Goal: Transaction & Acquisition: Purchase product/service

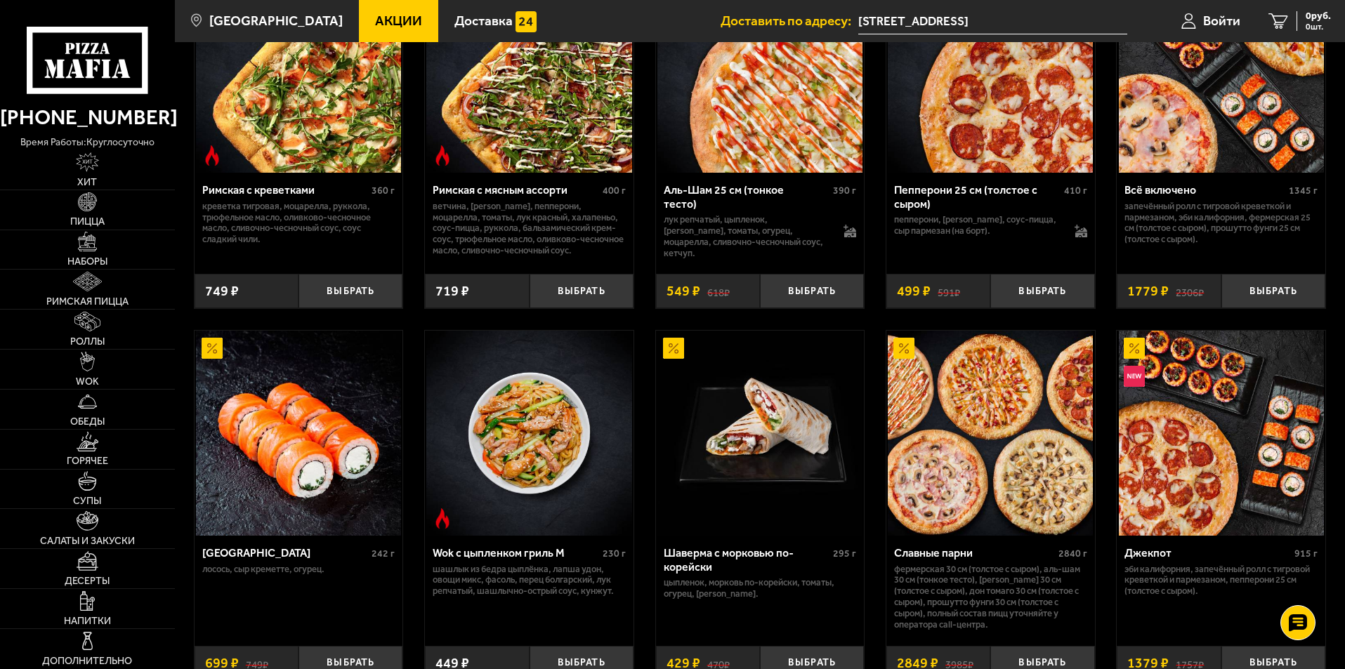
scroll to position [491, 0]
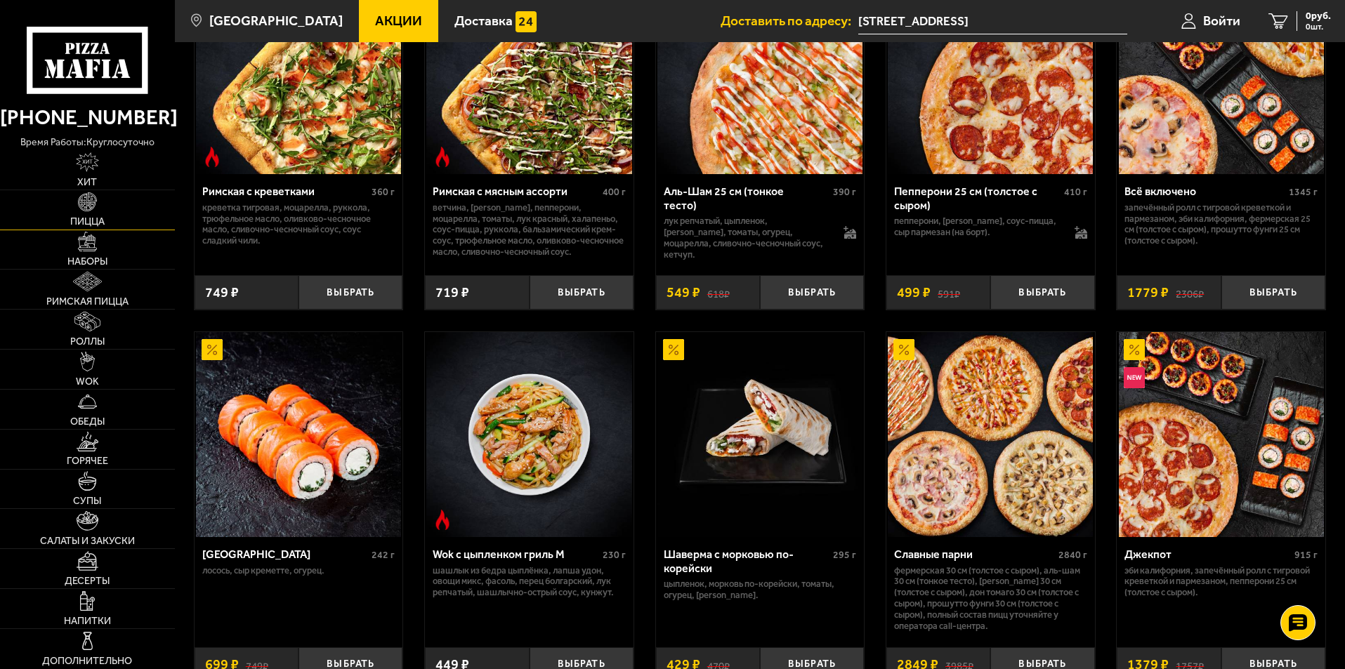
click at [100, 213] on link "Пицца" at bounding box center [87, 209] width 175 height 39
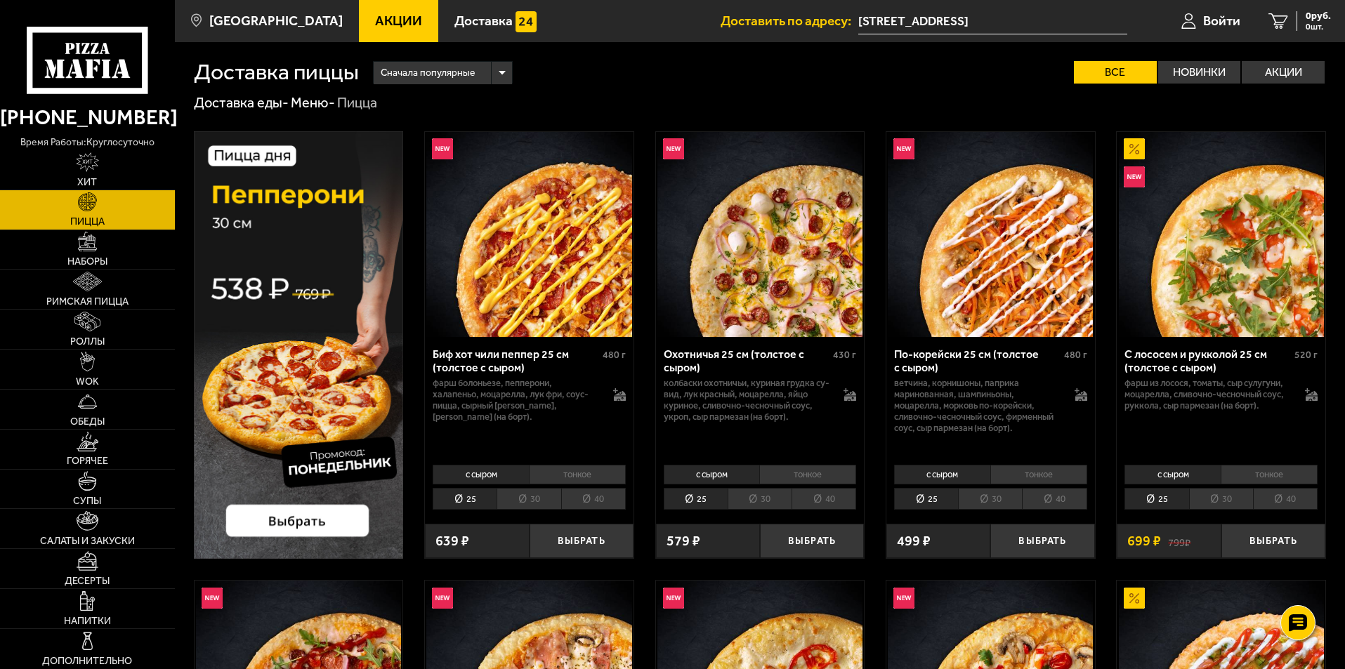
click at [1229, 496] on li "30" at bounding box center [1221, 499] width 64 height 22
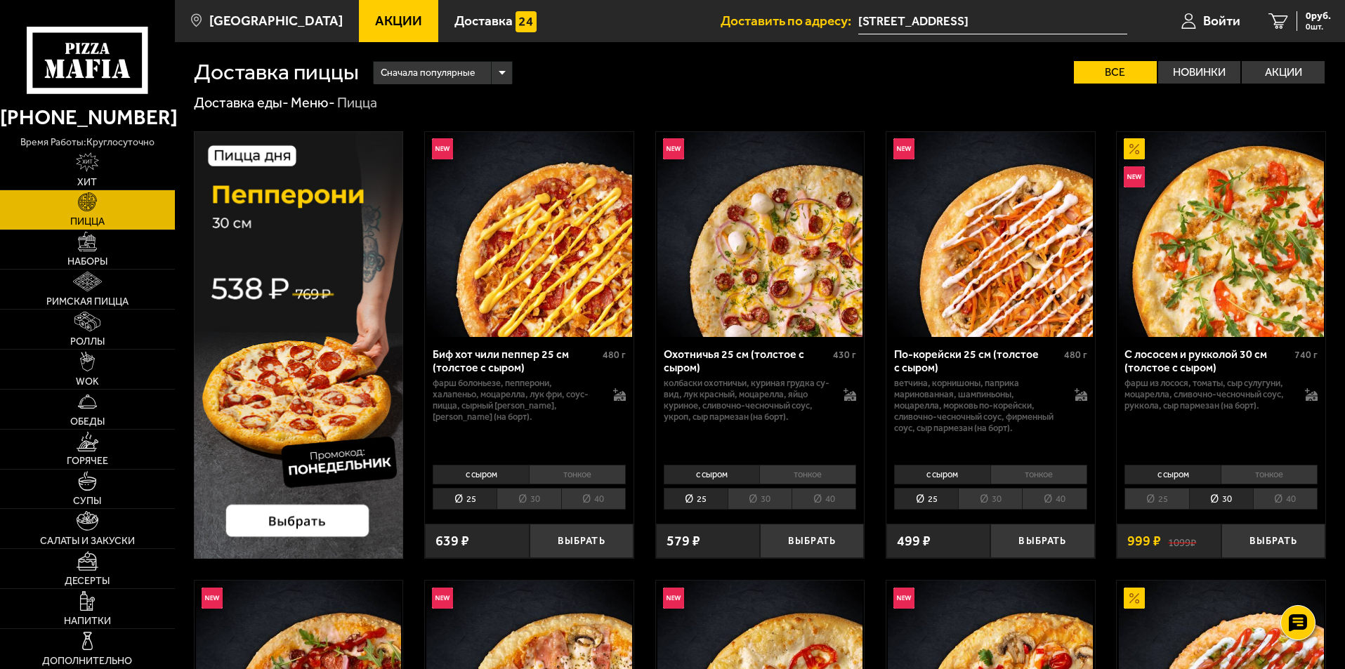
click at [1168, 495] on li "25" at bounding box center [1156, 499] width 64 height 22
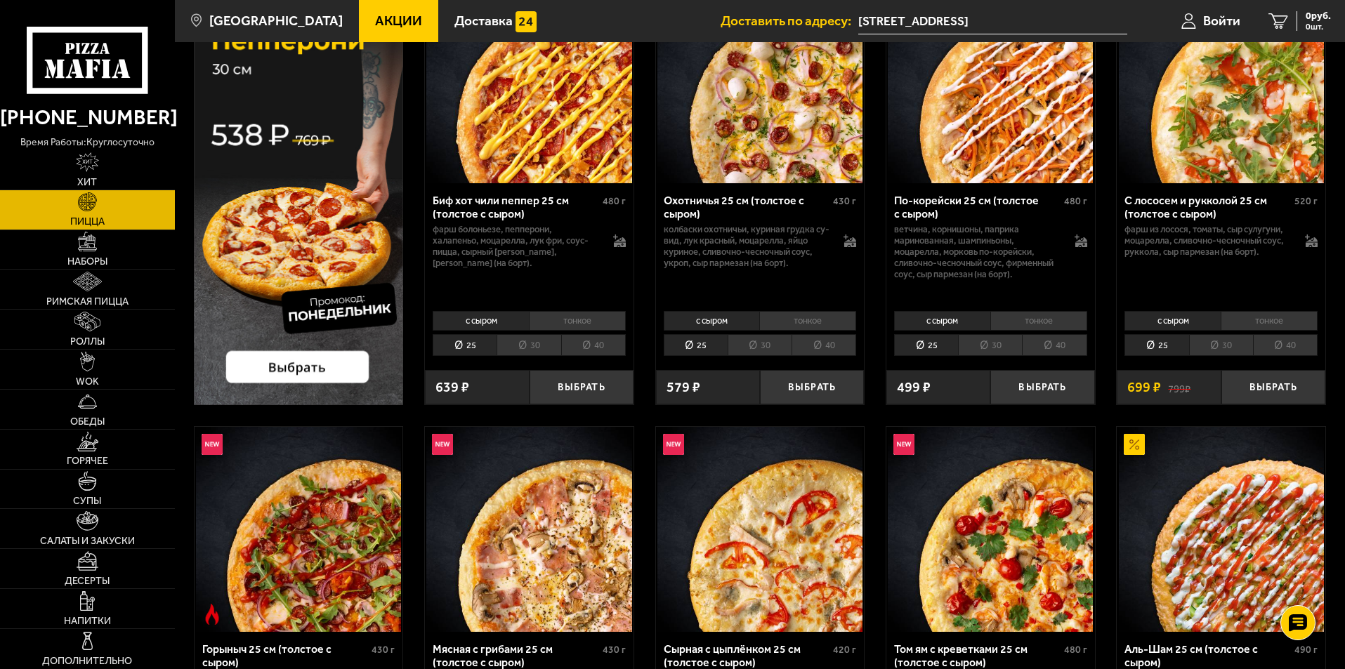
scroll to position [140, 0]
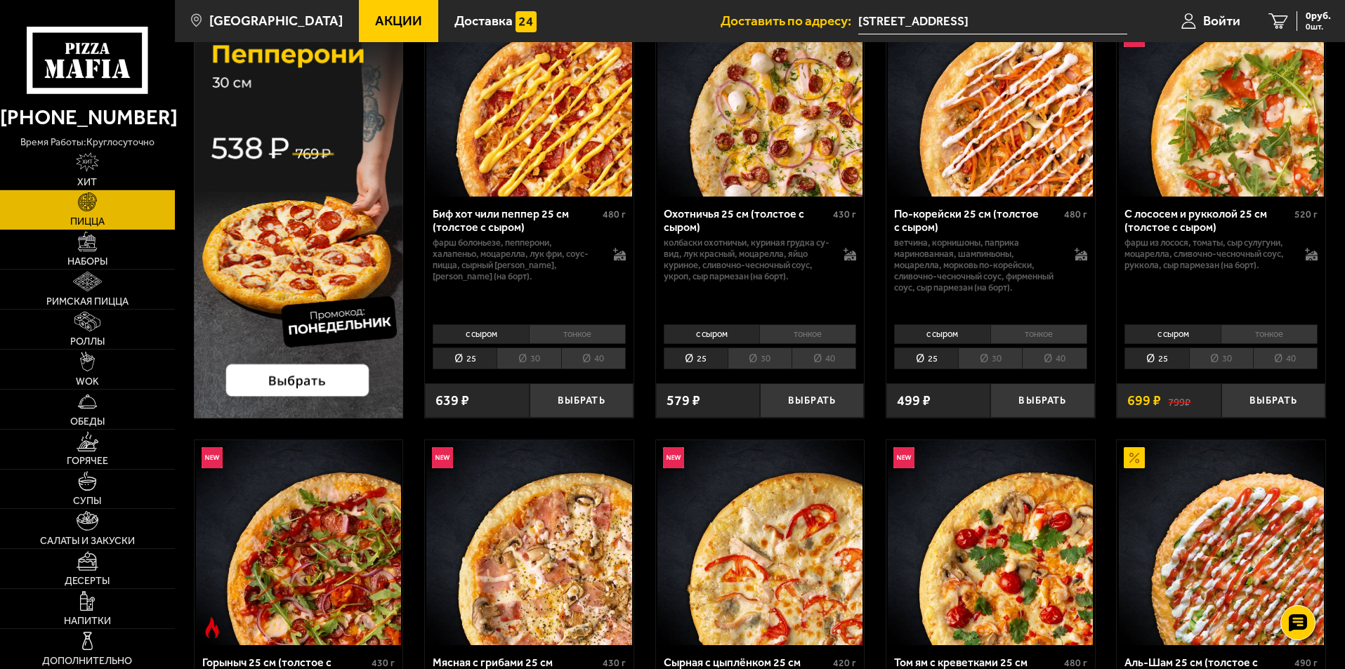
click at [1206, 362] on li "30" at bounding box center [1221, 359] width 64 height 22
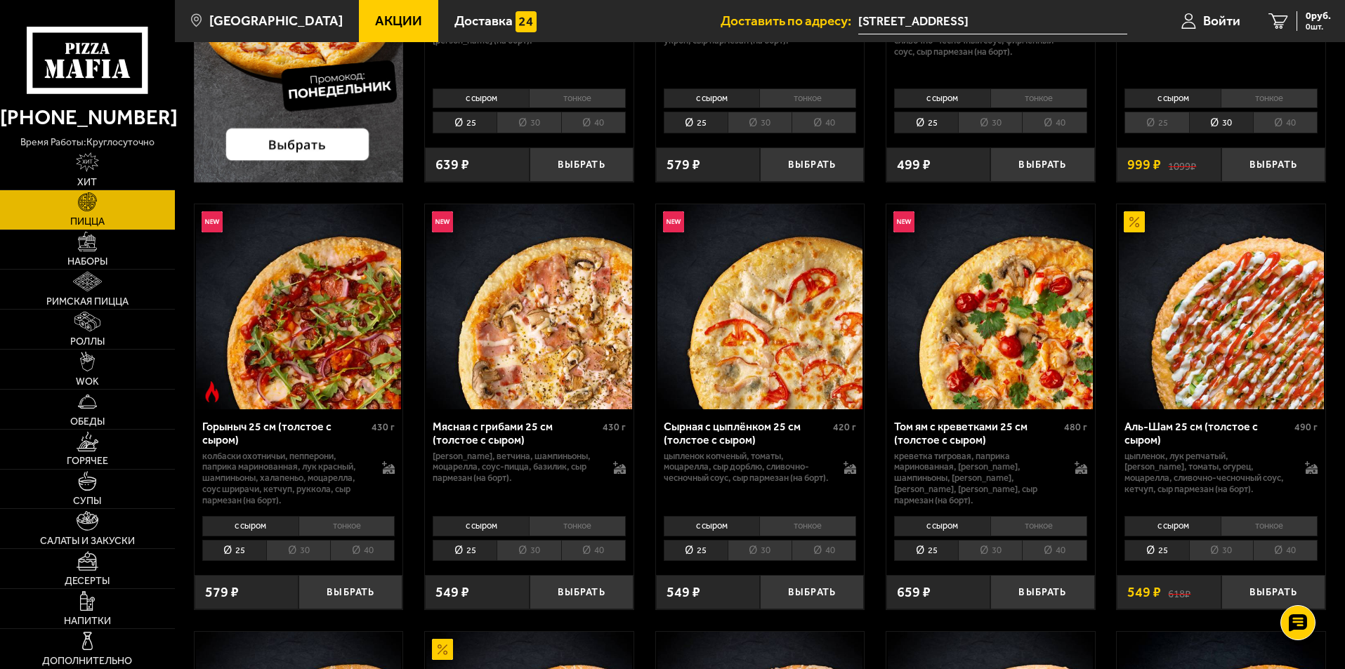
scroll to position [421, 0]
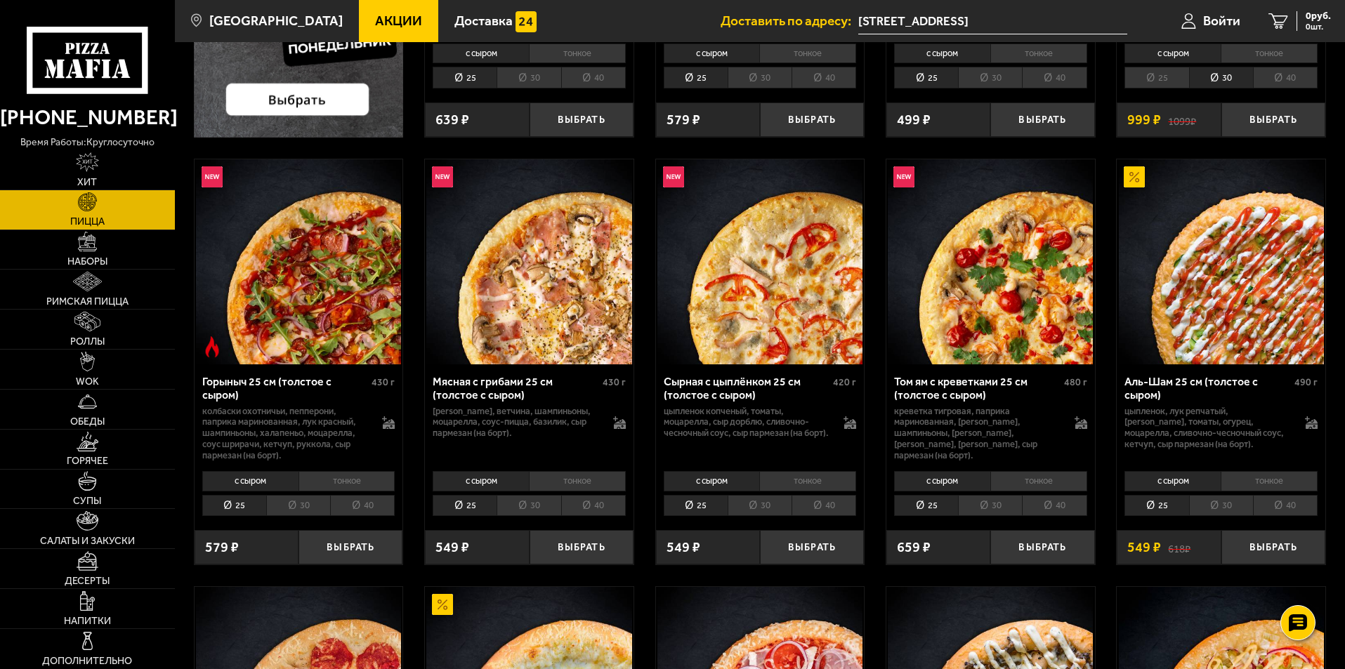
click at [302, 505] on li "30" at bounding box center [298, 506] width 64 height 22
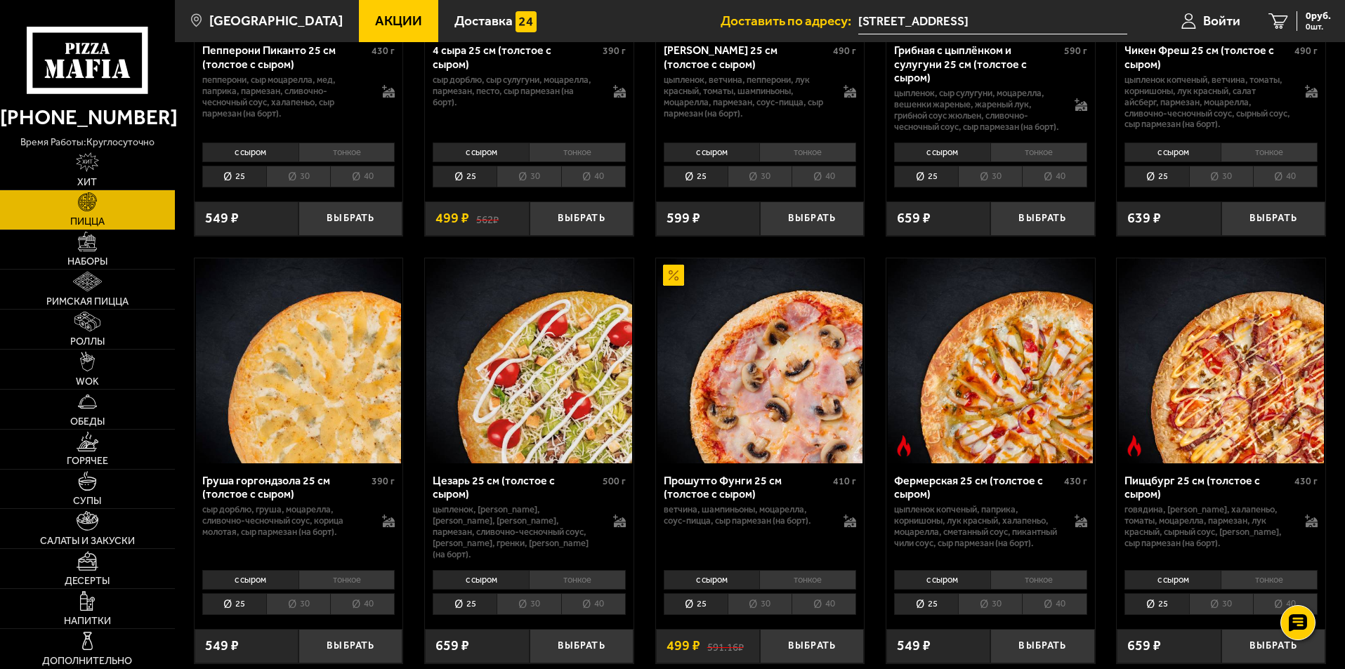
scroll to position [1194, 0]
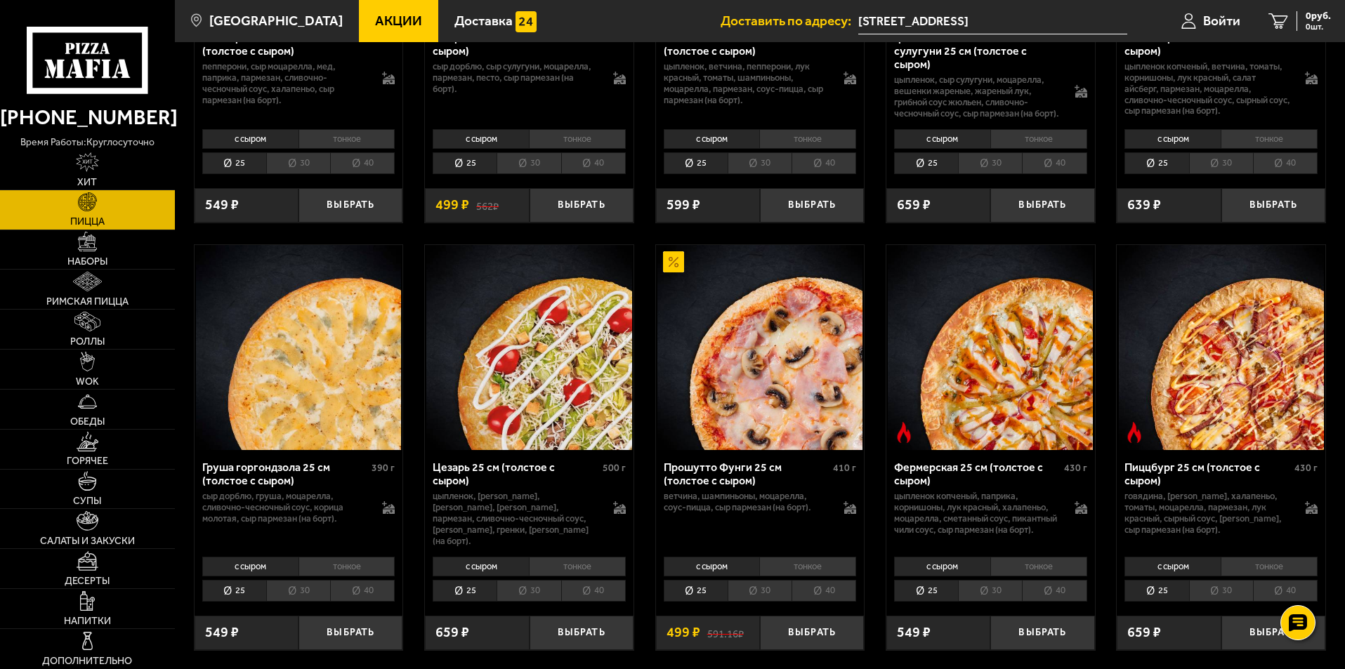
click at [289, 601] on li "30" at bounding box center [298, 591] width 64 height 22
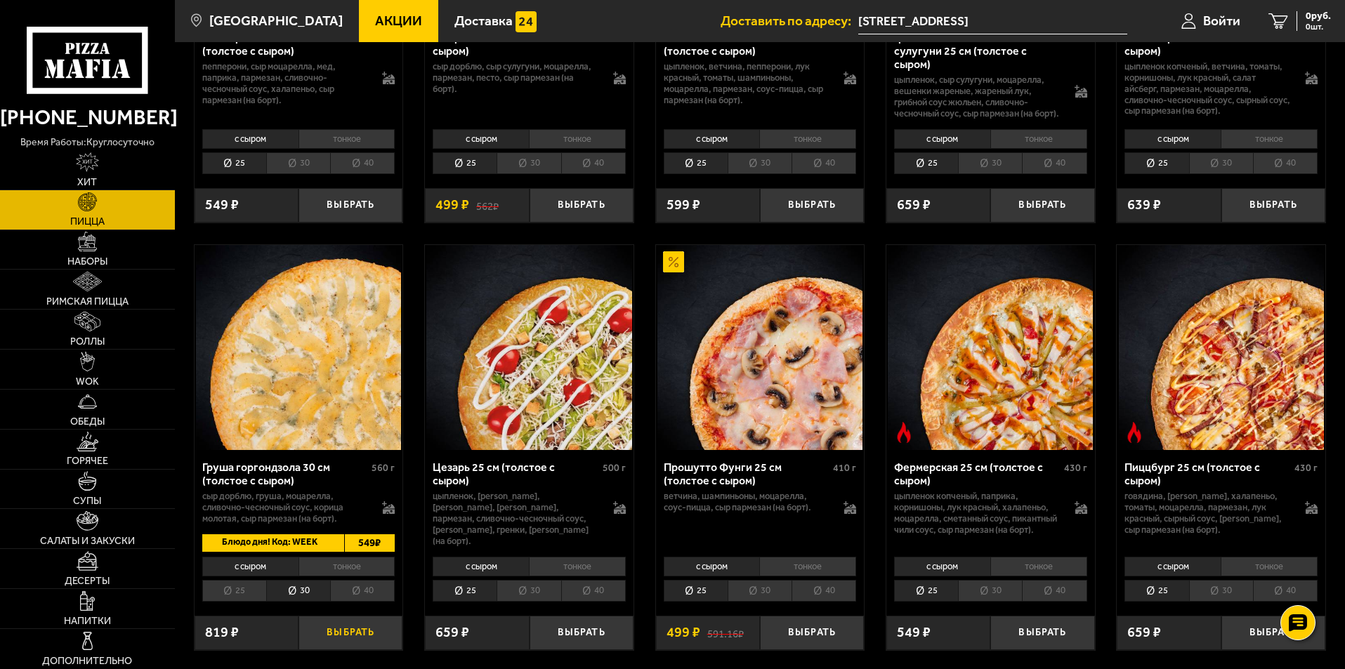
click at [342, 642] on button "Выбрать" at bounding box center [350, 633] width 104 height 34
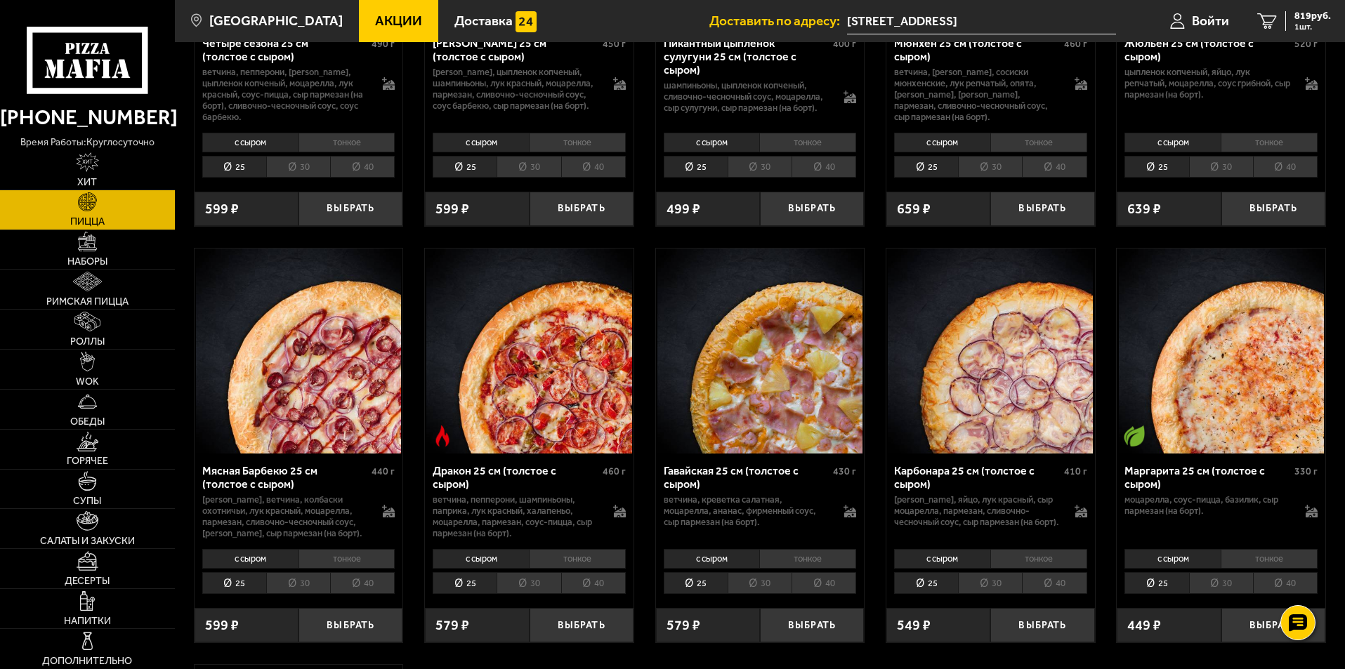
scroll to position [2528, 0]
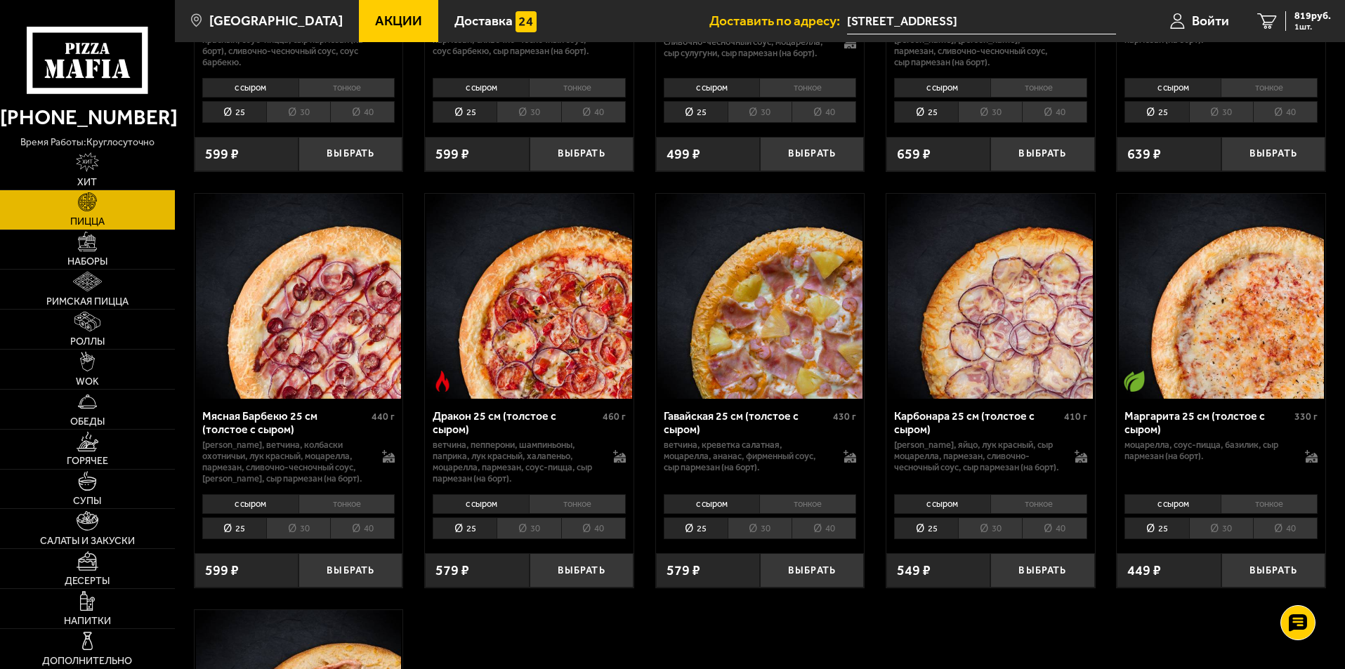
click at [1227, 532] on li "30" at bounding box center [1221, 528] width 64 height 22
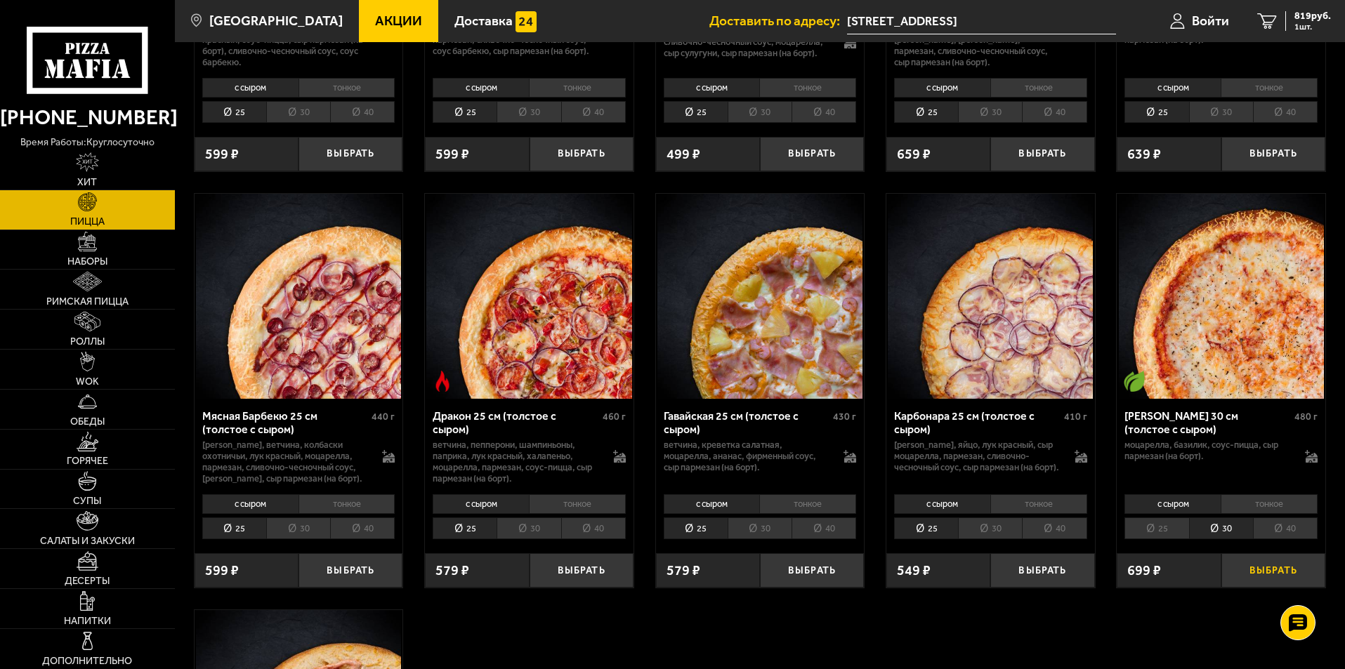
click at [1244, 572] on button "Выбрать" at bounding box center [1273, 570] width 104 height 34
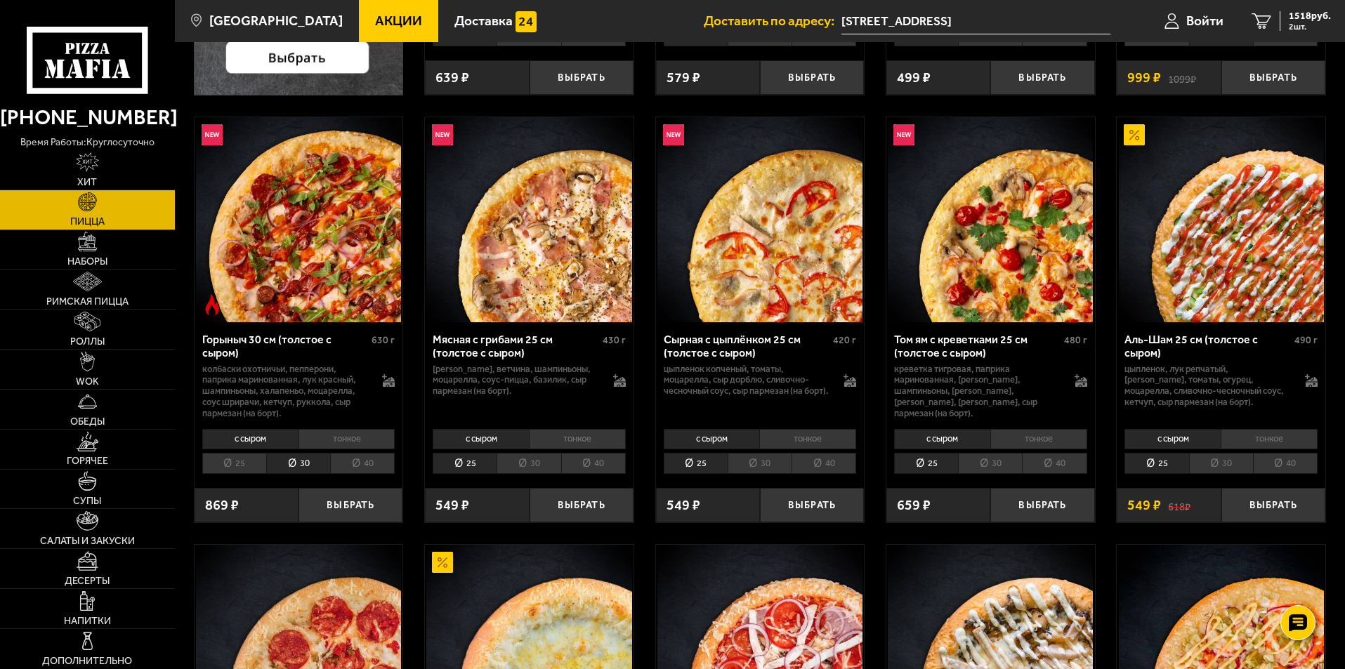
scroll to position [421, 0]
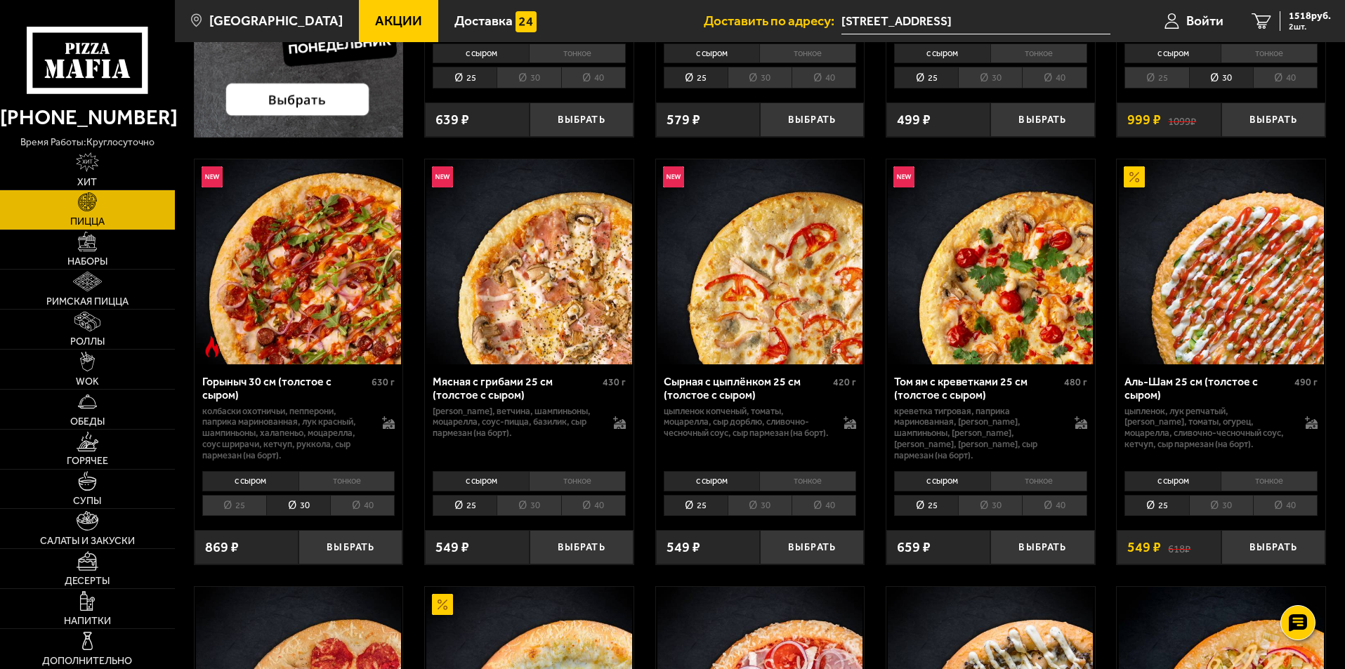
click at [298, 499] on li "30" at bounding box center [298, 506] width 64 height 22
click at [352, 552] on button "Выбрать" at bounding box center [350, 547] width 104 height 34
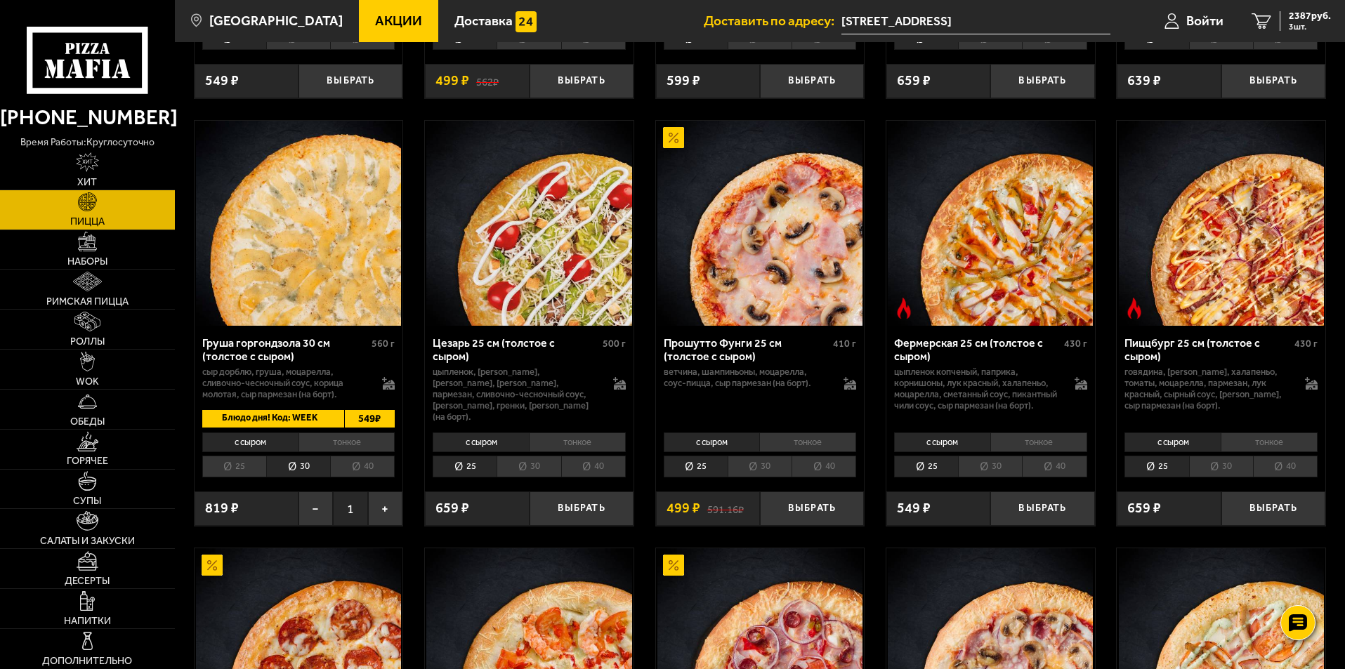
scroll to position [1334, 0]
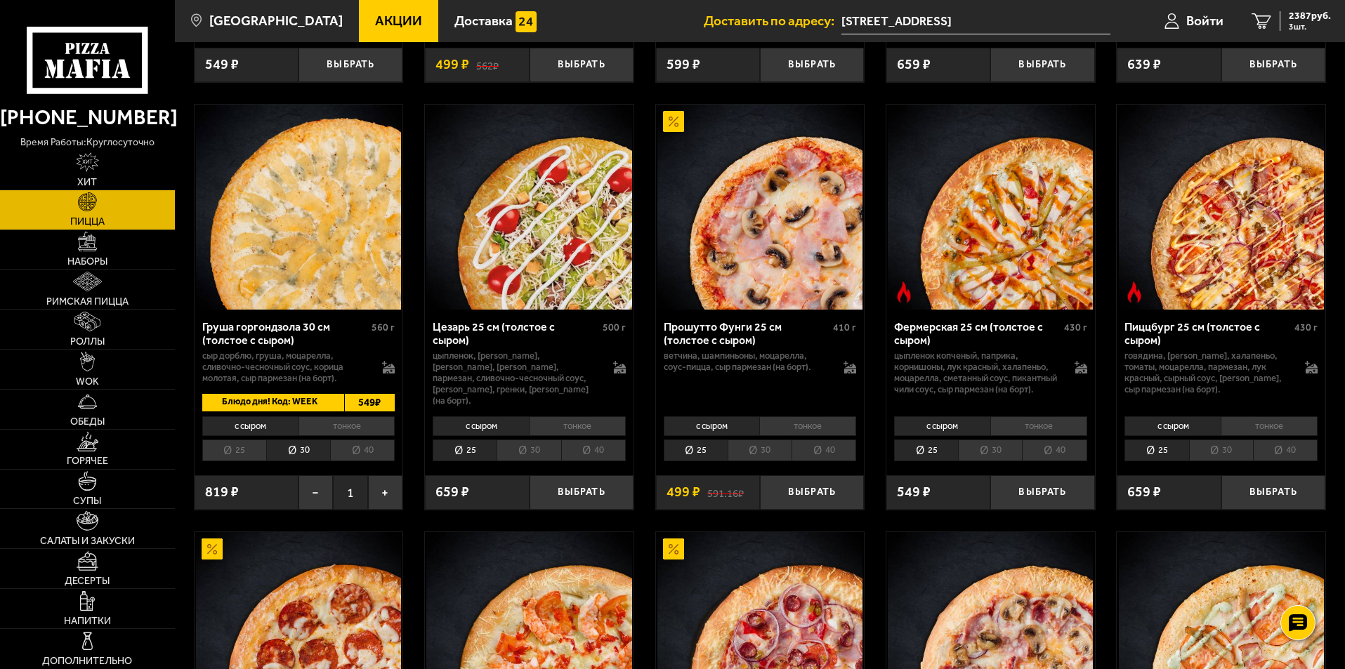
click at [1215, 461] on li "30" at bounding box center [1221, 451] width 64 height 22
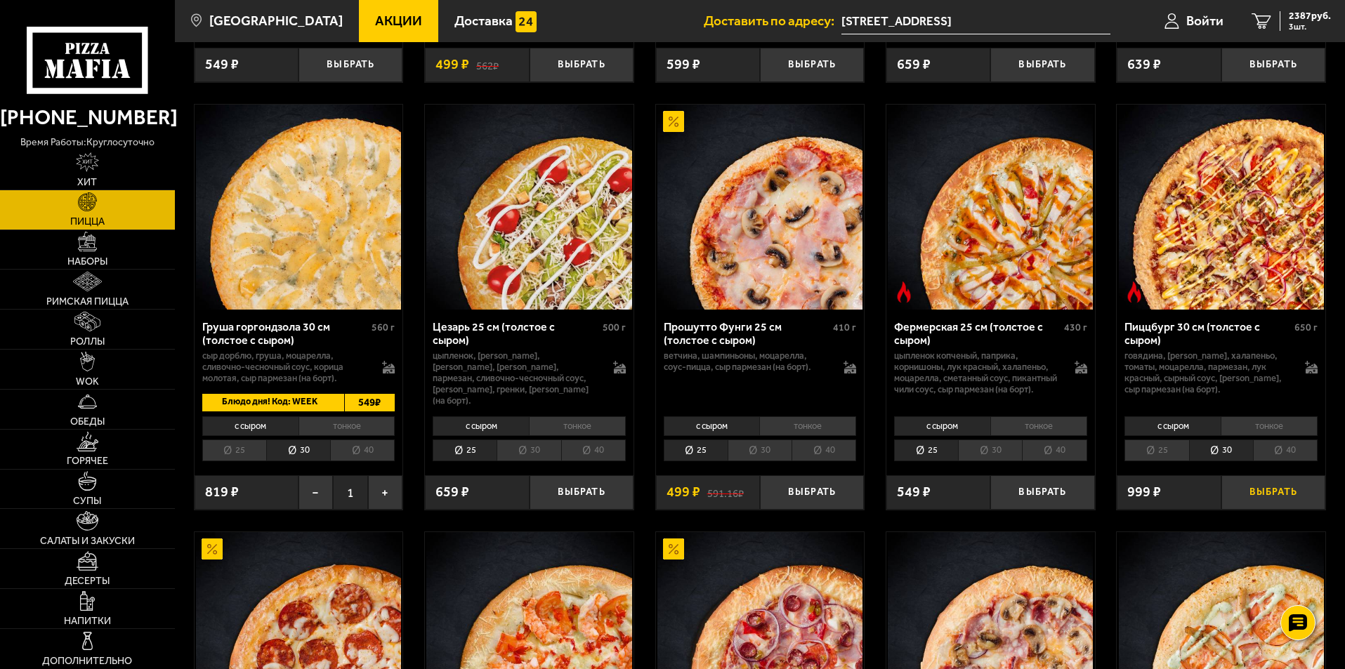
click at [1260, 506] on button "Выбрать" at bounding box center [1273, 492] width 104 height 34
click at [1204, 461] on li "30" at bounding box center [1221, 451] width 64 height 22
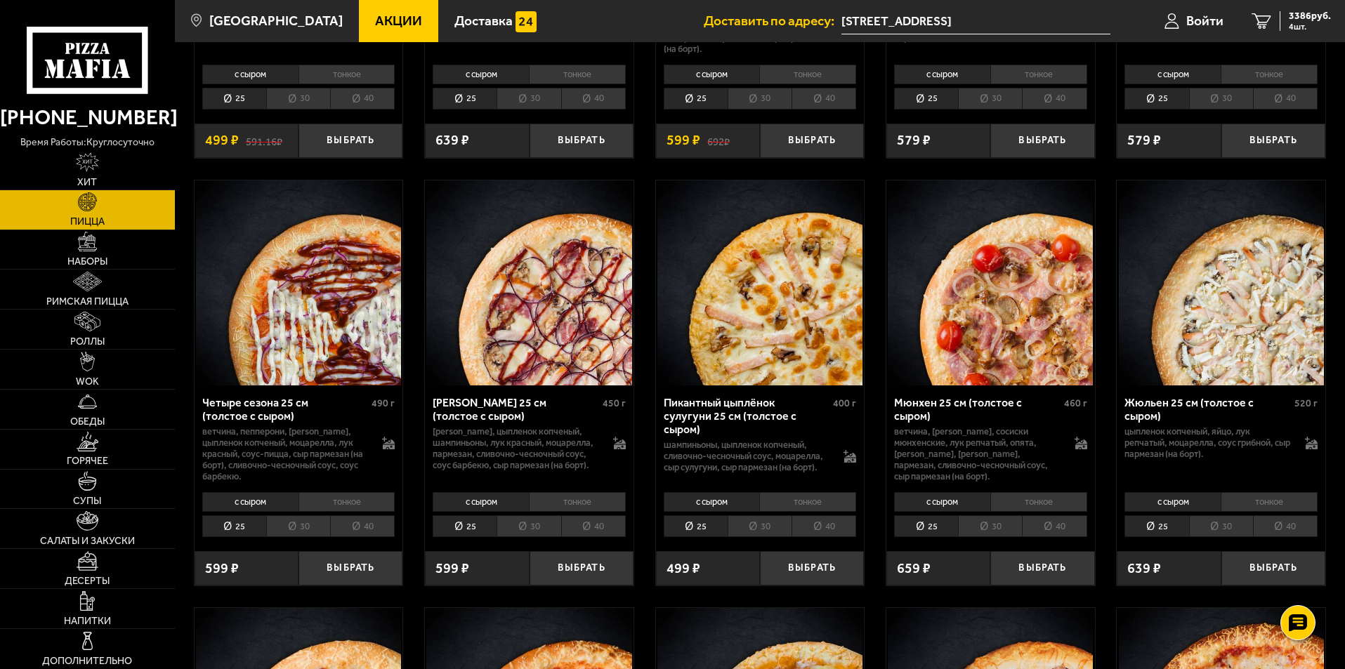
scroll to position [2106, 0]
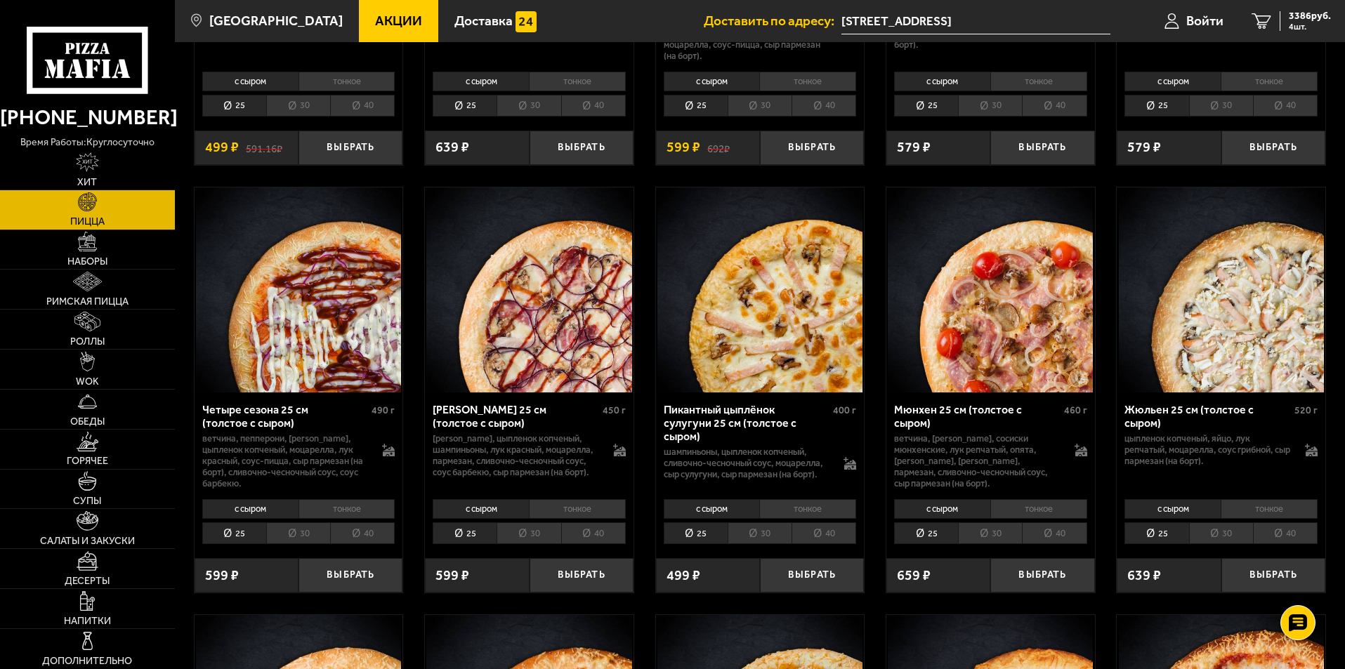
click at [760, 539] on li "30" at bounding box center [759, 533] width 64 height 22
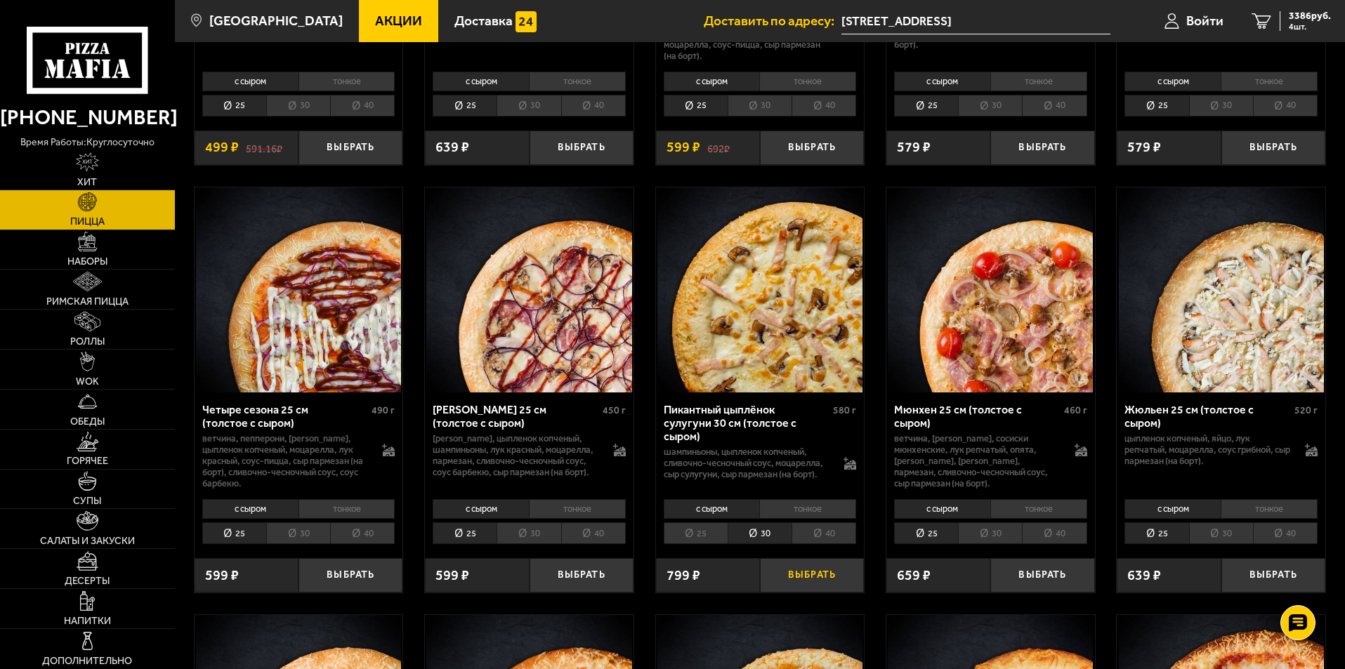
click at [791, 579] on button "Выбрать" at bounding box center [812, 575] width 104 height 34
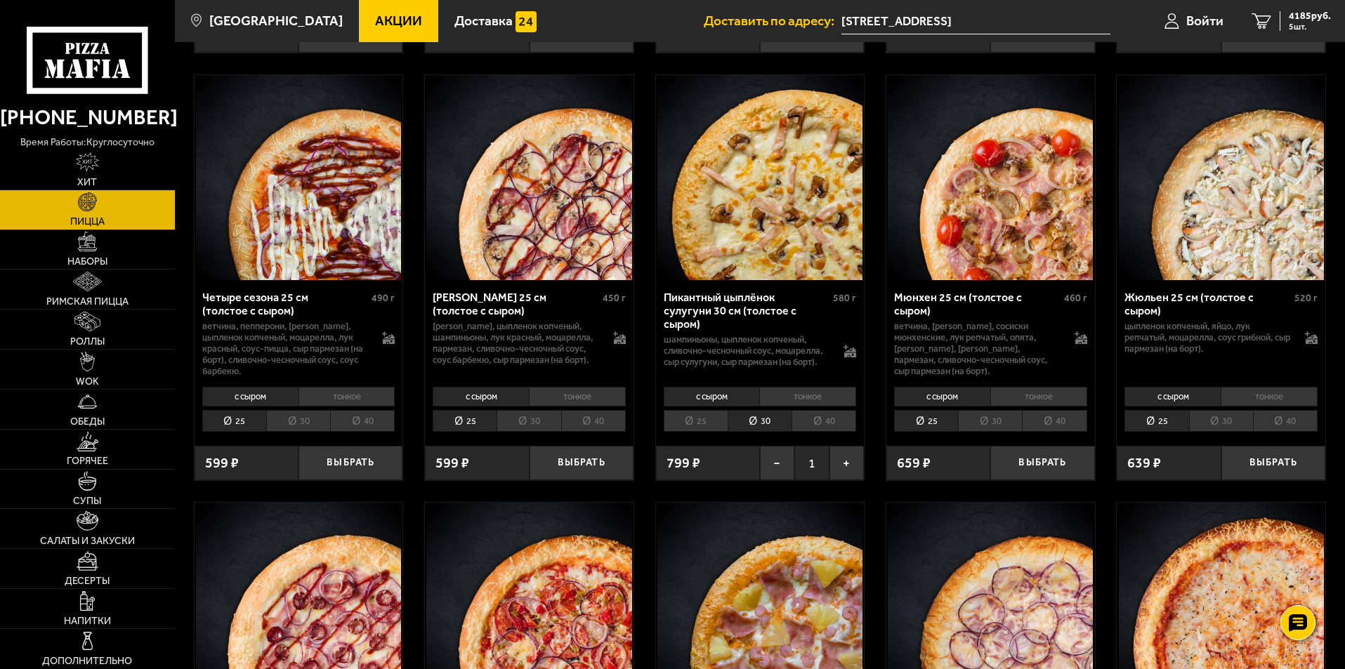
scroll to position [2528, 0]
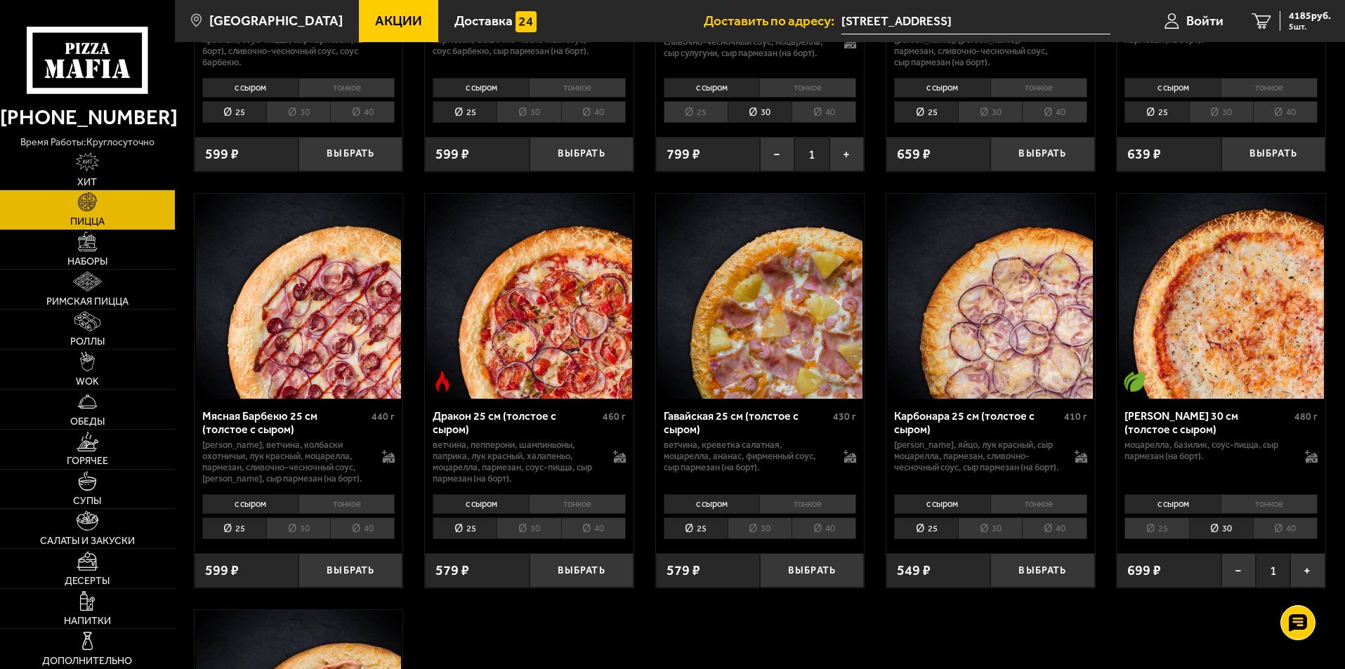
click at [534, 531] on li "30" at bounding box center [528, 528] width 64 height 22
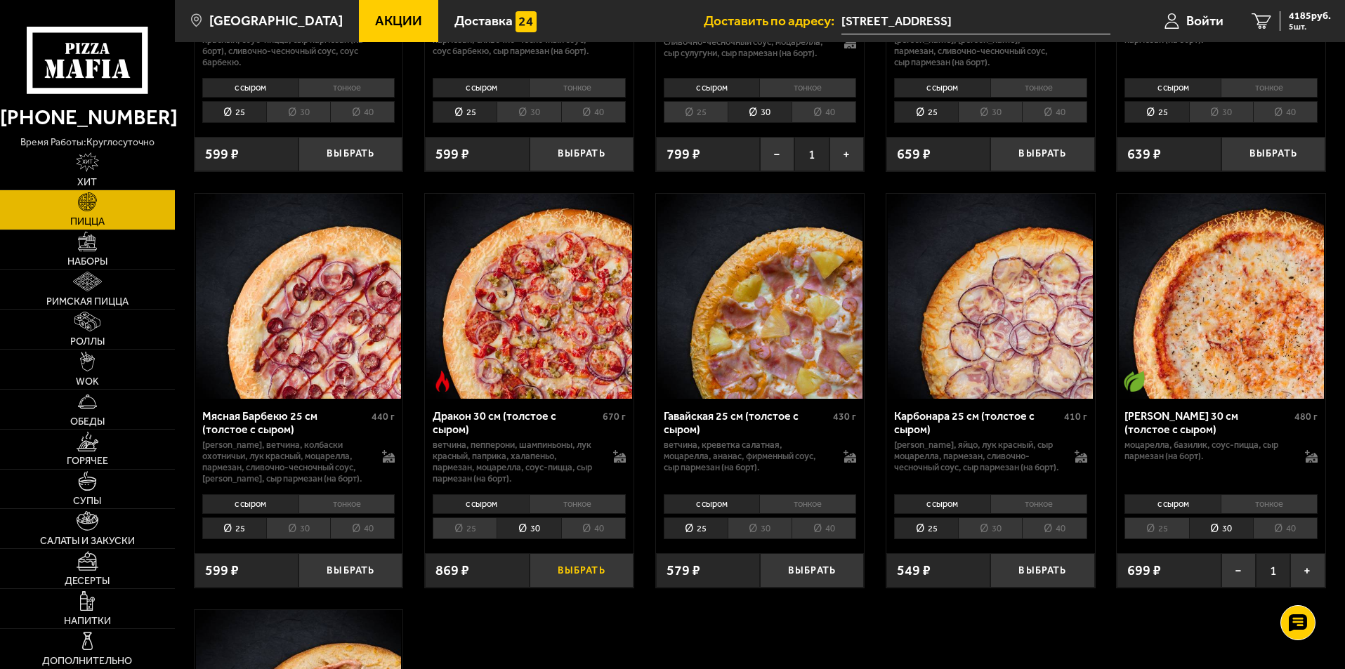
click at [561, 574] on button "Выбрать" at bounding box center [581, 570] width 104 height 34
click at [1302, 19] on span "5054 руб." at bounding box center [1309, 16] width 42 height 10
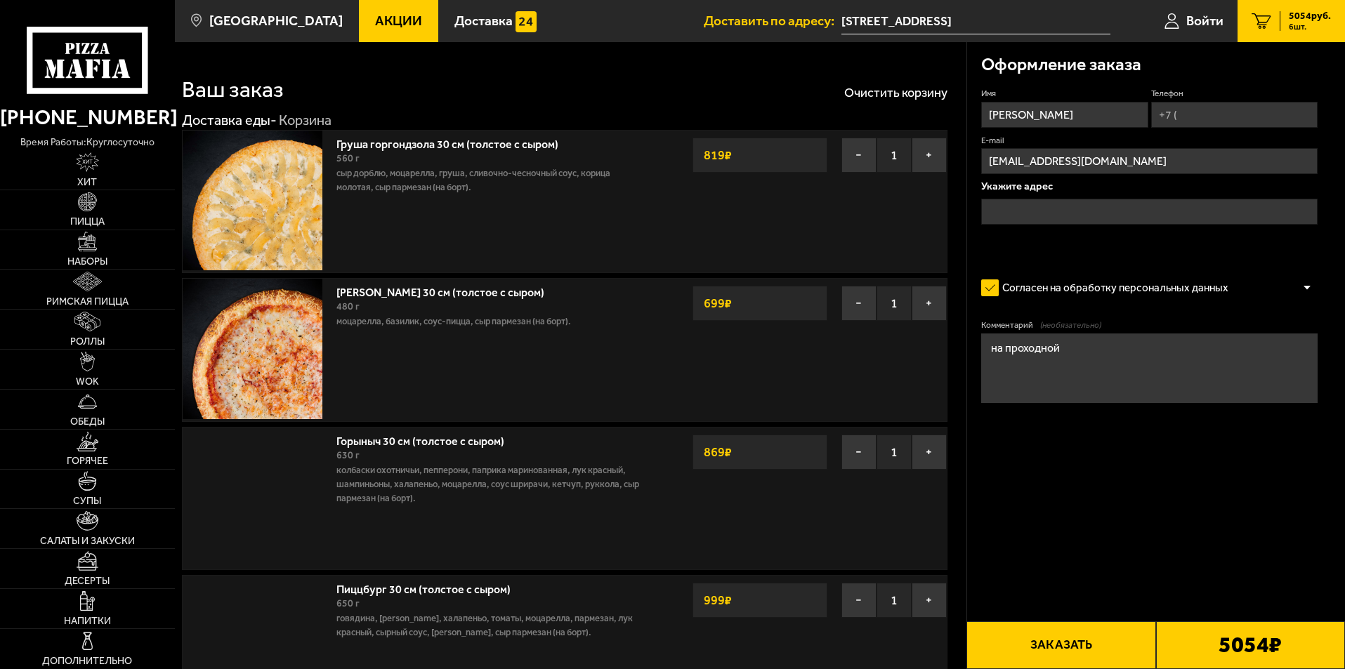
type input "[STREET_ADDRESS]"
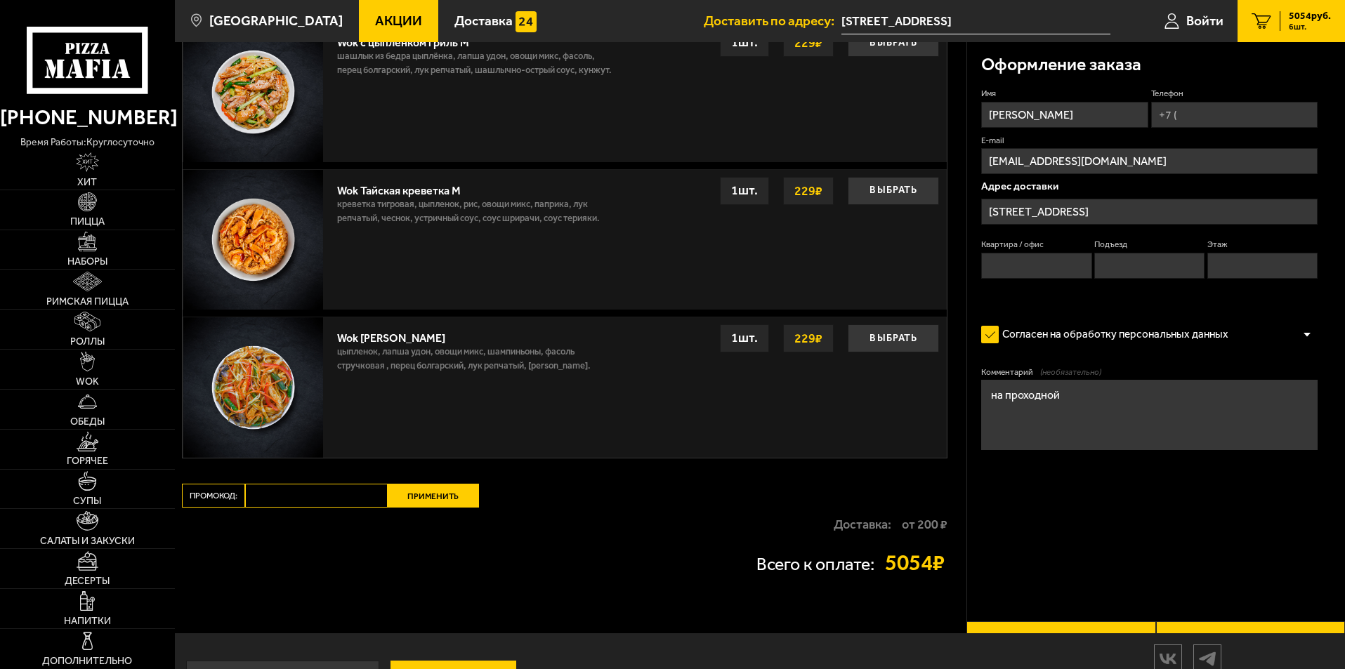
scroll to position [1793, 0]
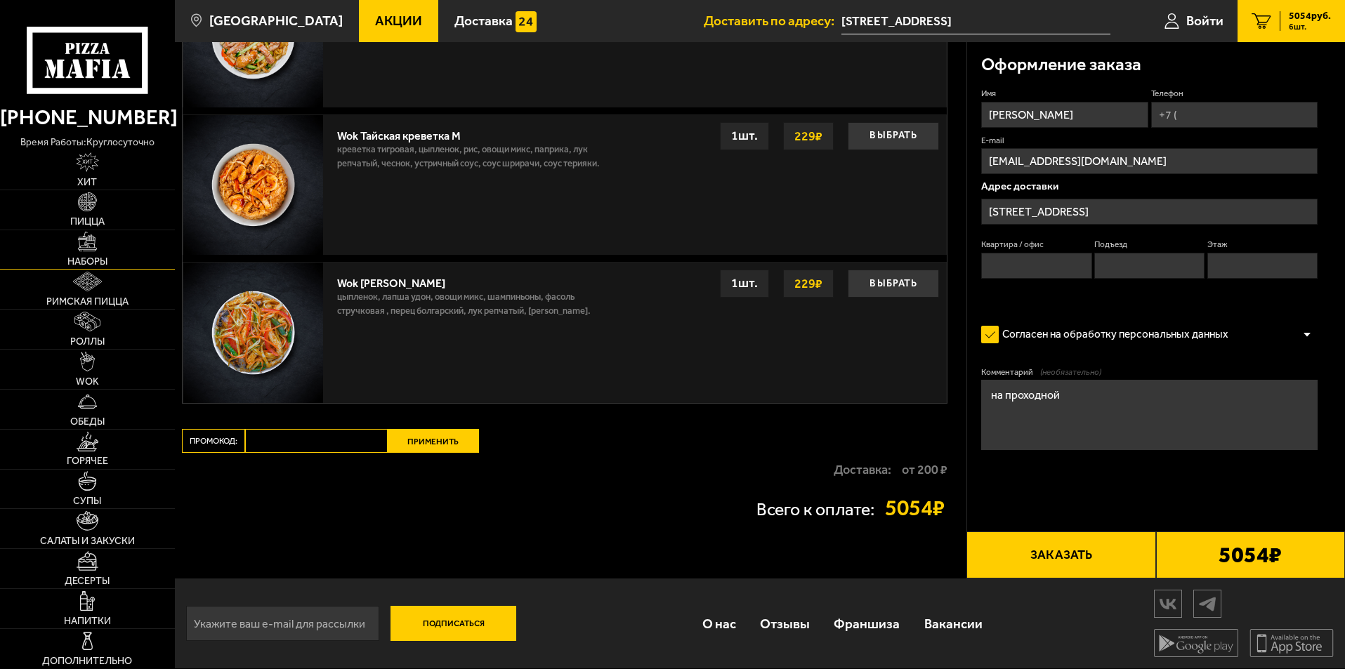
click at [84, 247] on img at bounding box center [88, 242] width 20 height 20
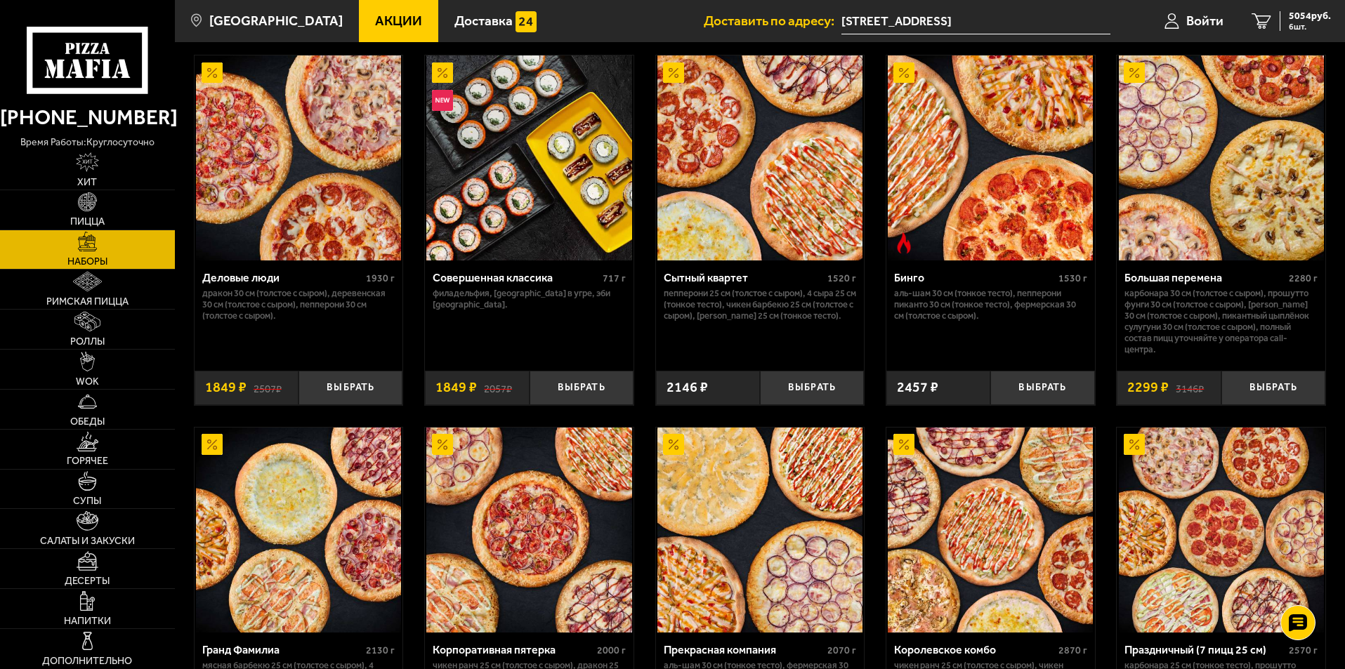
scroll to position [1160, 0]
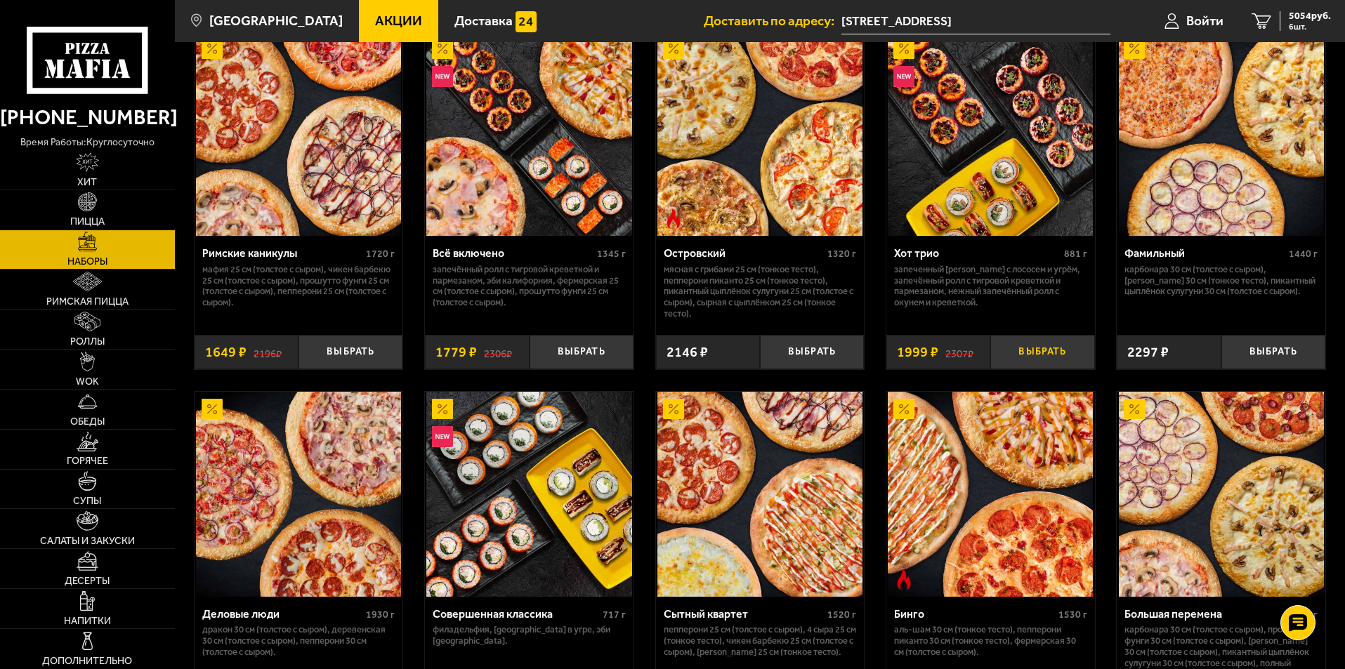
click at [1042, 350] on button "Выбрать" at bounding box center [1042, 352] width 104 height 34
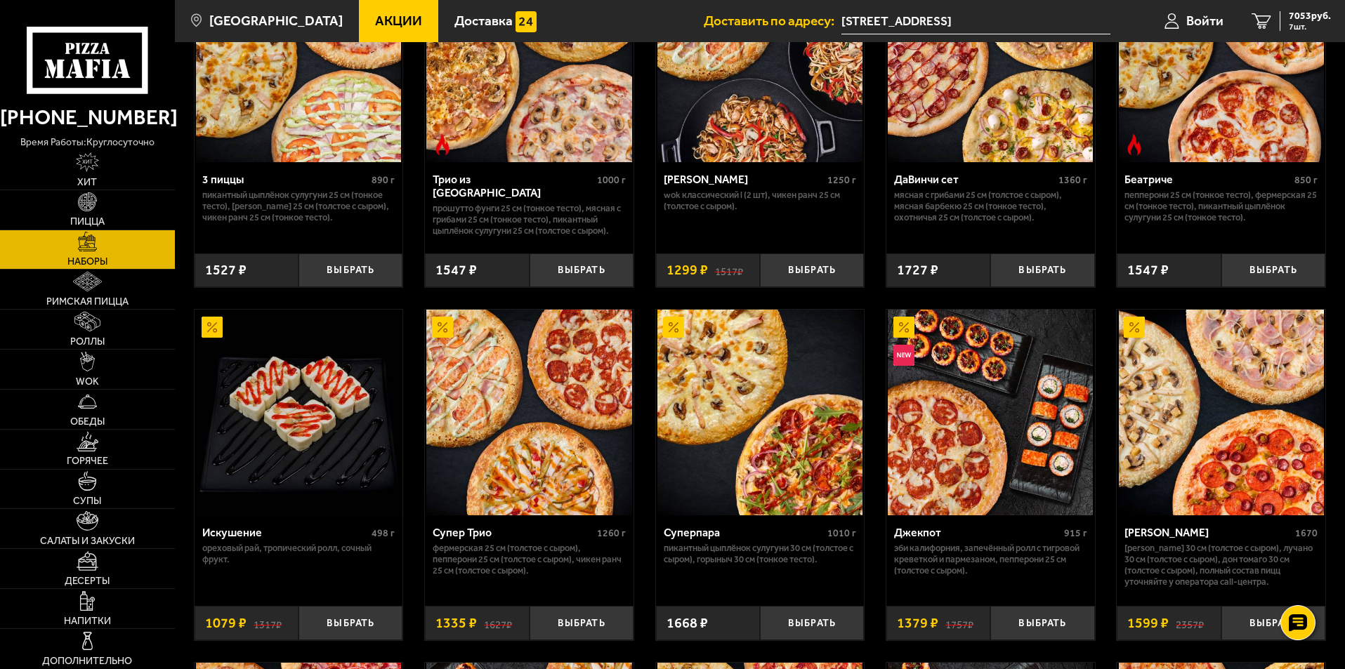
scroll to position [0, 0]
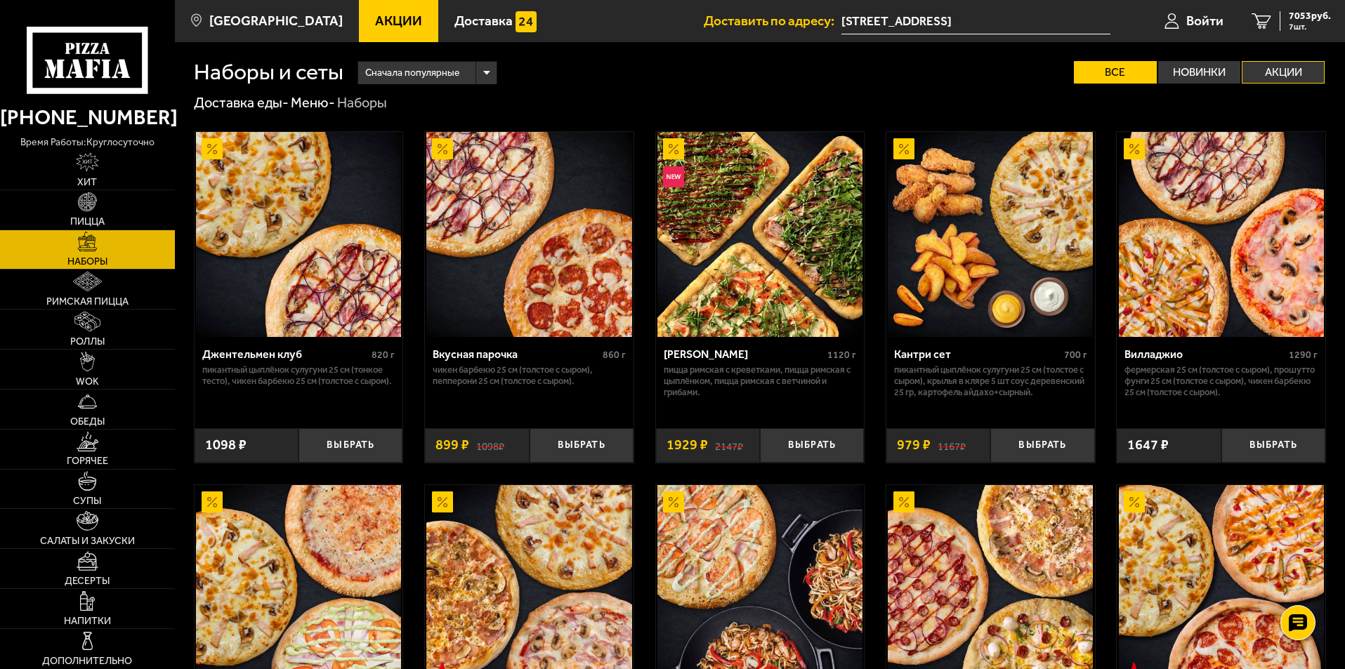
click at [1279, 72] on label "Акции" at bounding box center [1282, 72] width 83 height 22
click at [0, 0] on input "Акции" at bounding box center [0, 0] width 0 height 0
click at [1272, 70] on label "Акции" at bounding box center [1282, 72] width 83 height 22
click at [0, 0] on input "Акции" at bounding box center [0, 0] width 0 height 0
click at [1286, 72] on label "Акции" at bounding box center [1282, 72] width 83 height 22
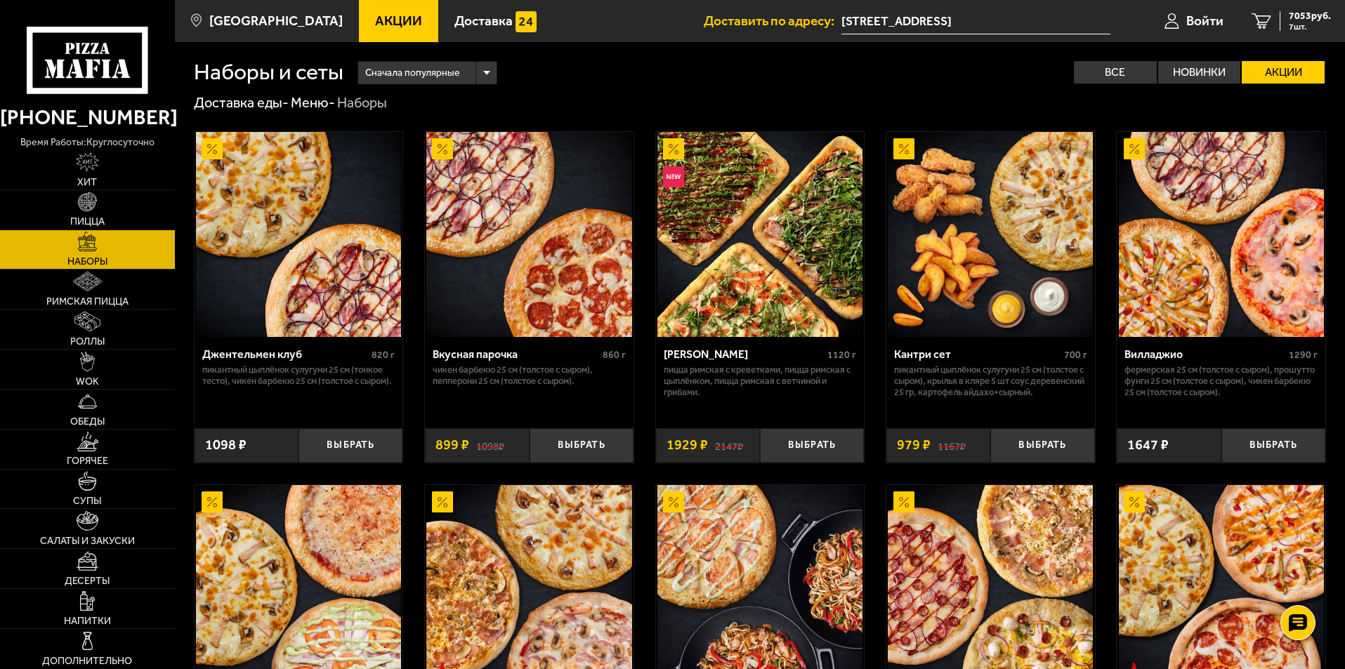
click at [0, 0] on input "Акции" at bounding box center [0, 0] width 0 height 0
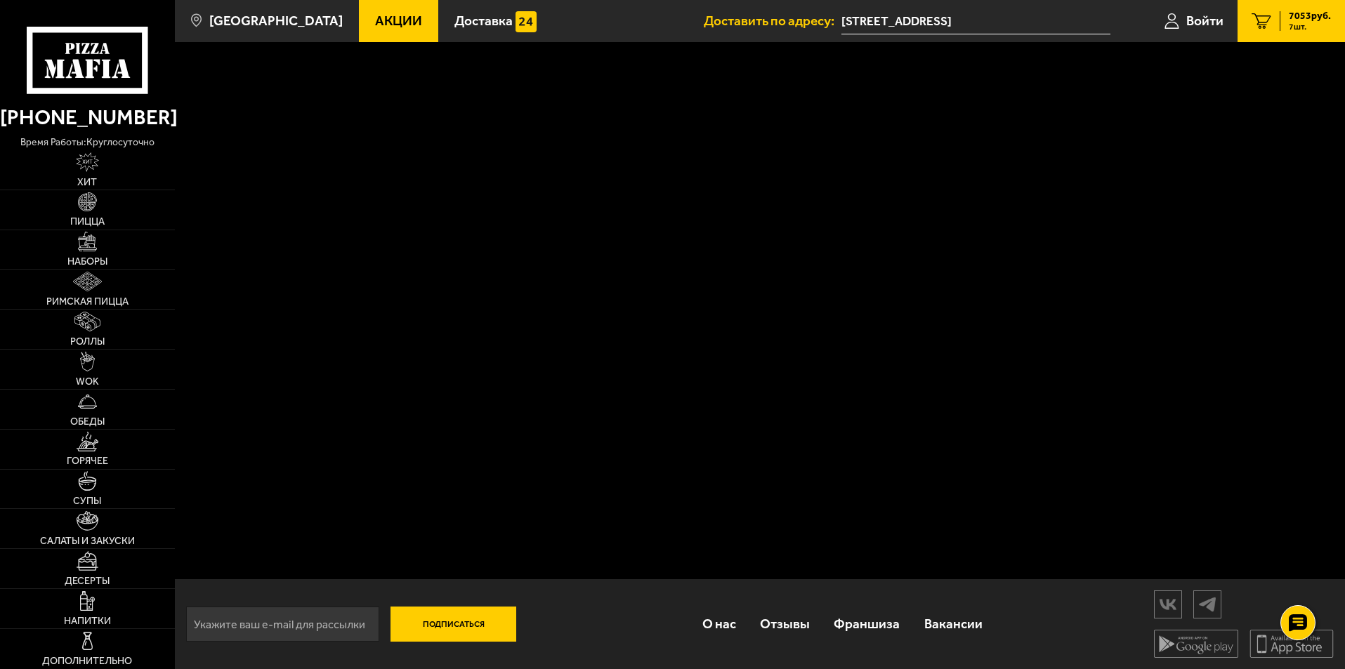
scroll to position [1, 0]
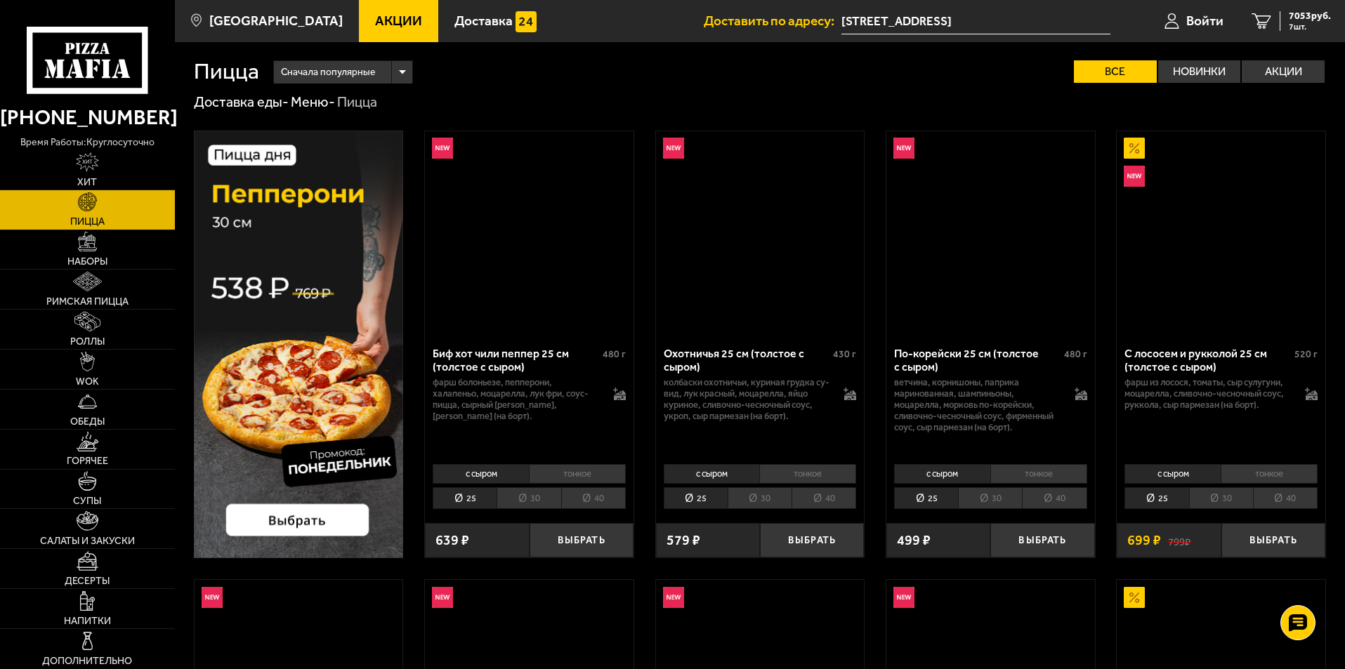
scroll to position [2528, 0]
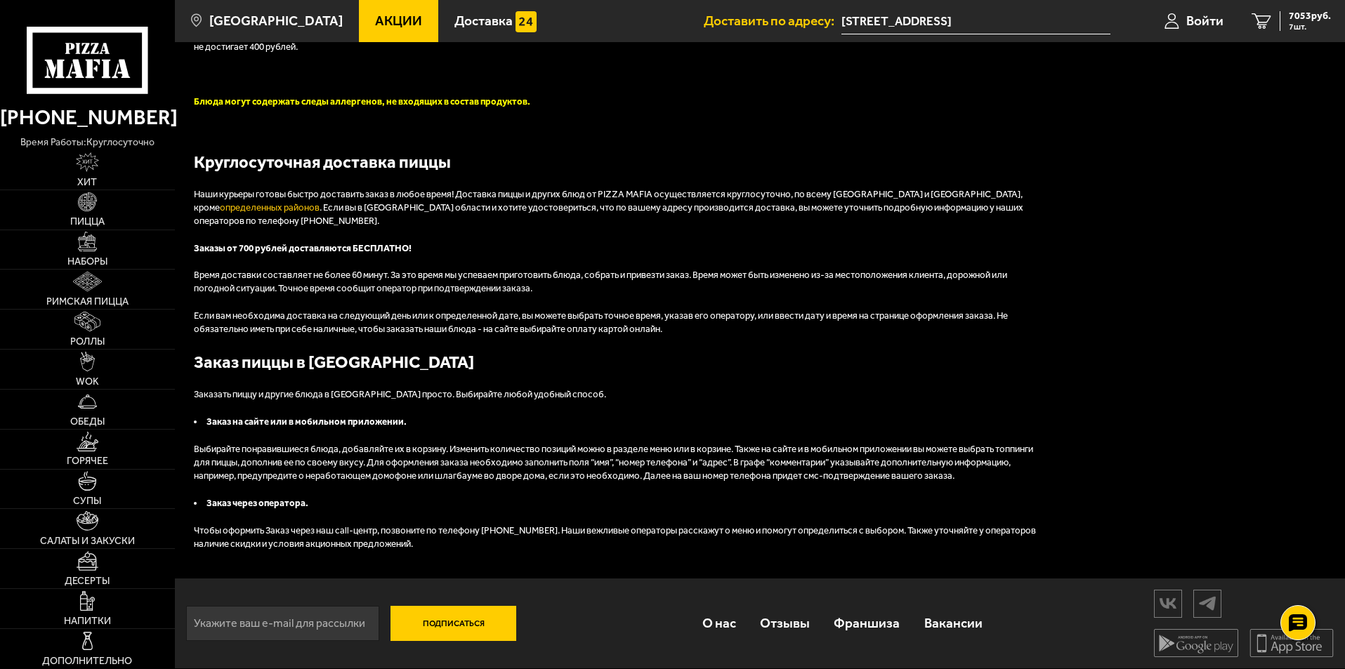
scroll to position [491, 0]
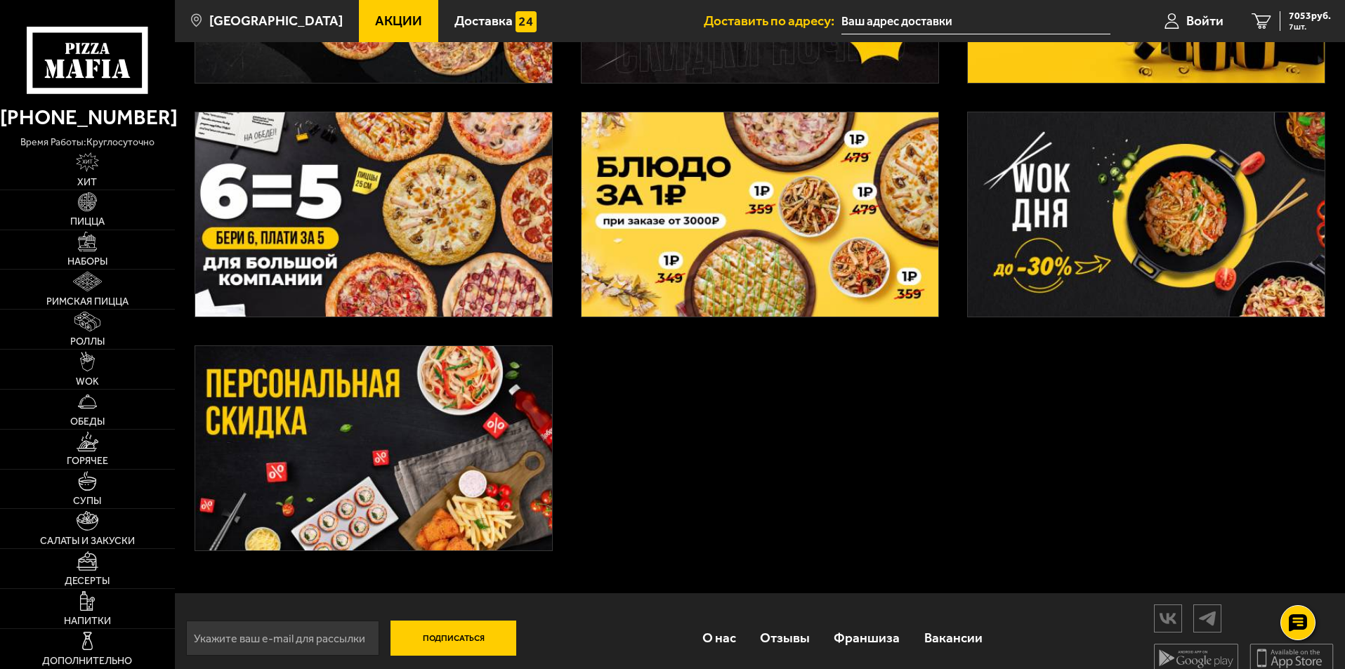
scroll to position [506, 0]
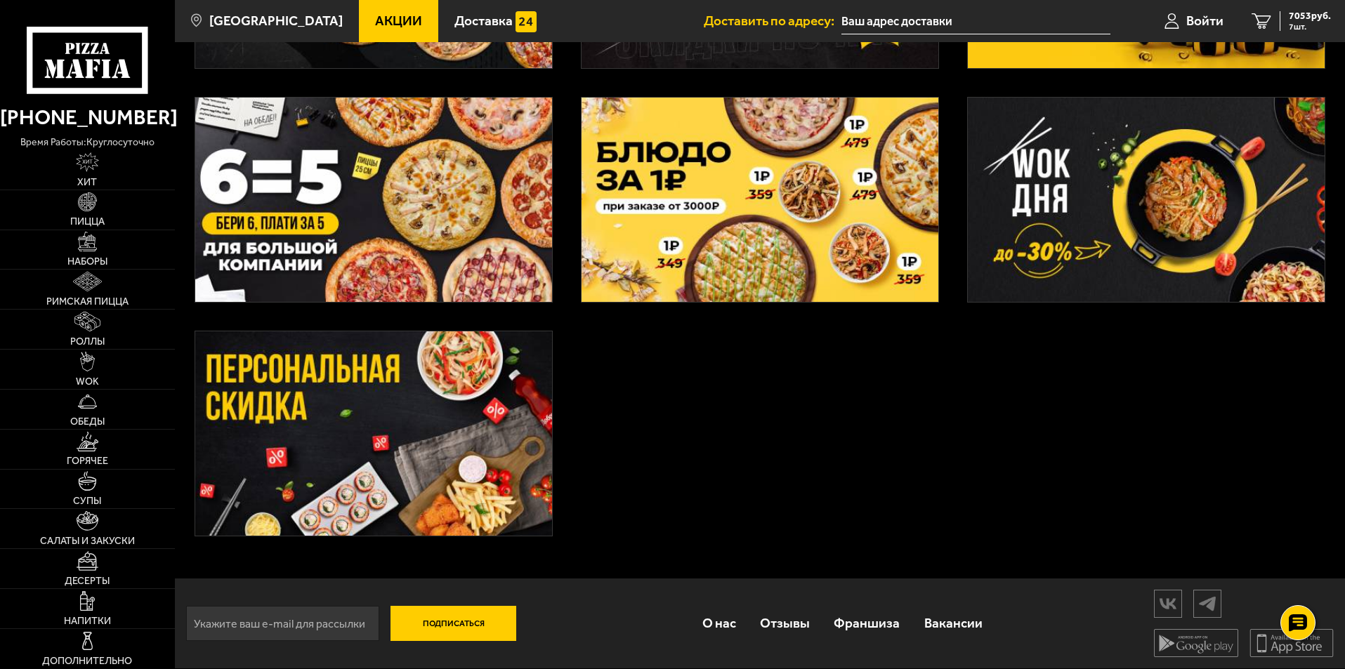
click at [819, 164] on img at bounding box center [759, 200] width 357 height 204
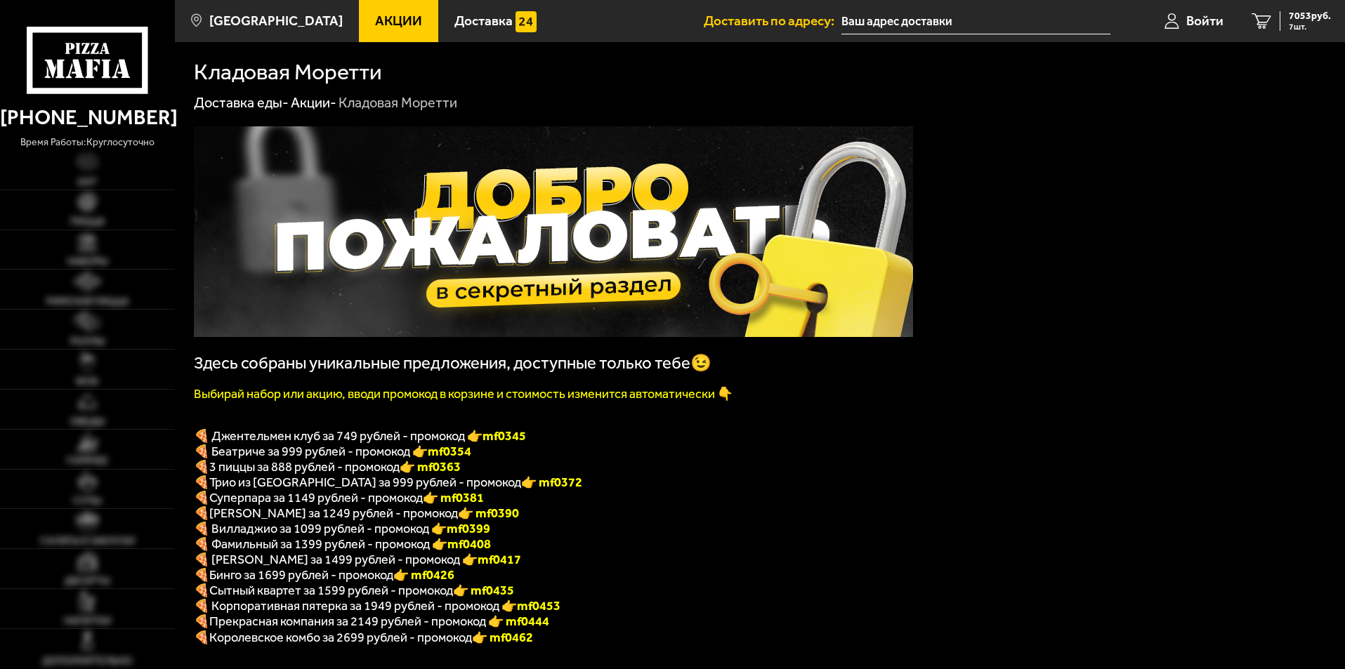
type input "[STREET_ADDRESS]"
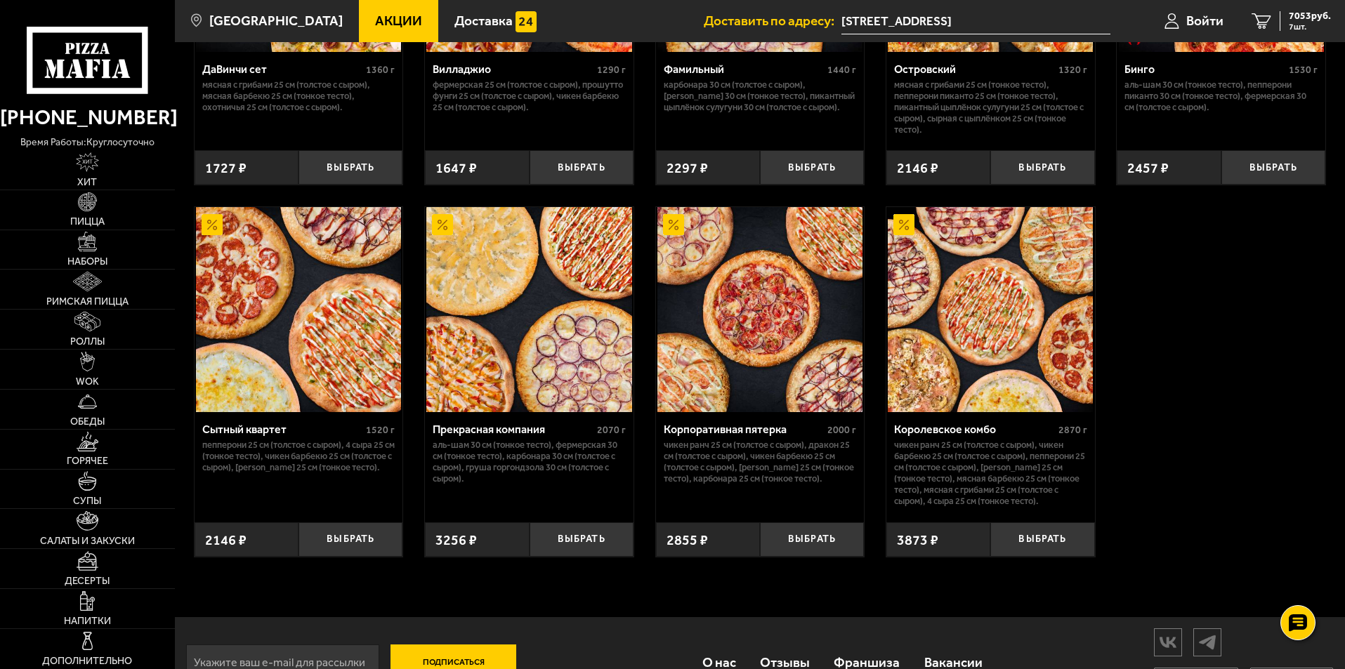
scroll to position [1333, 0]
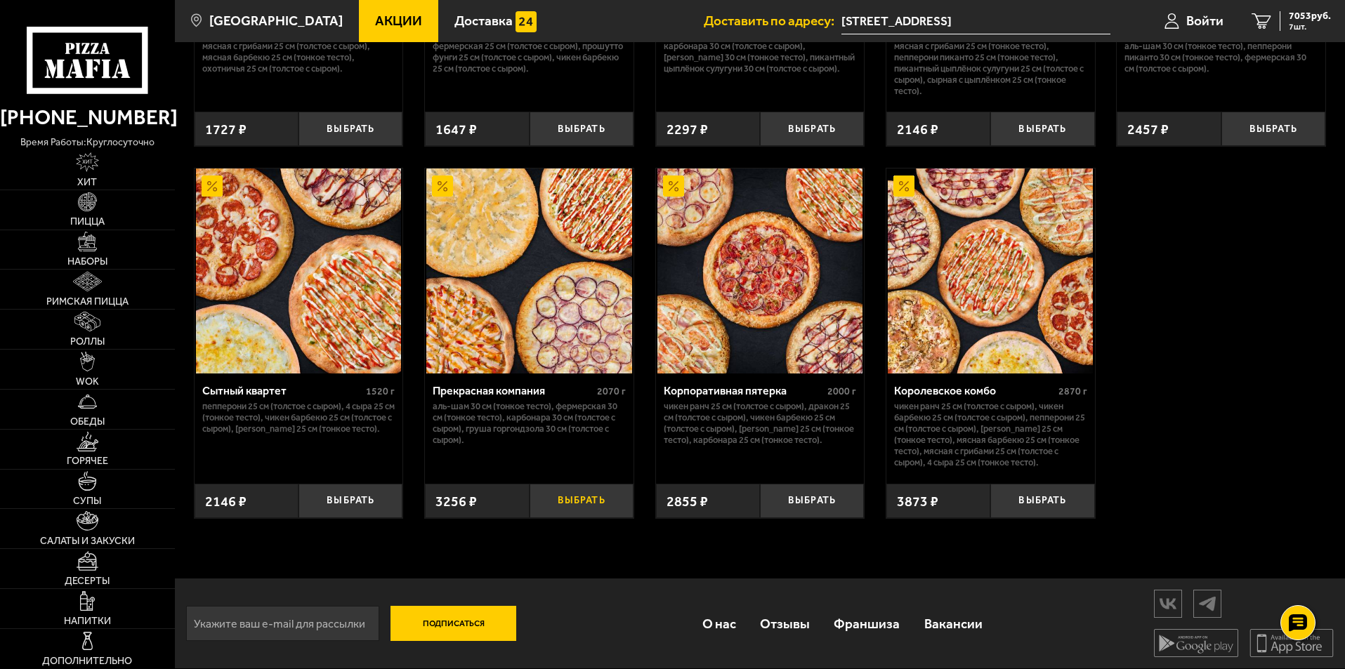
click at [576, 497] on button "Выбрать" at bounding box center [581, 501] width 104 height 34
click at [1298, 20] on span "10309 руб." at bounding box center [1307, 16] width 48 height 10
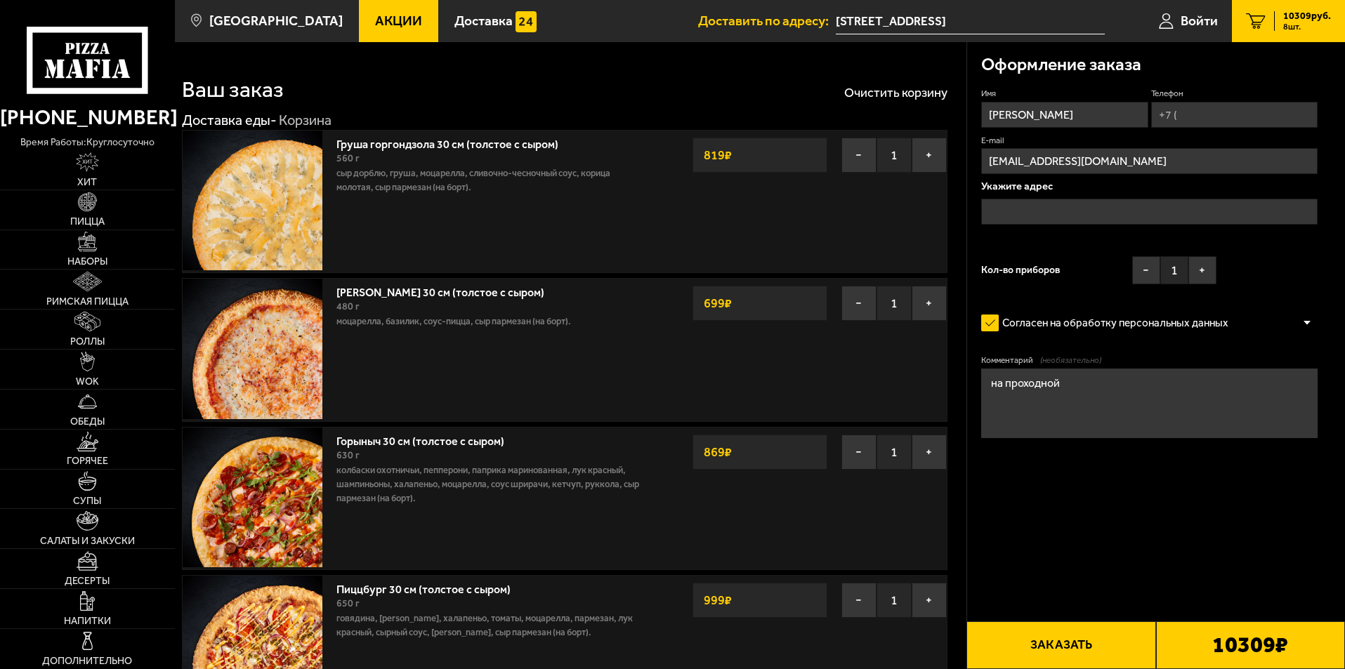
type input "[STREET_ADDRESS]"
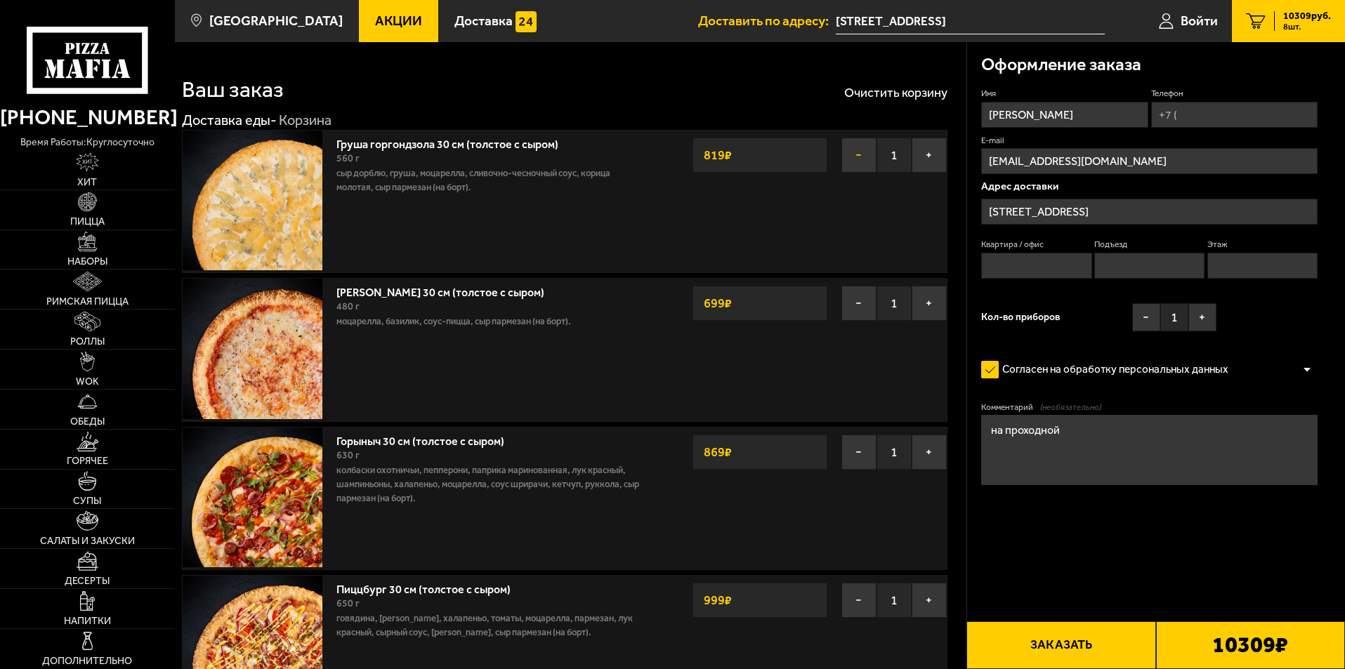
click at [861, 154] on button "−" at bounding box center [858, 155] width 35 height 35
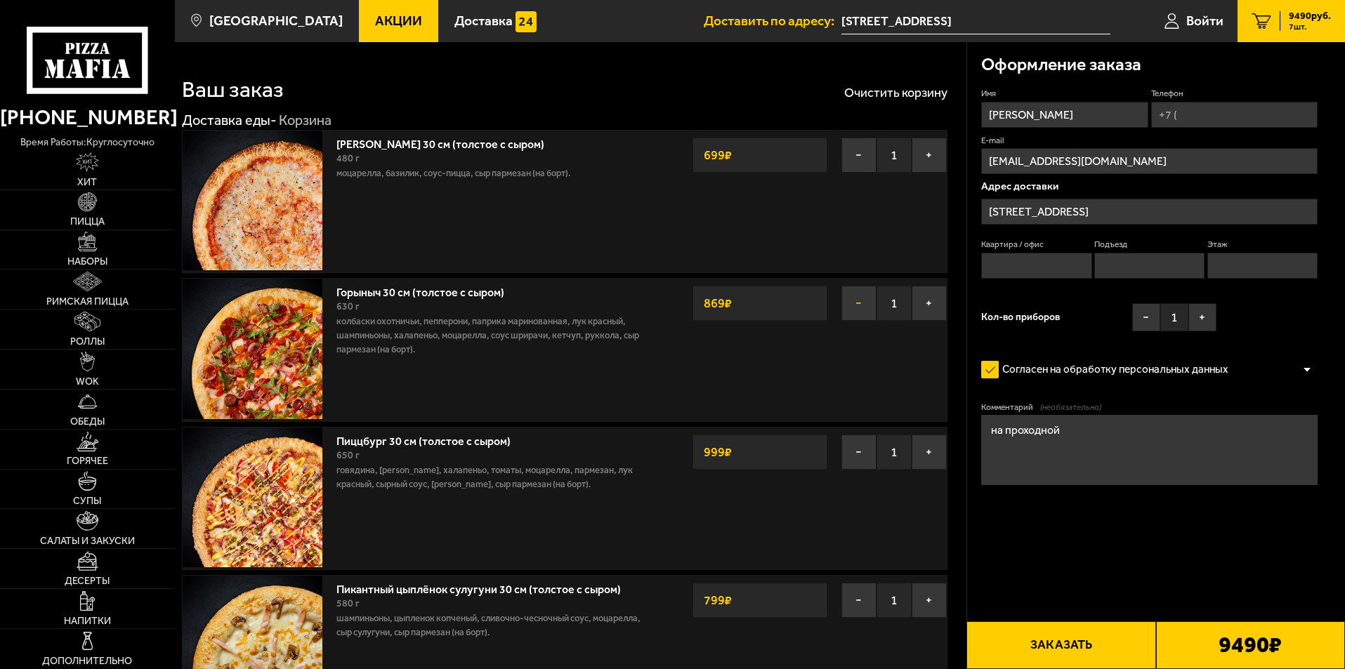
click at [854, 303] on button "−" at bounding box center [858, 303] width 35 height 35
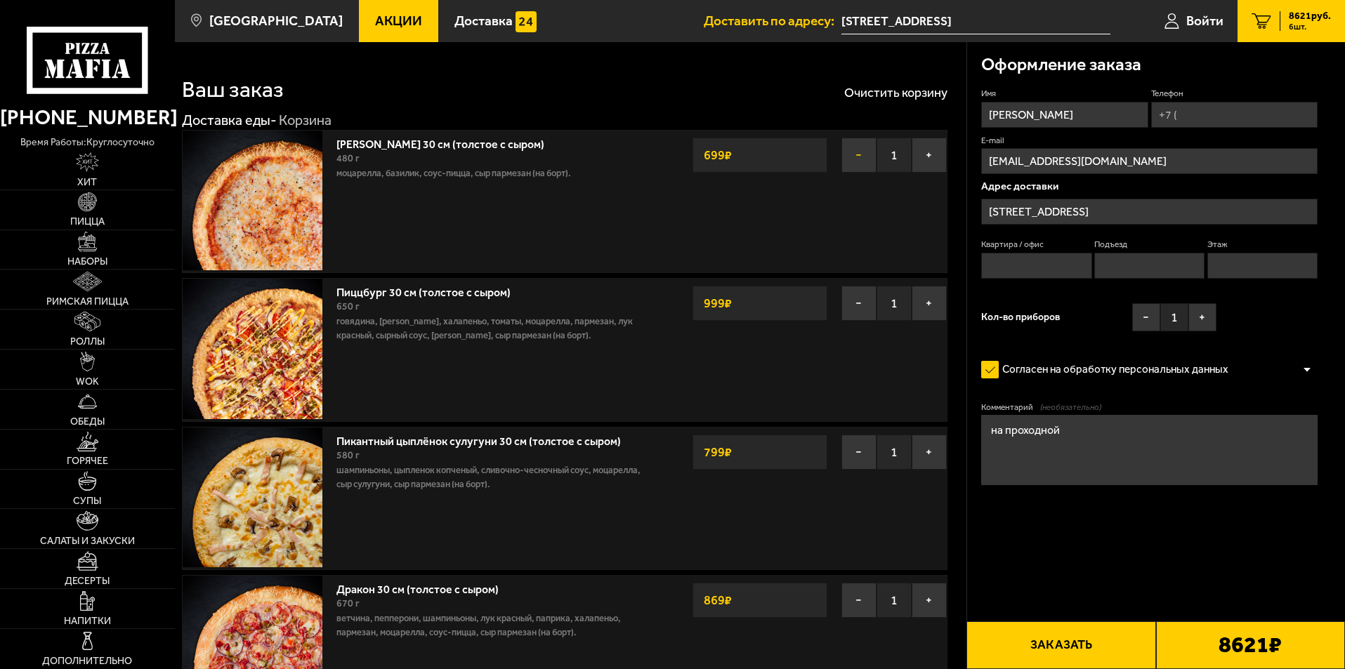
click at [859, 154] on button "−" at bounding box center [858, 155] width 35 height 35
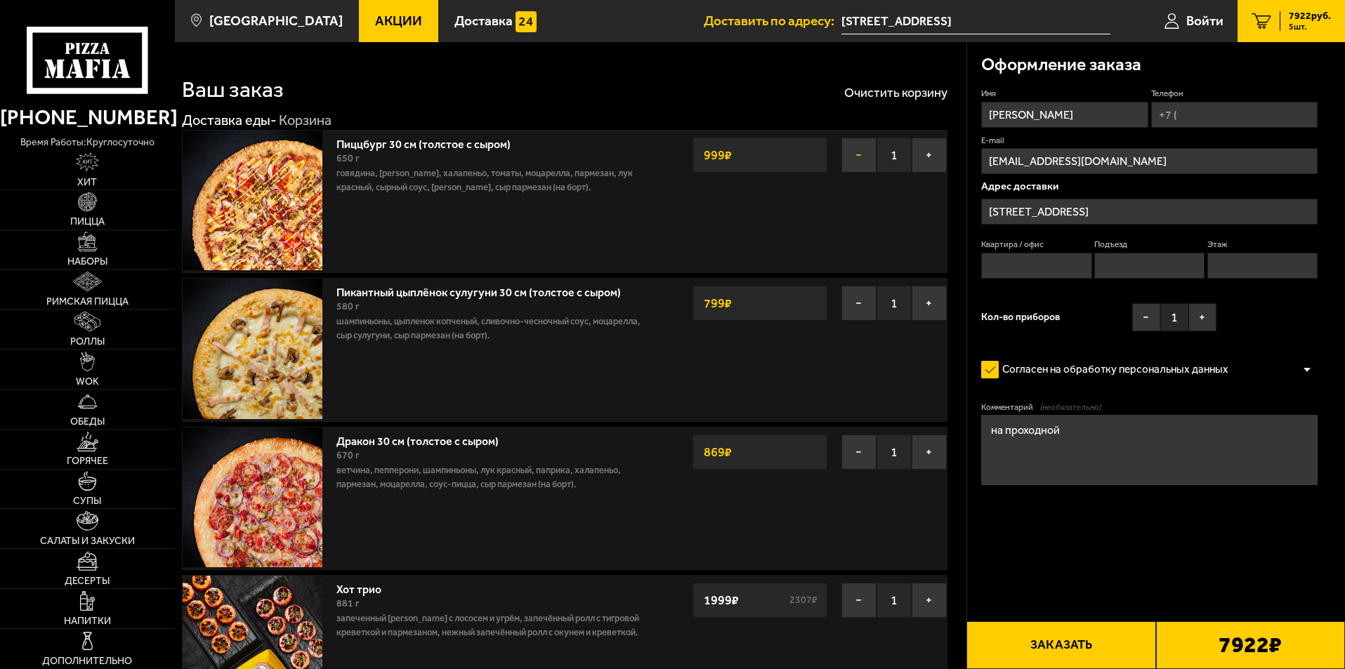
click at [855, 154] on button "−" at bounding box center [858, 155] width 35 height 35
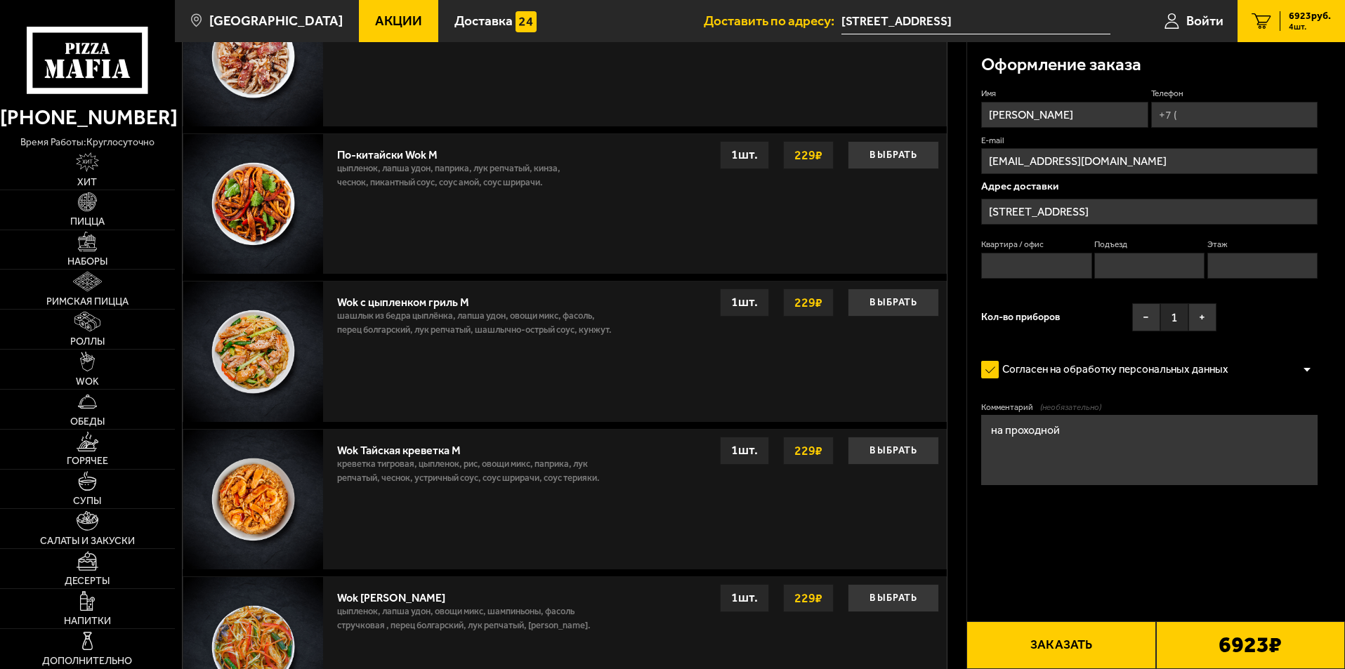
scroll to position [1495, 0]
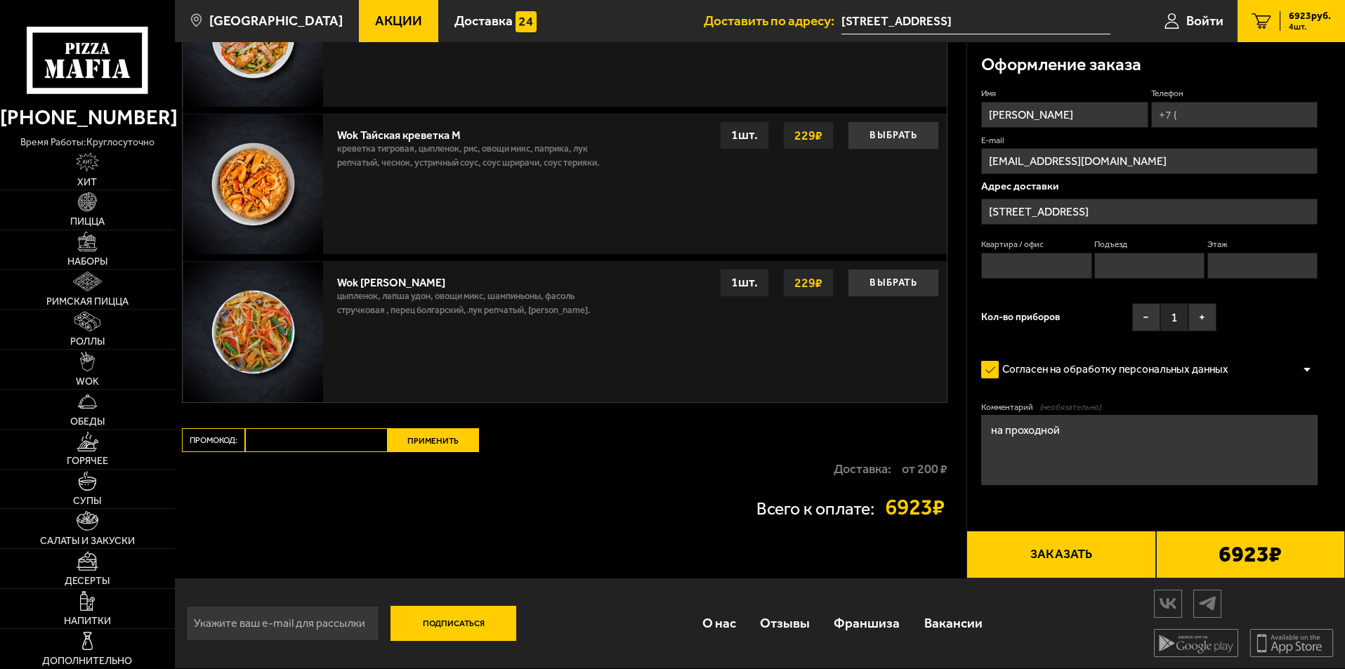
click at [281, 439] on input "Промокод:" at bounding box center [316, 440] width 143 height 24
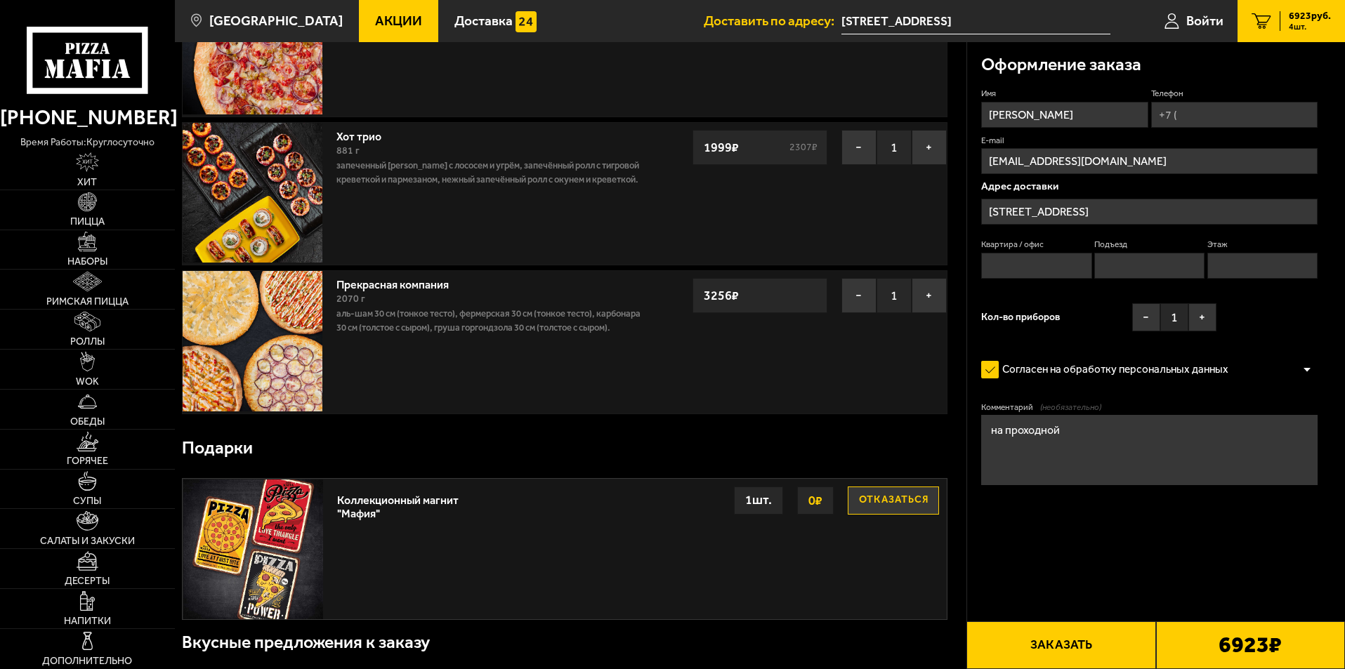
scroll to position [301, 0]
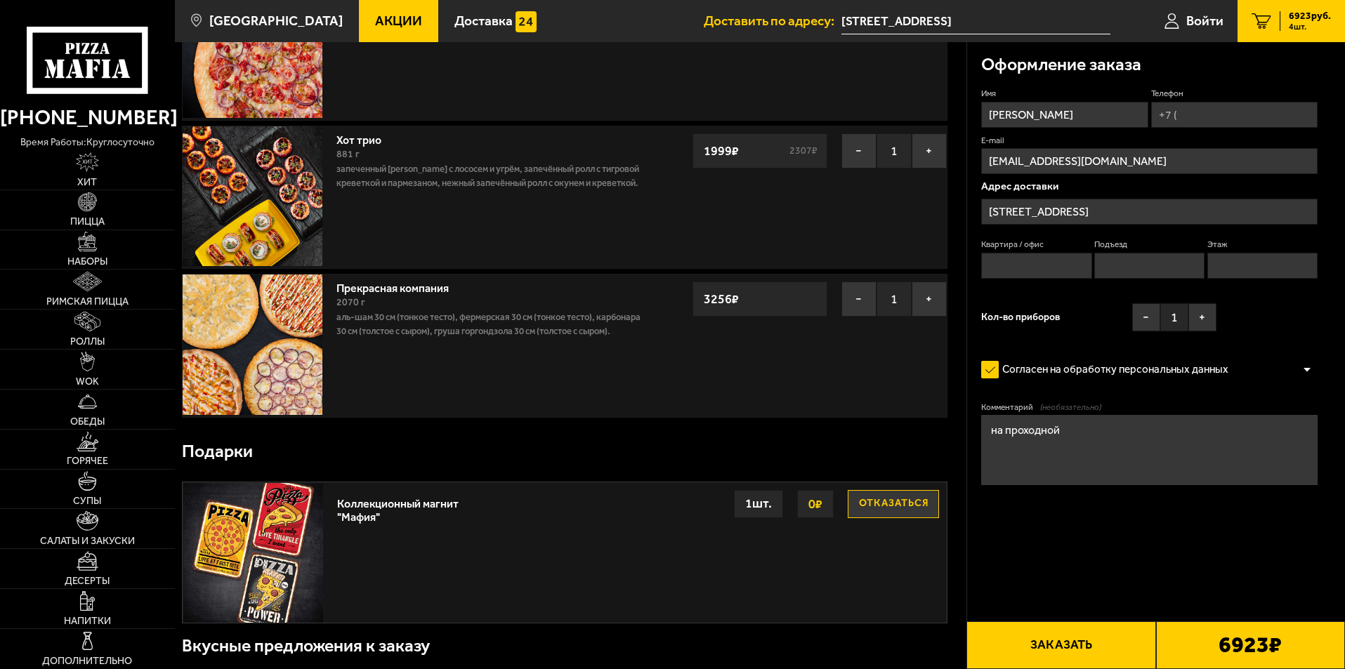
type input "mf0444"
click at [873, 501] on button "Отказаться" at bounding box center [892, 504] width 91 height 28
click at [890, 506] on button "Выбрать" at bounding box center [892, 504] width 91 height 28
click at [881, 500] on button "Отказаться" at bounding box center [892, 504] width 91 height 28
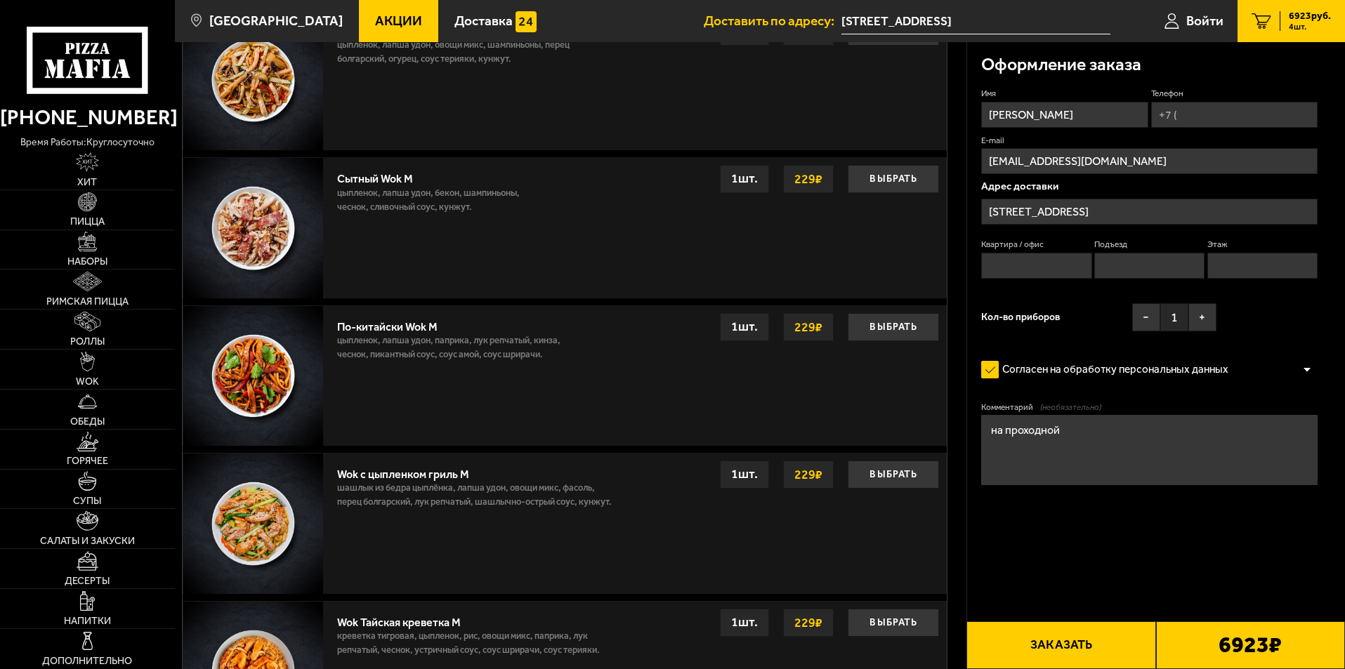
scroll to position [1495, 0]
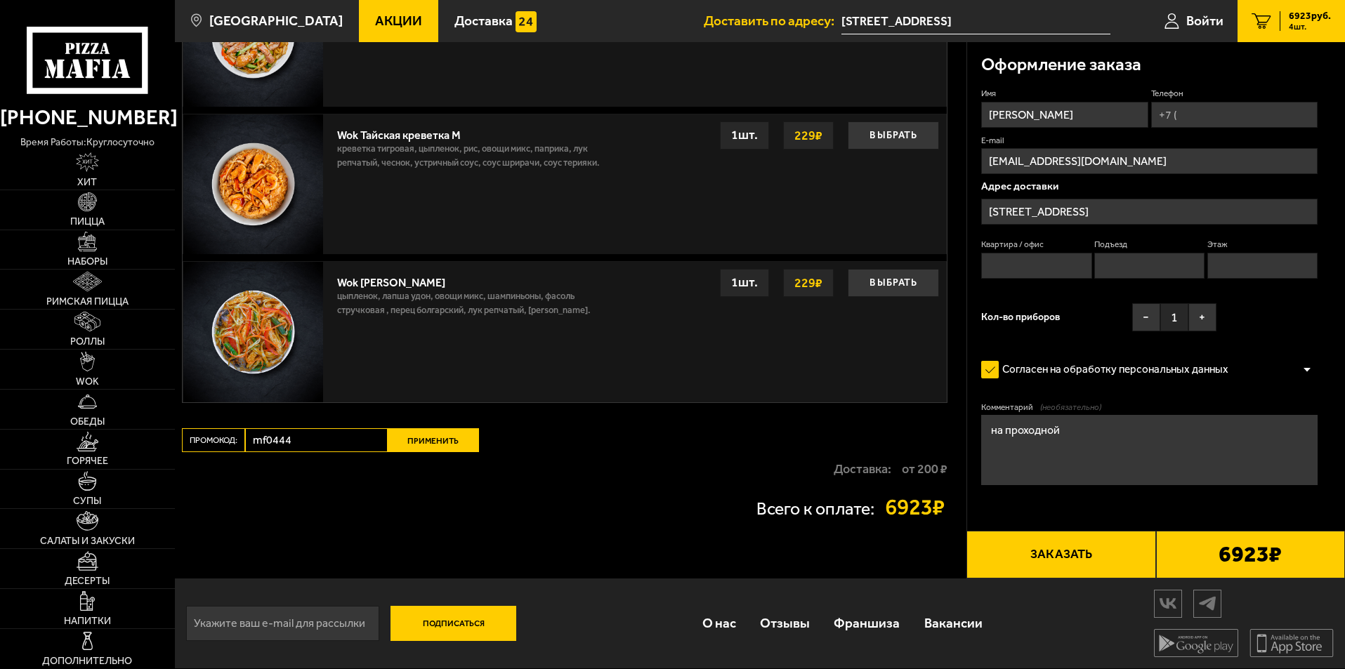
click at [429, 435] on button "Применить" at bounding box center [433, 440] width 91 height 24
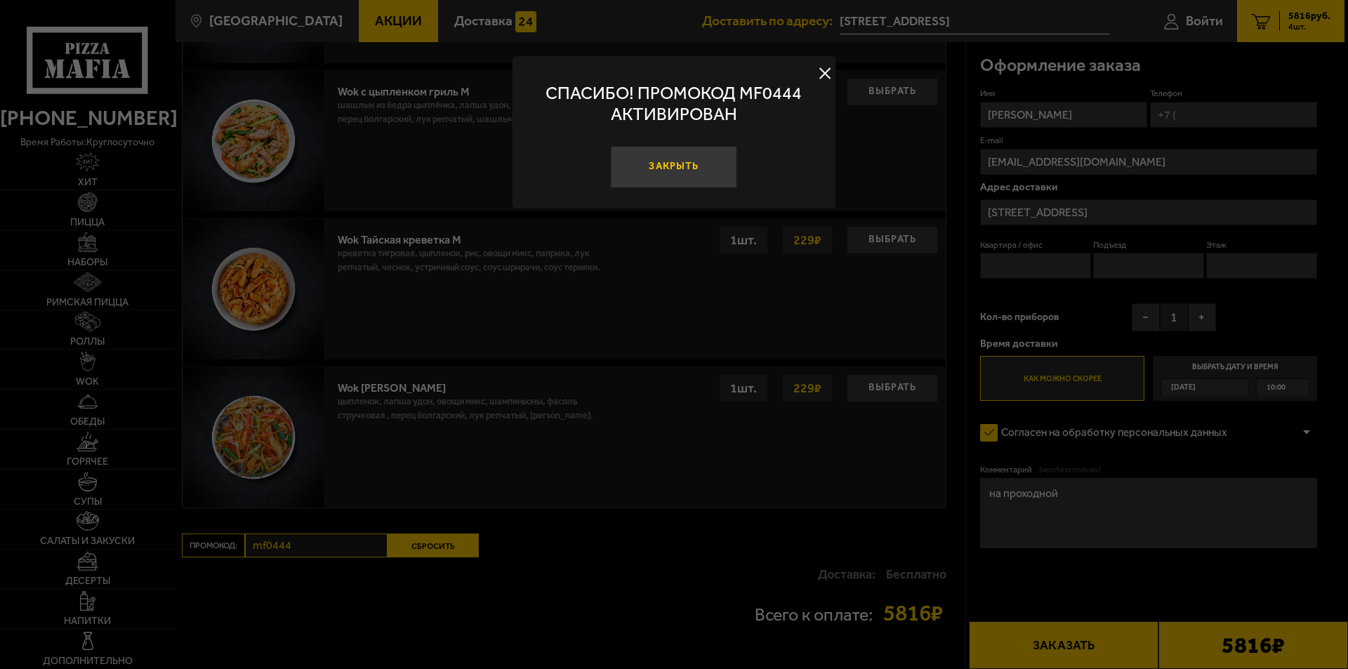
click at [661, 168] on button "Закрыть" at bounding box center [674, 167] width 126 height 42
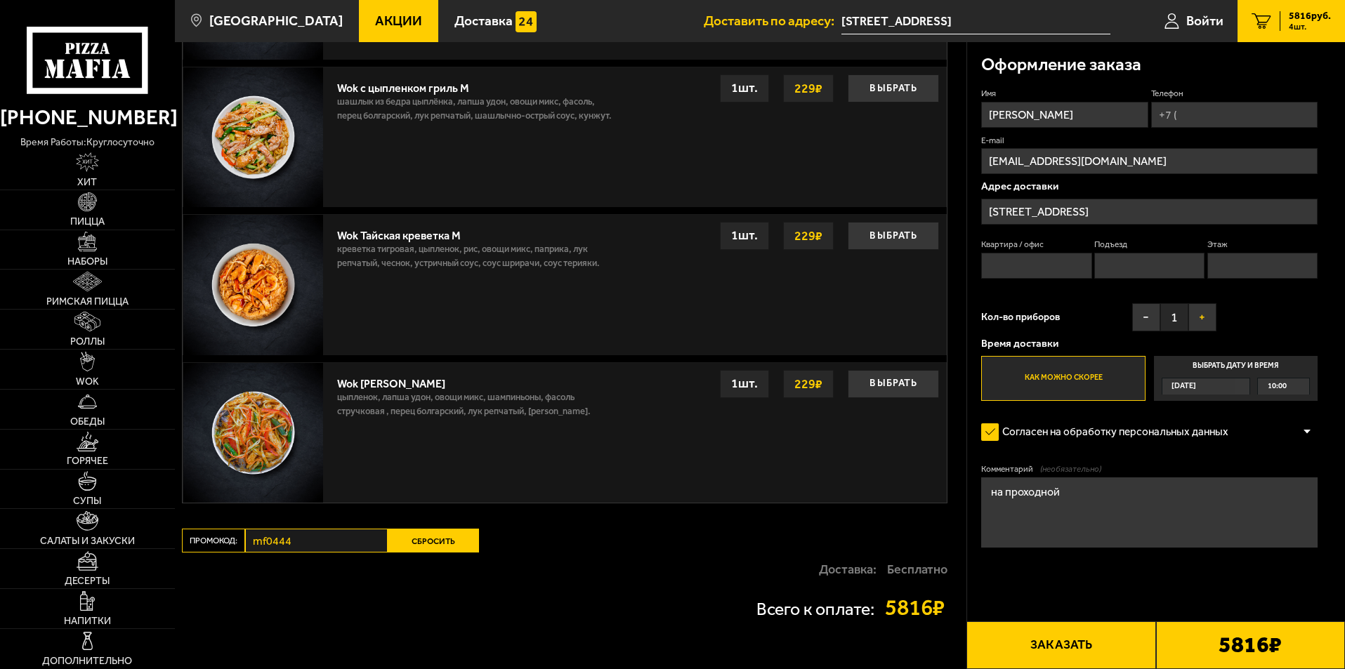
click at [1200, 316] on button "+" at bounding box center [1202, 317] width 28 height 28
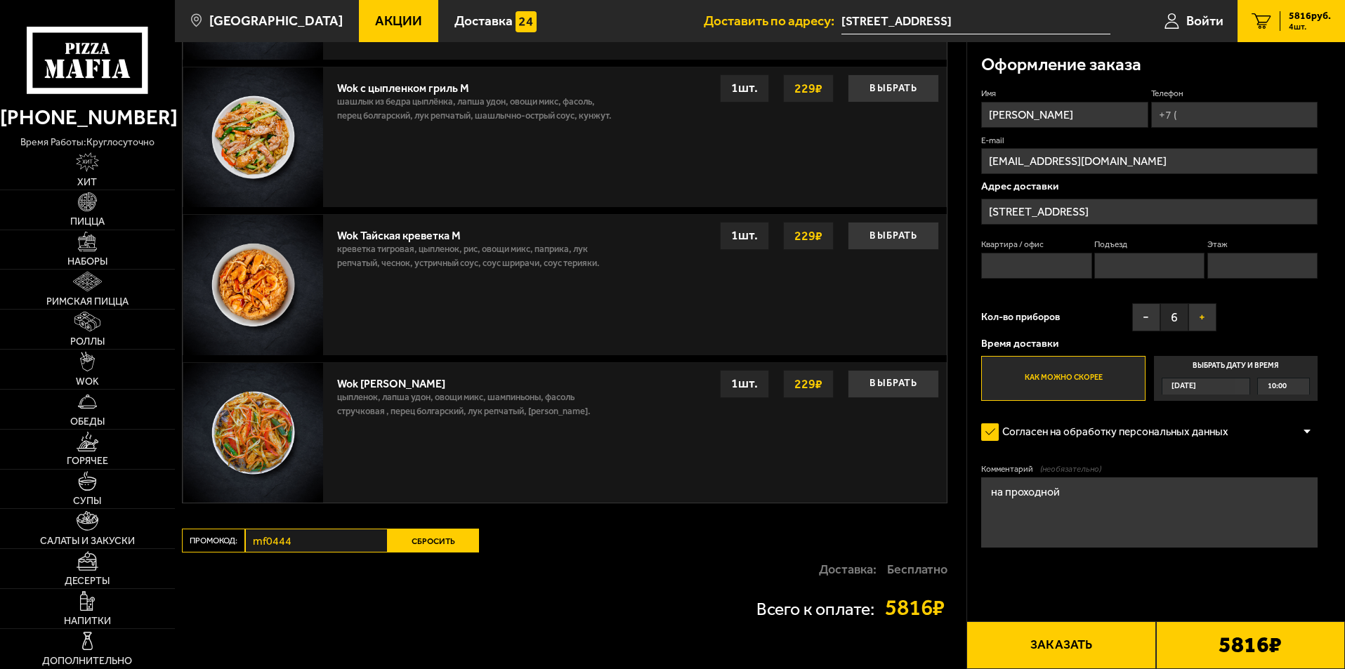
click at [1200, 316] on button "+" at bounding box center [1202, 317] width 28 height 28
click at [1201, 316] on button "+" at bounding box center [1202, 317] width 28 height 28
click at [1274, 386] on span "10:00" at bounding box center [1276, 386] width 19 height 16
click at [0, 0] on input "Выбрать дату и время [DATE] 10:00" at bounding box center [0, 0] width 0 height 0
click at [1210, 387] on div "[DATE]" at bounding box center [1199, 386] width 74 height 16
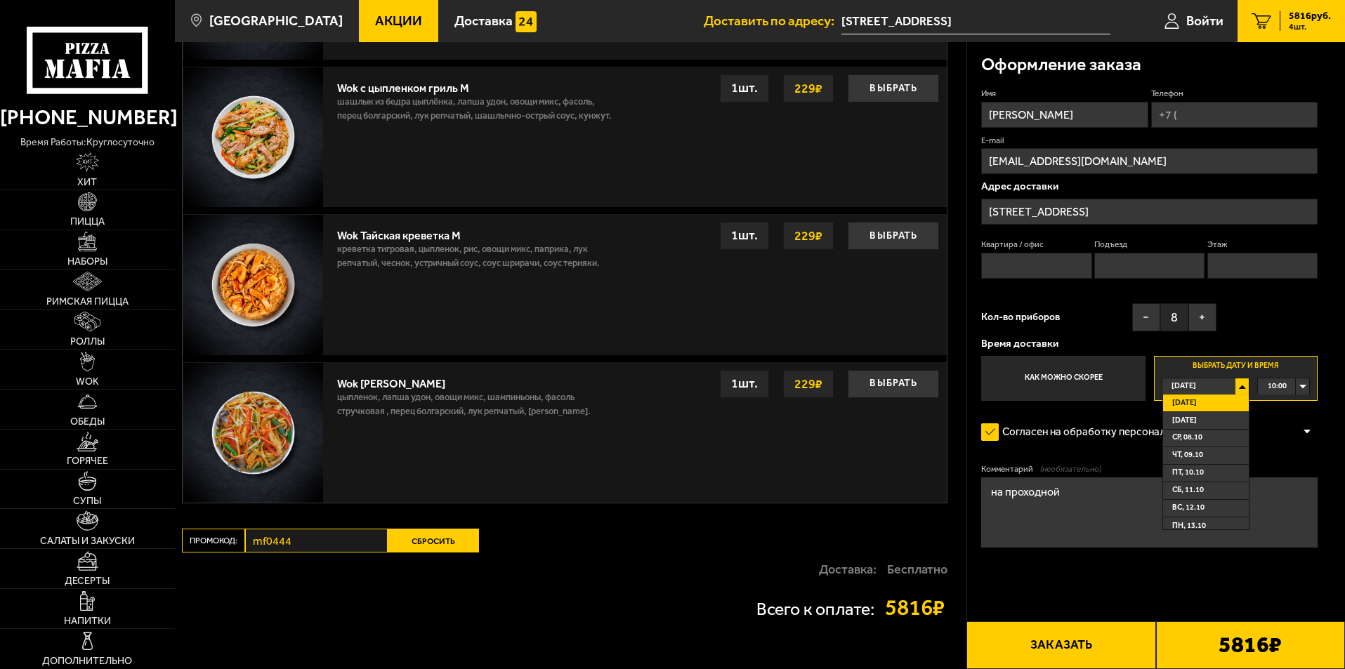
click at [1196, 400] on span "[DATE]" at bounding box center [1184, 403] width 25 height 16
click at [1305, 384] on div "10:00" at bounding box center [1283, 386] width 51 height 16
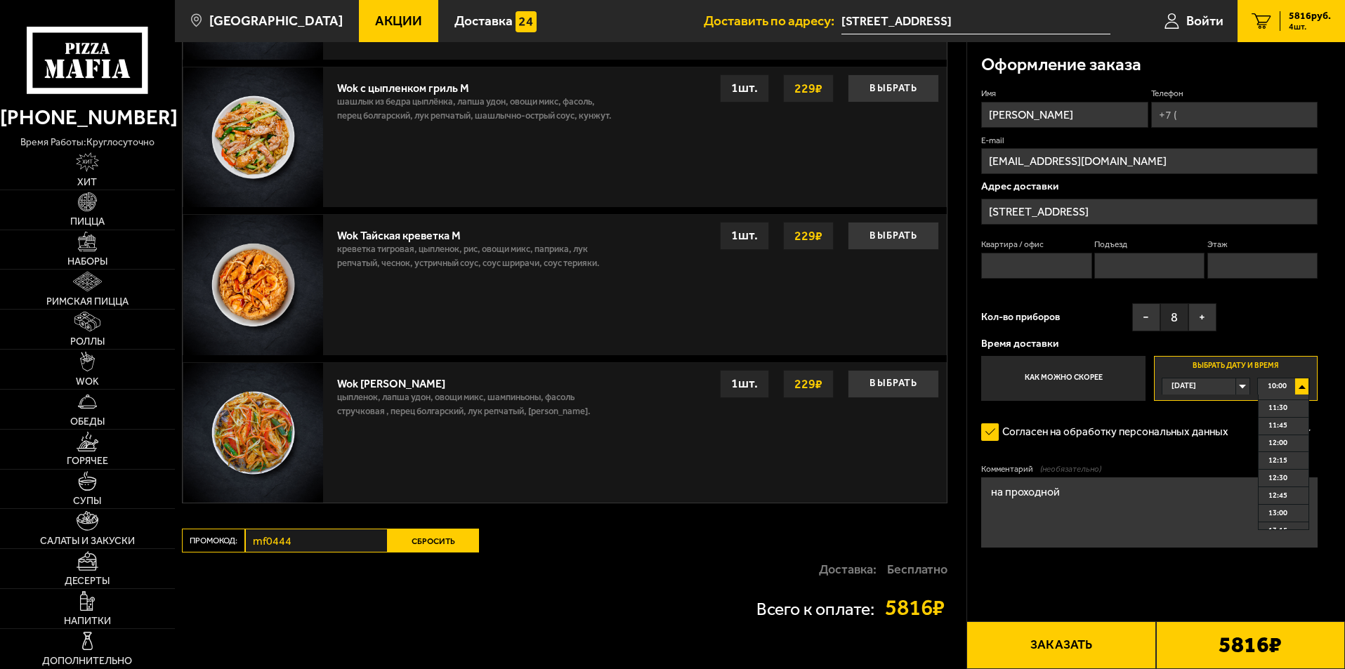
scroll to position [70, 0]
click at [1279, 452] on span "11:45" at bounding box center [1277, 455] width 19 height 16
click at [1194, 112] on input "Телефон" at bounding box center [1234, 115] width 166 height 26
type input "[PHONE_NUMBER]"
click at [988, 491] on textarea "на проходной" at bounding box center [1149, 512] width 336 height 70
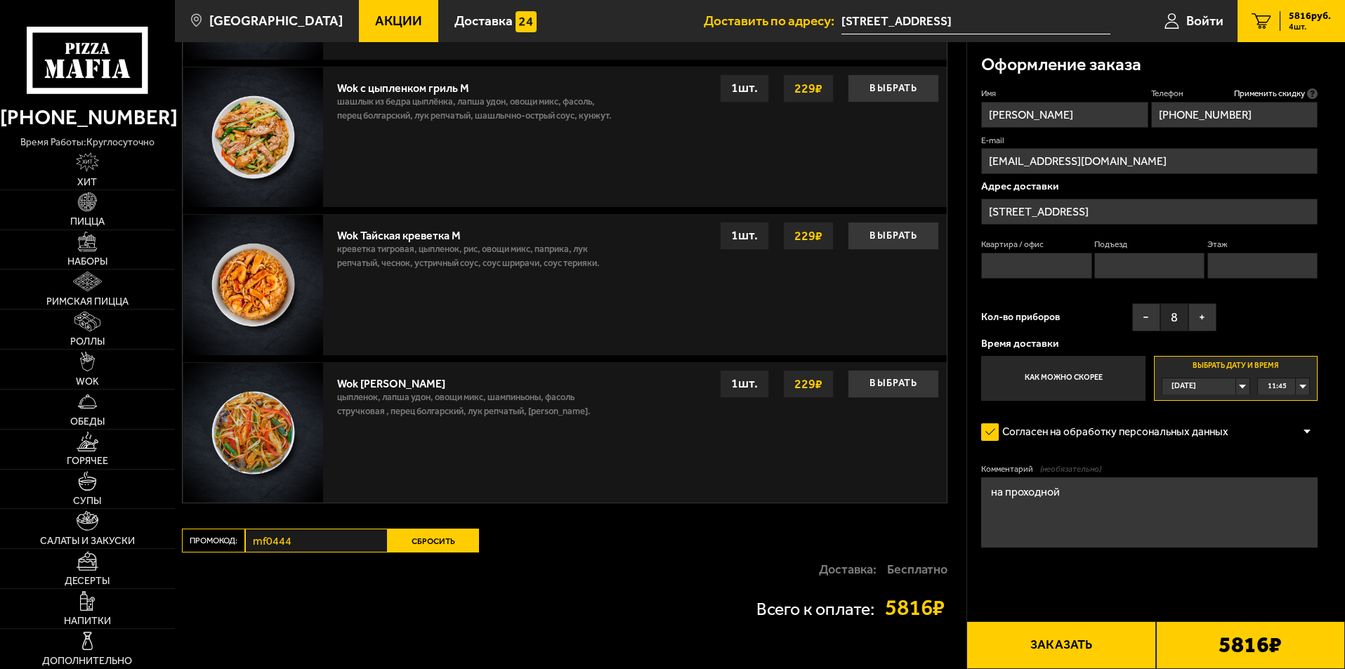
click at [1065, 490] on textarea "на проходной" at bounding box center [1149, 512] width 336 height 70
click at [1062, 491] on textarea "на проходной стеклянной" at bounding box center [1149, 512] width 336 height 70
click at [1128, 489] on textarea "на проходной (стеклянной" at bounding box center [1149, 512] width 336 height 70
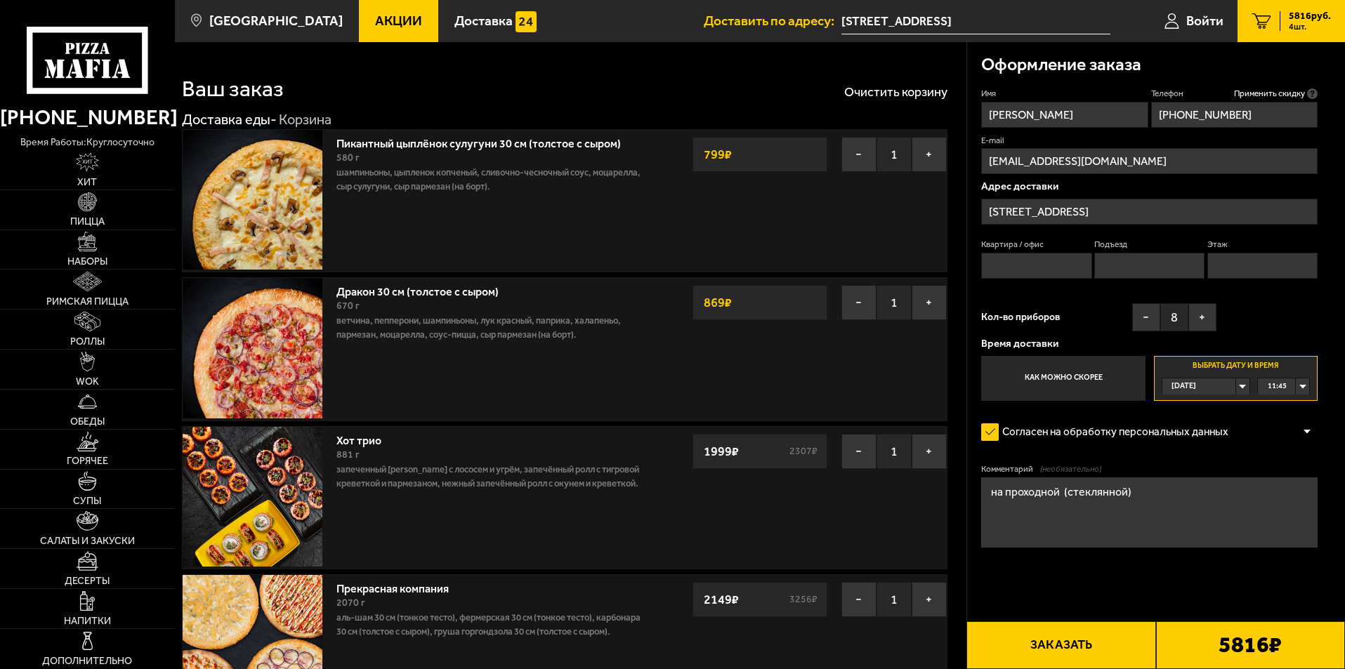
scroll to position [0, 0]
type textarea "на проходной (стеклянной)"
click at [859, 303] on button "−" at bounding box center [858, 303] width 35 height 35
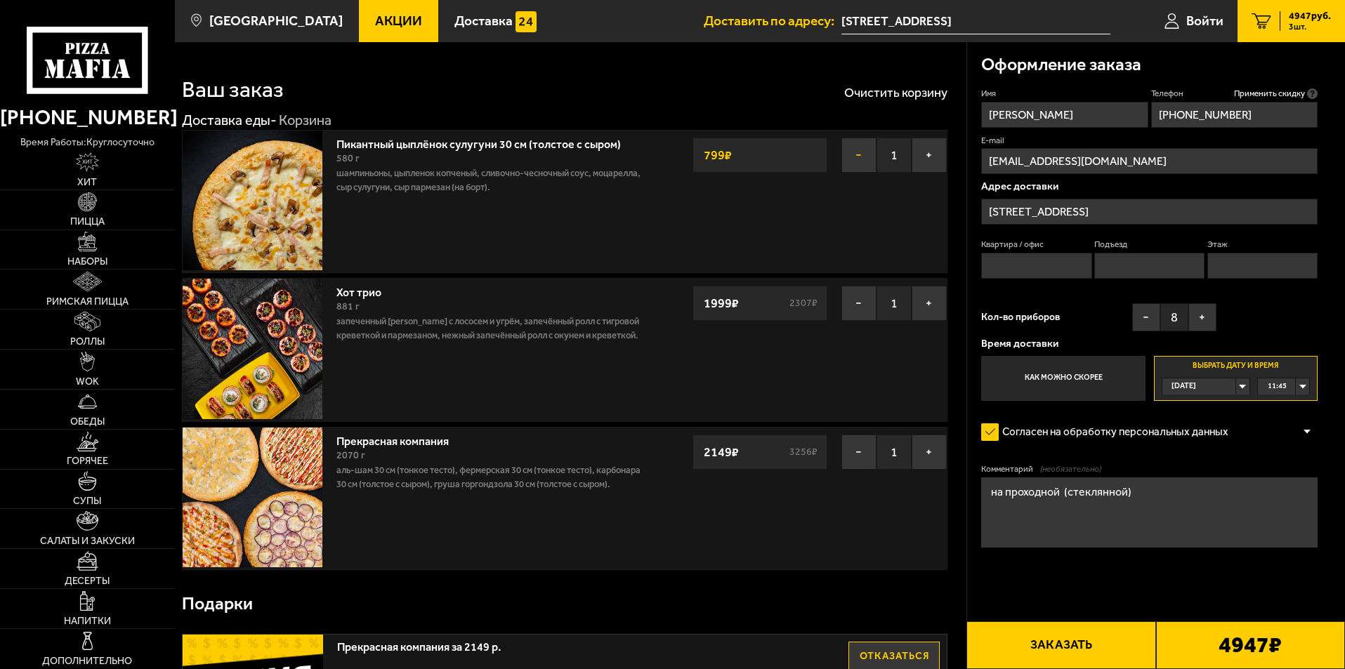
click at [857, 153] on button "−" at bounding box center [858, 155] width 35 height 35
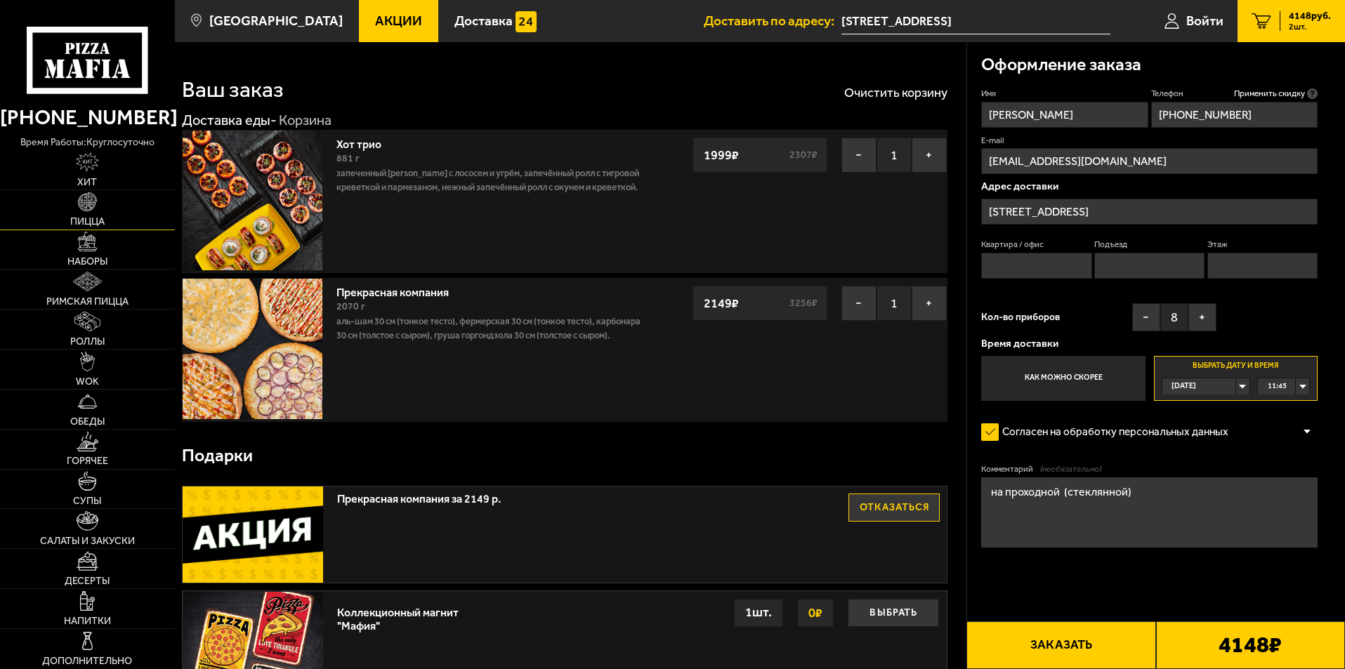
click at [103, 220] on span "Пицца" at bounding box center [87, 222] width 34 height 10
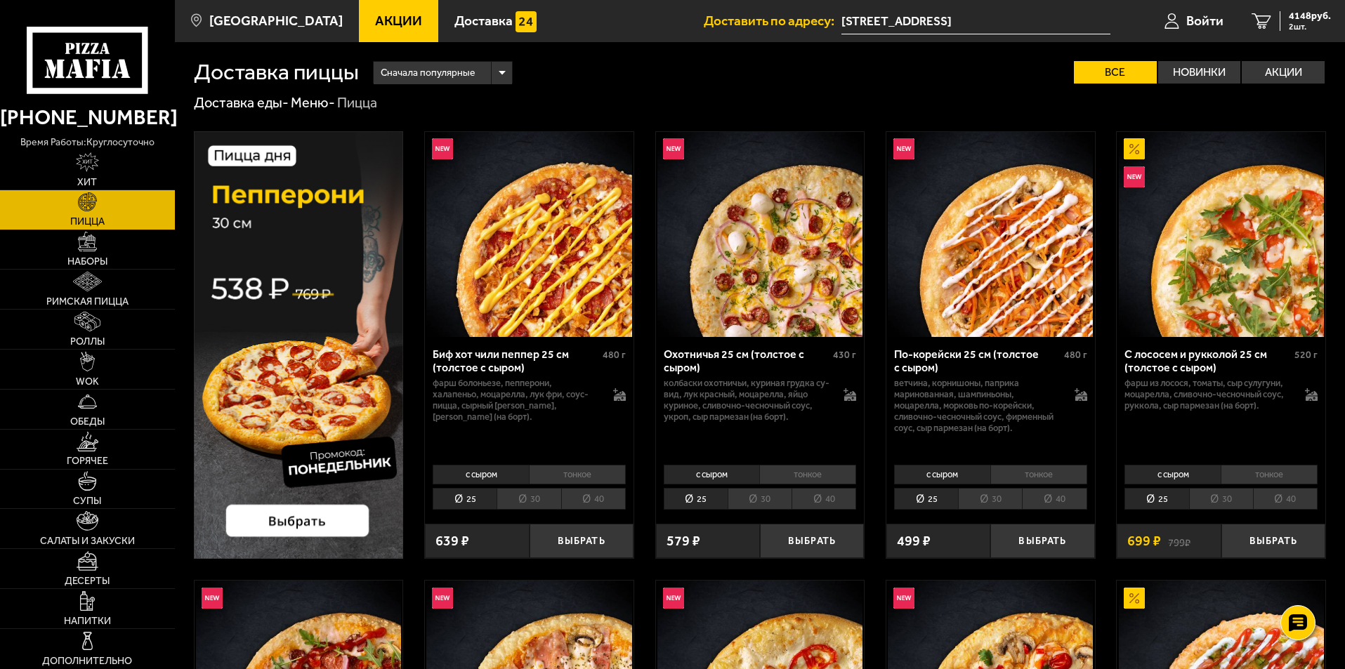
click at [1225, 494] on li "30" at bounding box center [1221, 499] width 64 height 22
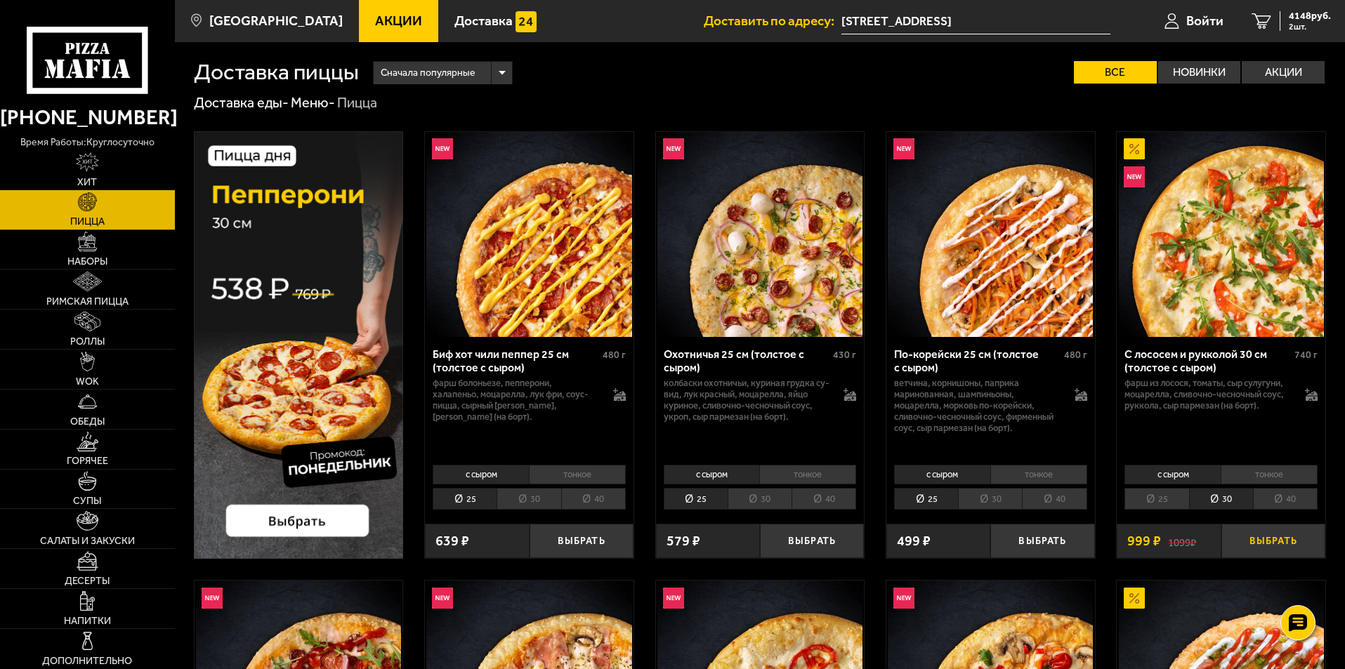
click at [1264, 539] on button "Выбрать" at bounding box center [1273, 541] width 104 height 34
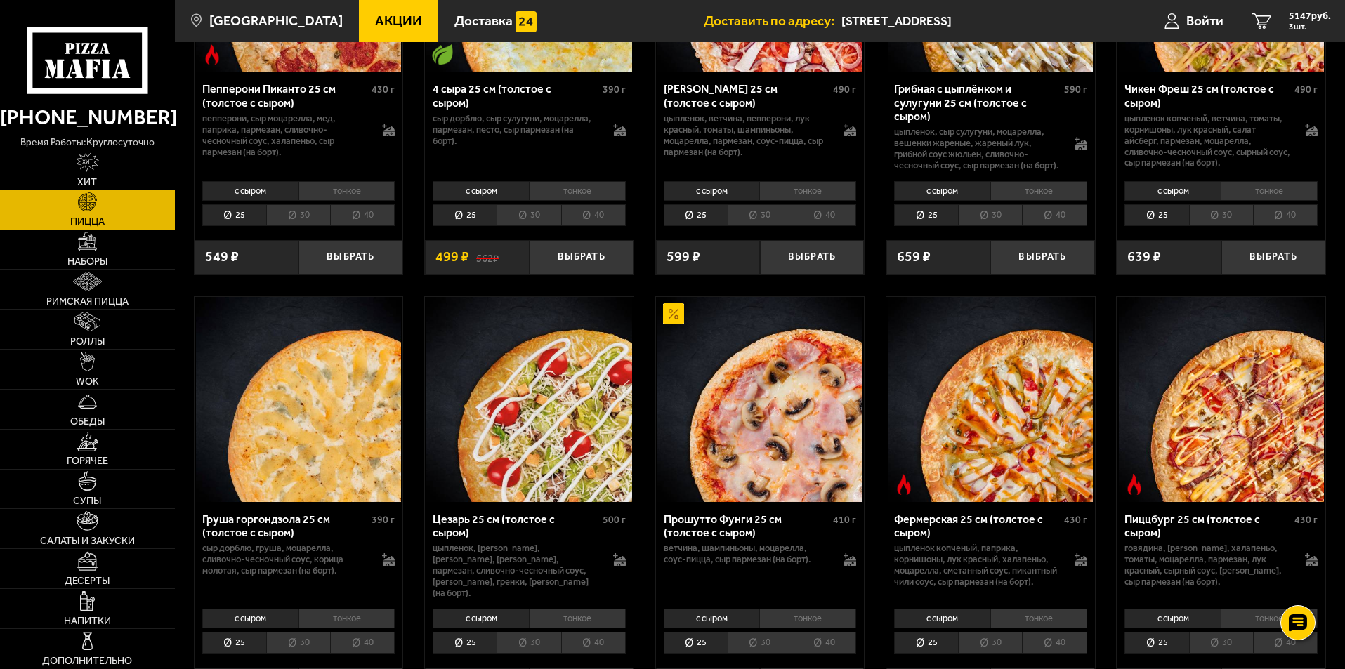
scroll to position [1194, 0]
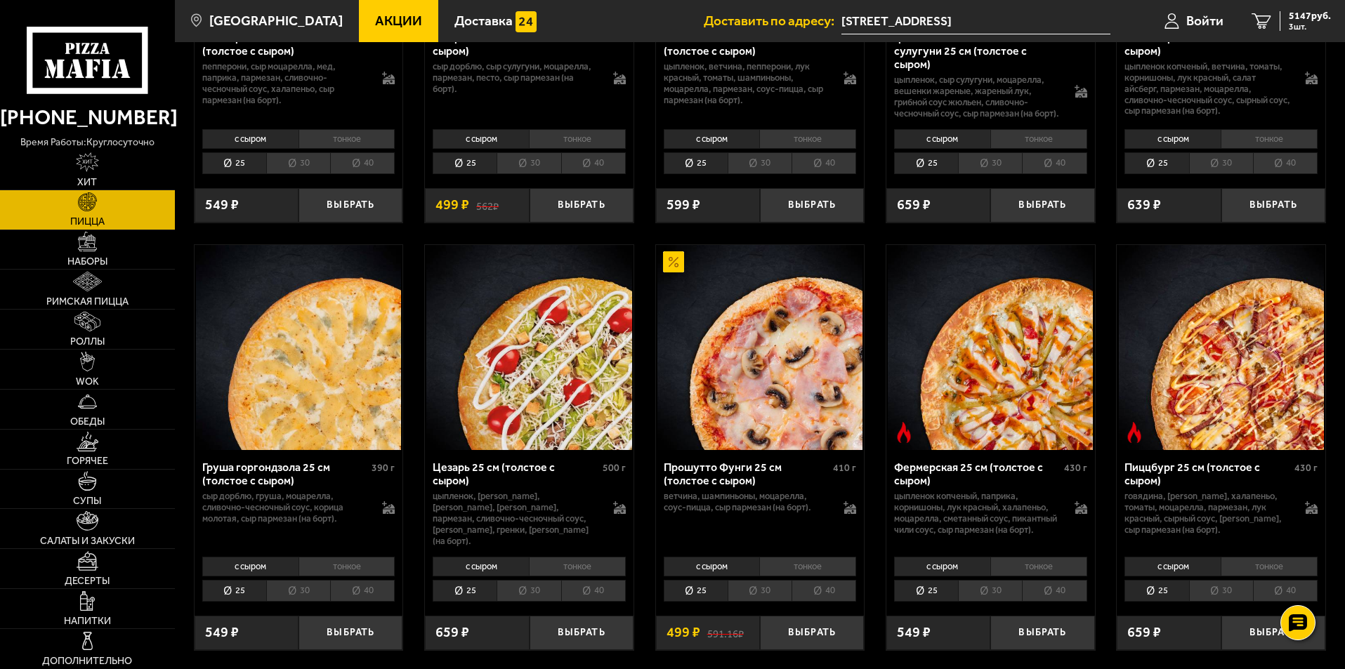
click at [1005, 602] on li "30" at bounding box center [990, 591] width 64 height 22
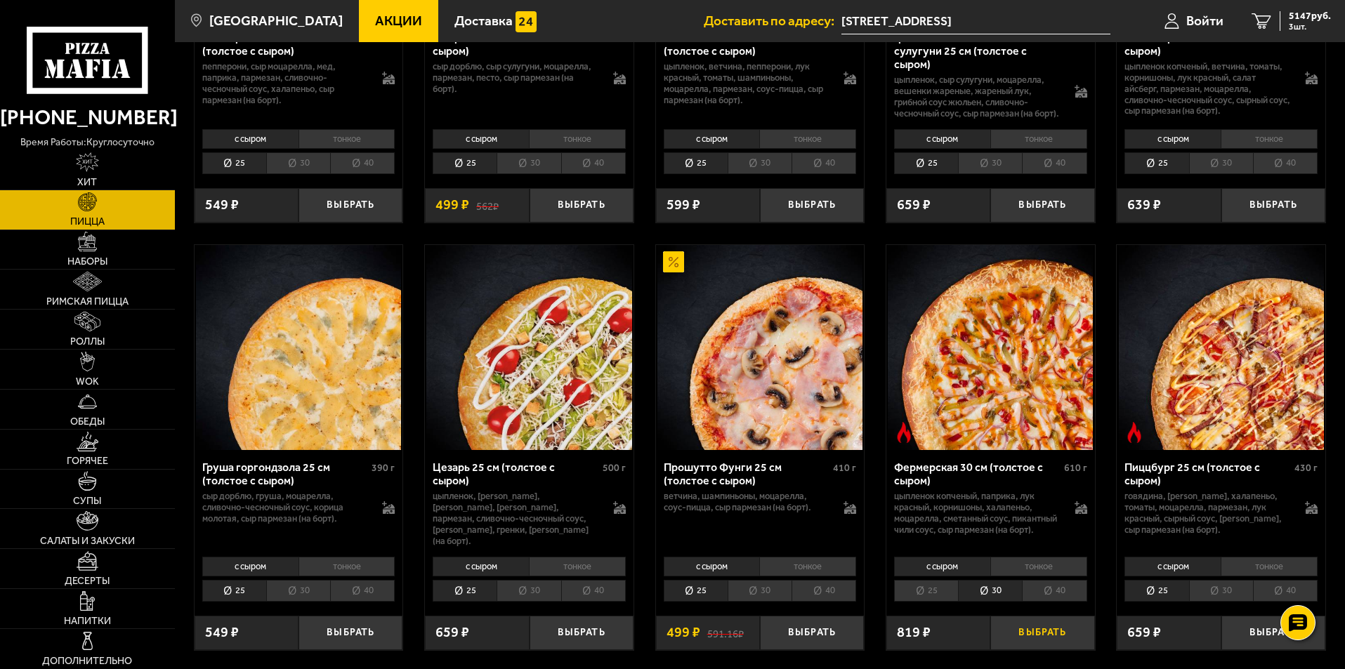
click at [1043, 650] on button "Выбрать" at bounding box center [1042, 633] width 104 height 34
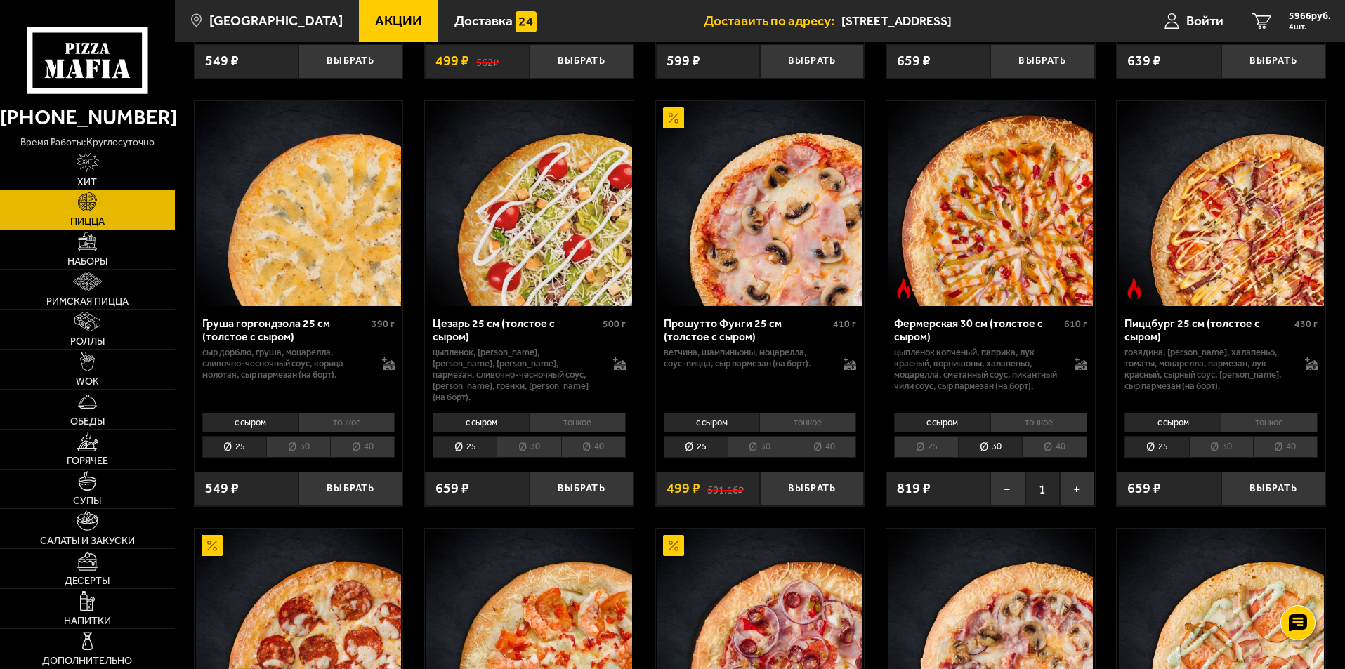
scroll to position [1334, 0]
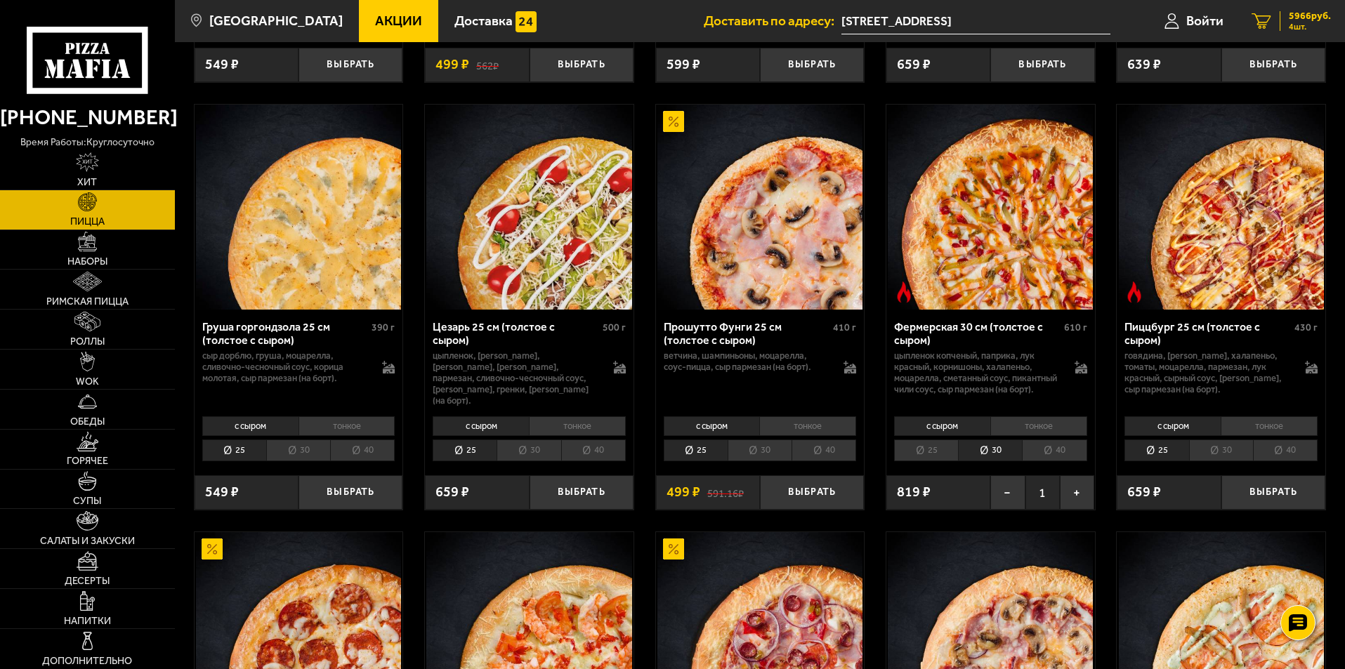
click at [1306, 20] on span "5966 руб." at bounding box center [1309, 16] width 42 height 10
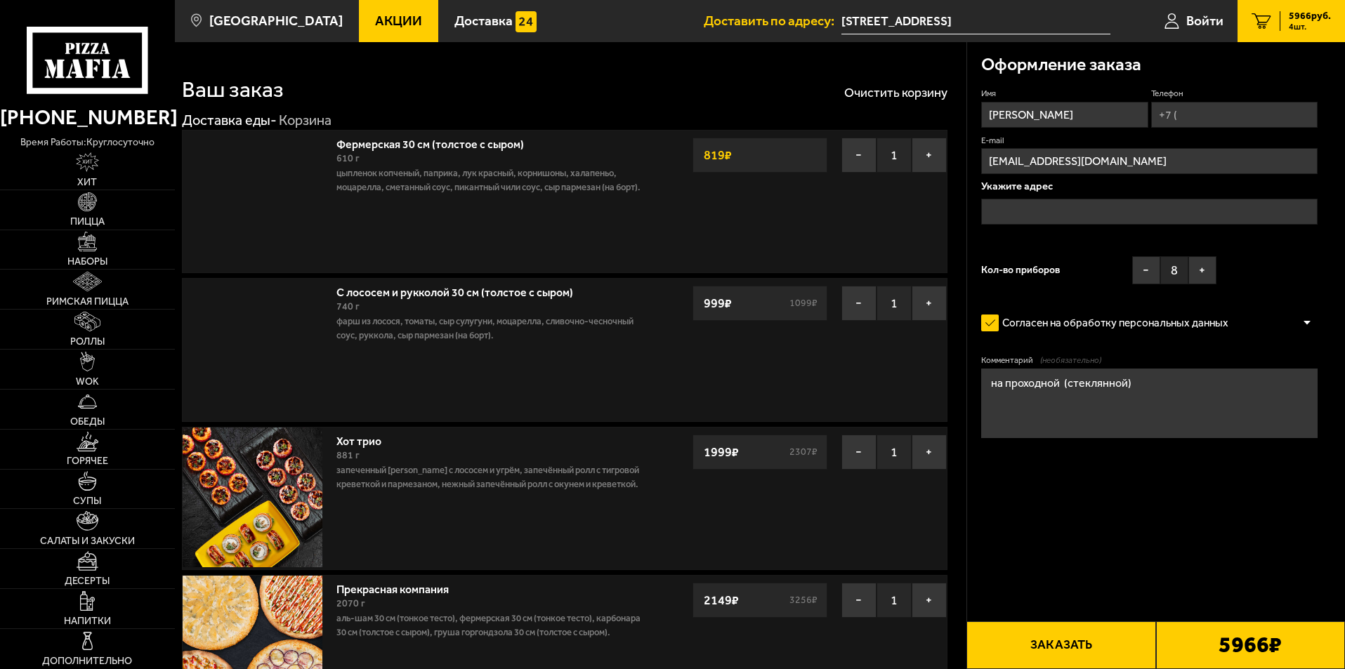
type input "[STREET_ADDRESS]"
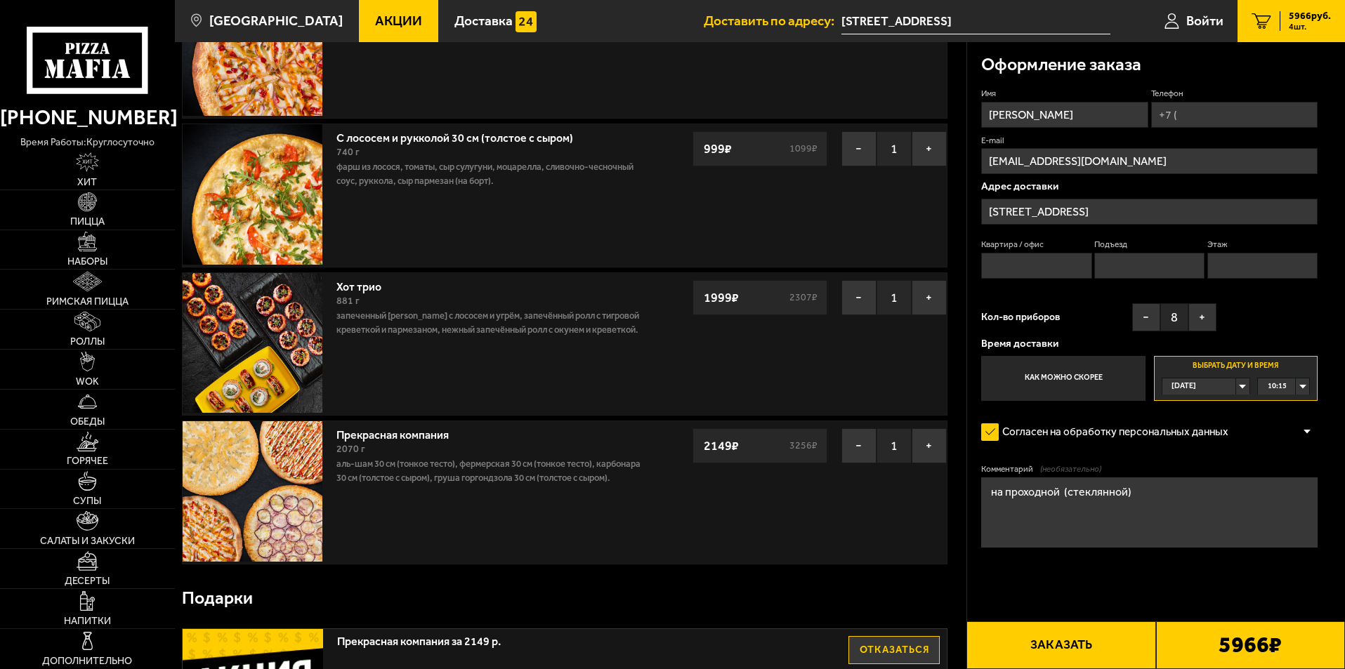
scroll to position [140, 0]
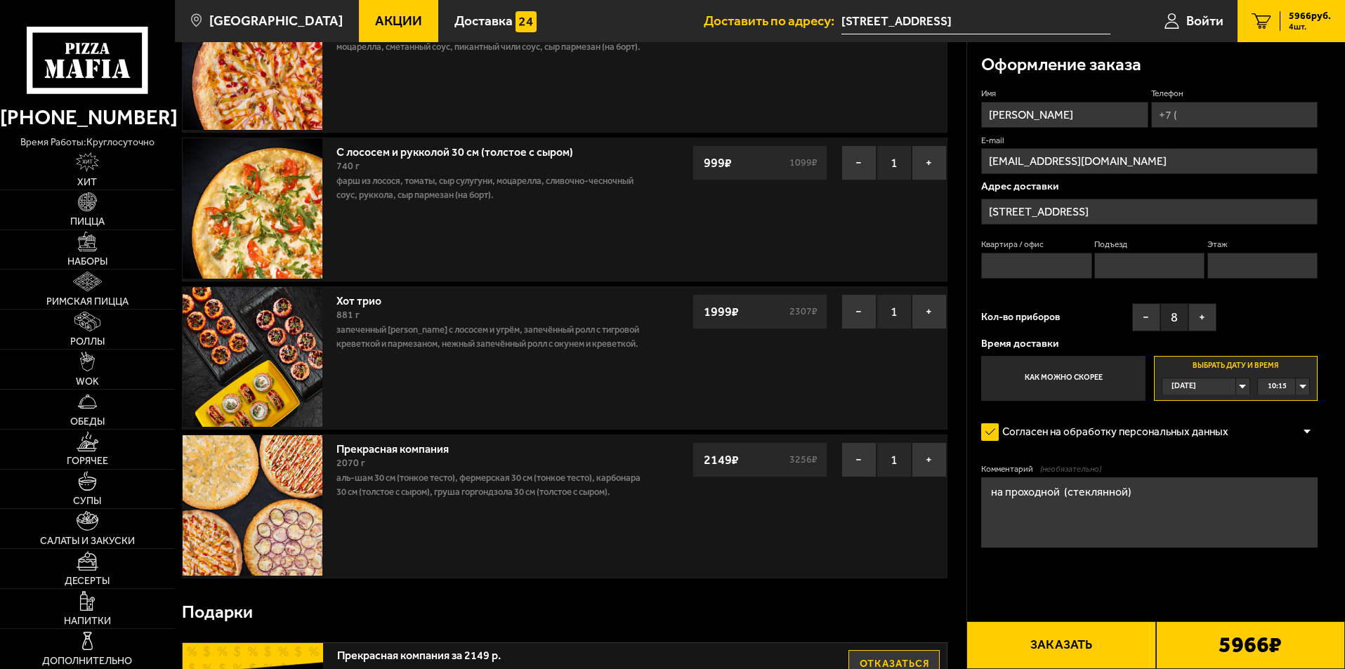
click at [1200, 119] on input "Телефон" at bounding box center [1234, 115] width 166 height 26
type input "[PHONE_NUMBER]"
click at [1303, 385] on div "10:15" at bounding box center [1283, 386] width 51 height 16
click at [1287, 437] on li "11:45" at bounding box center [1283, 439] width 50 height 18
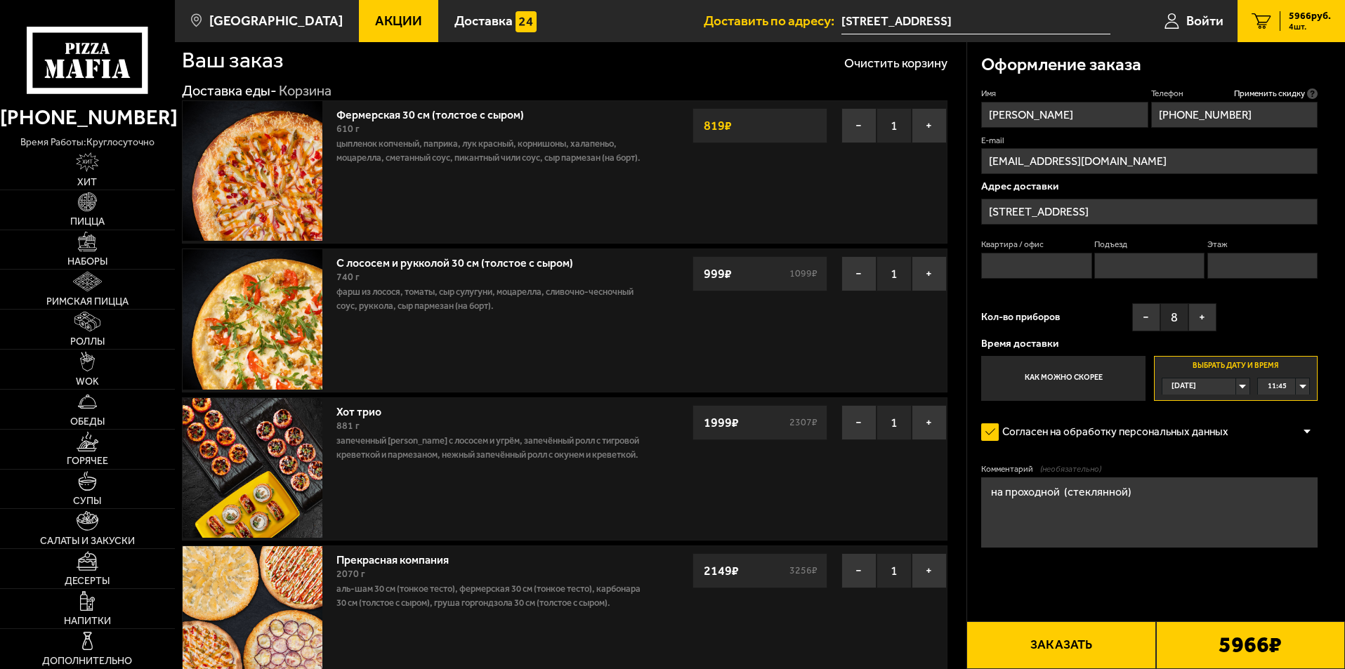
scroll to position [0, 0]
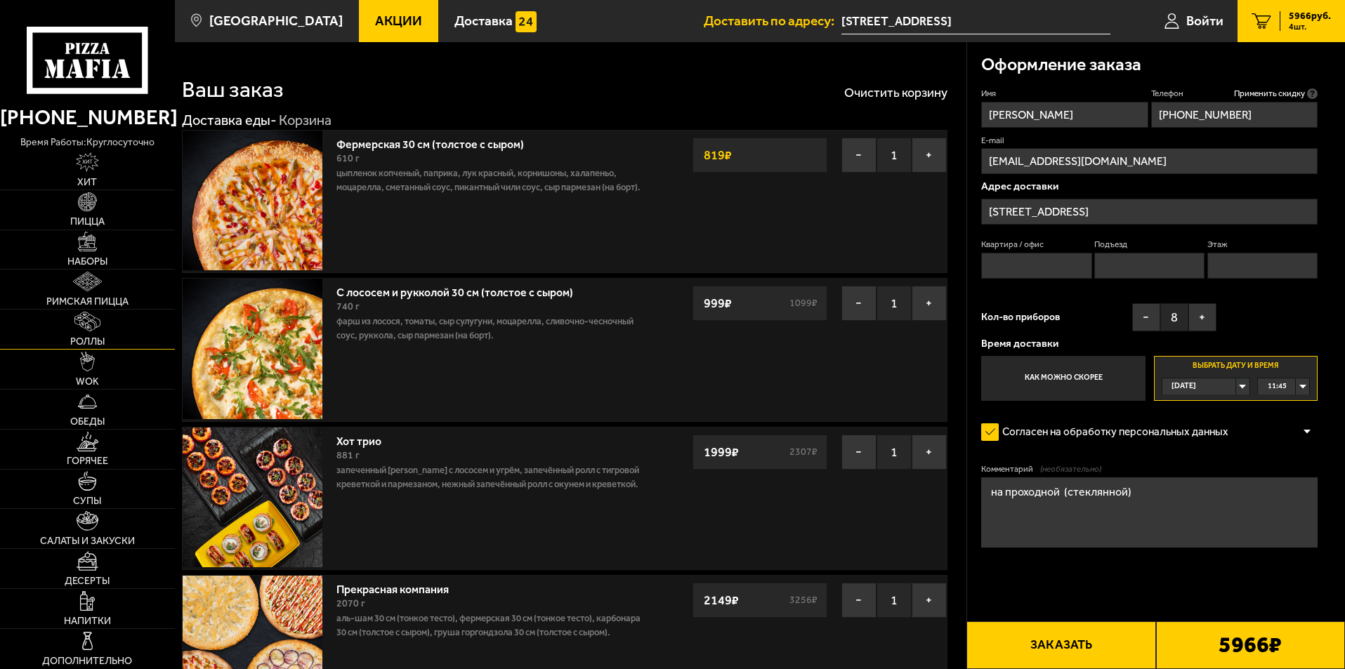
click at [81, 324] on img at bounding box center [86, 322] width 25 height 20
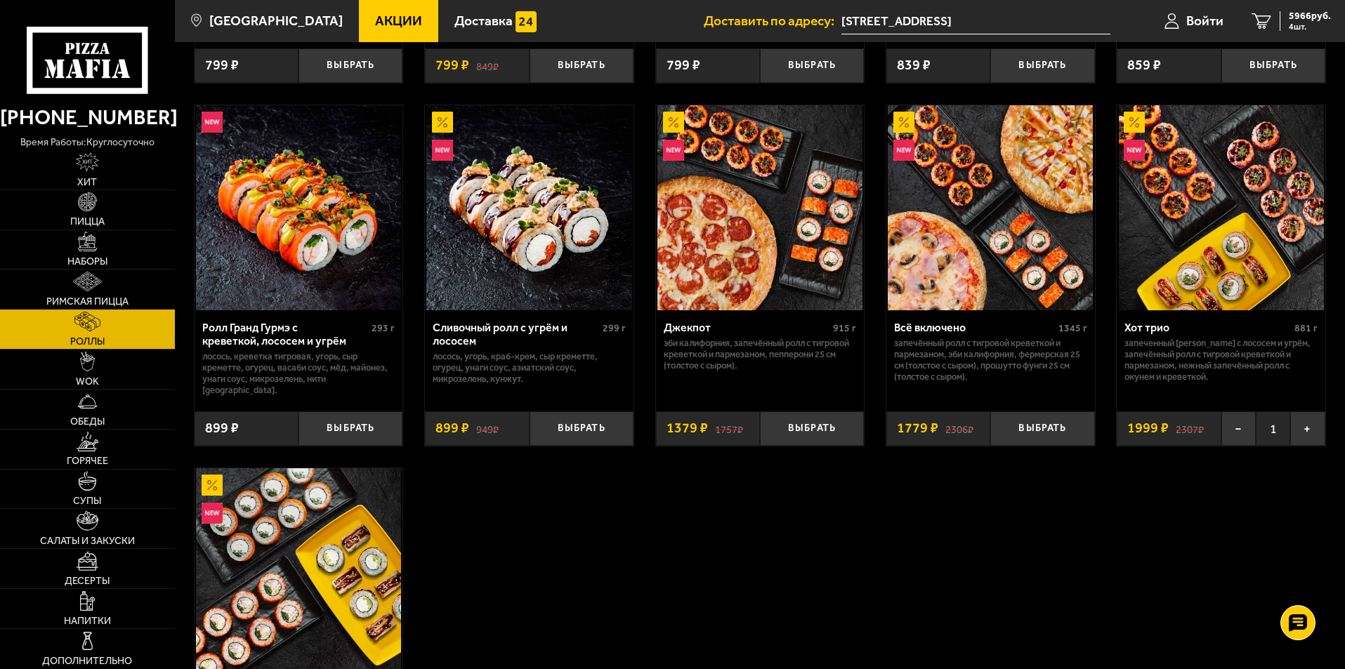
scroll to position [772, 0]
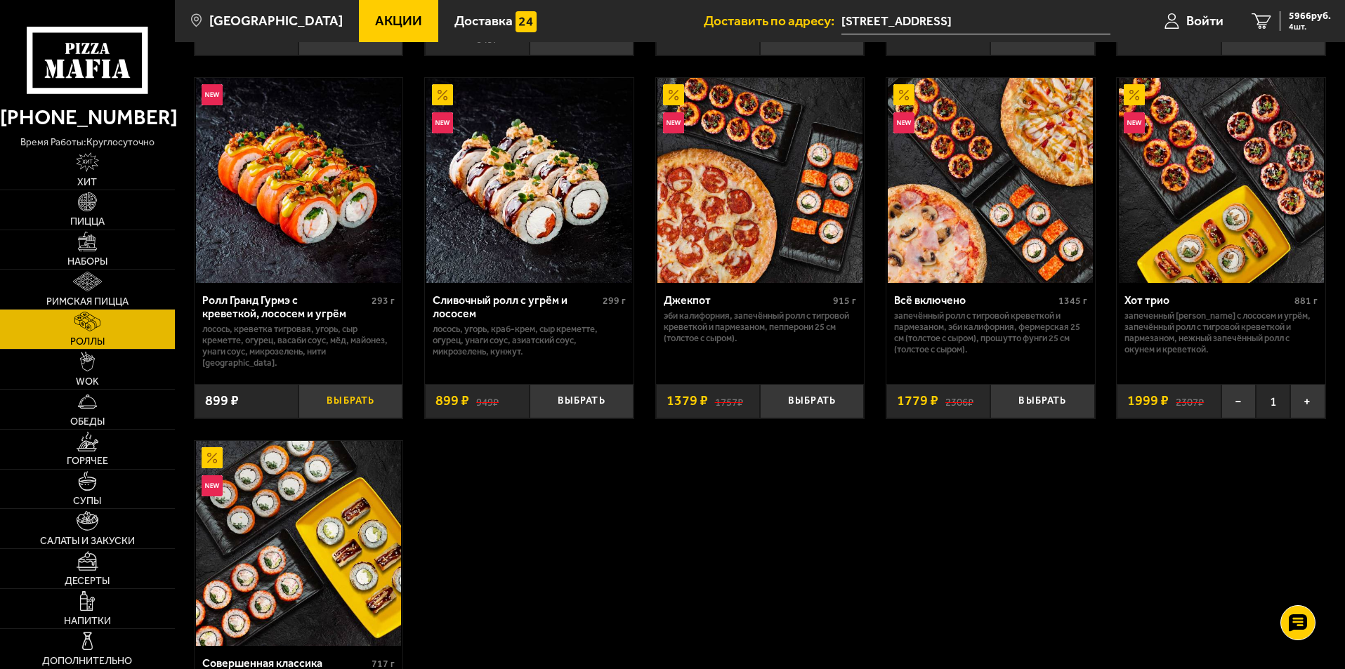
click at [360, 392] on button "Выбрать" at bounding box center [350, 401] width 104 height 34
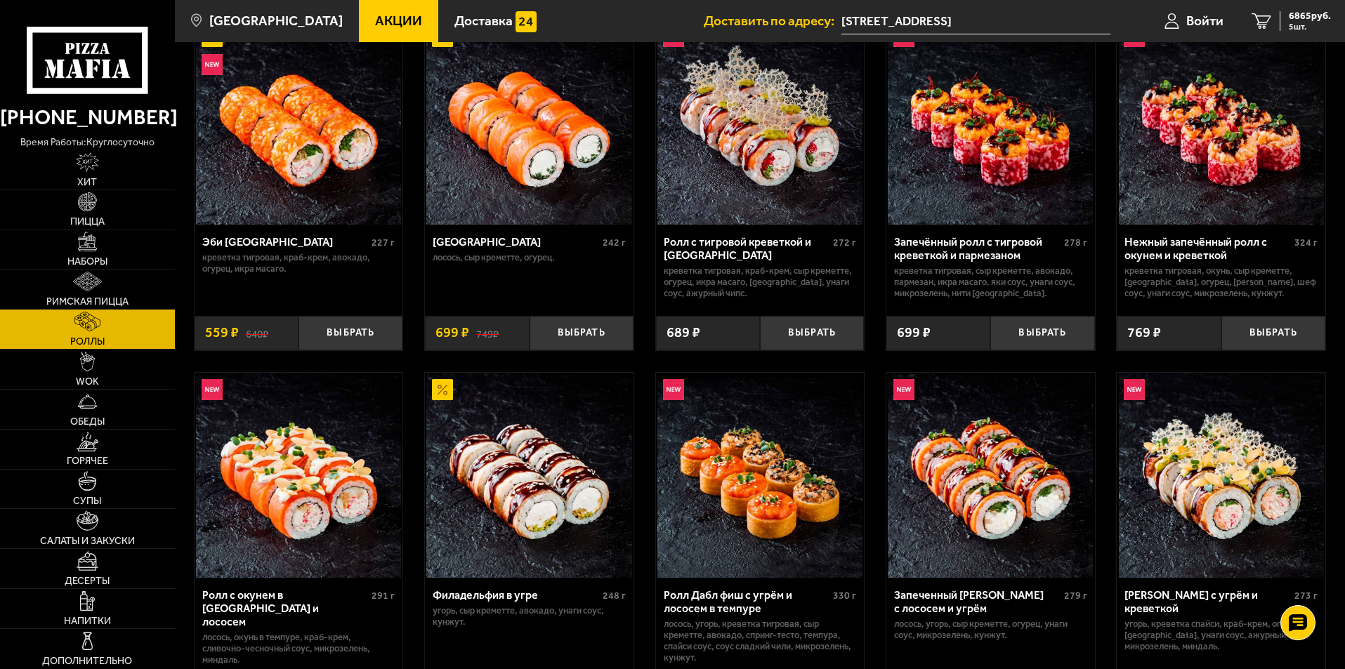
scroll to position [0, 0]
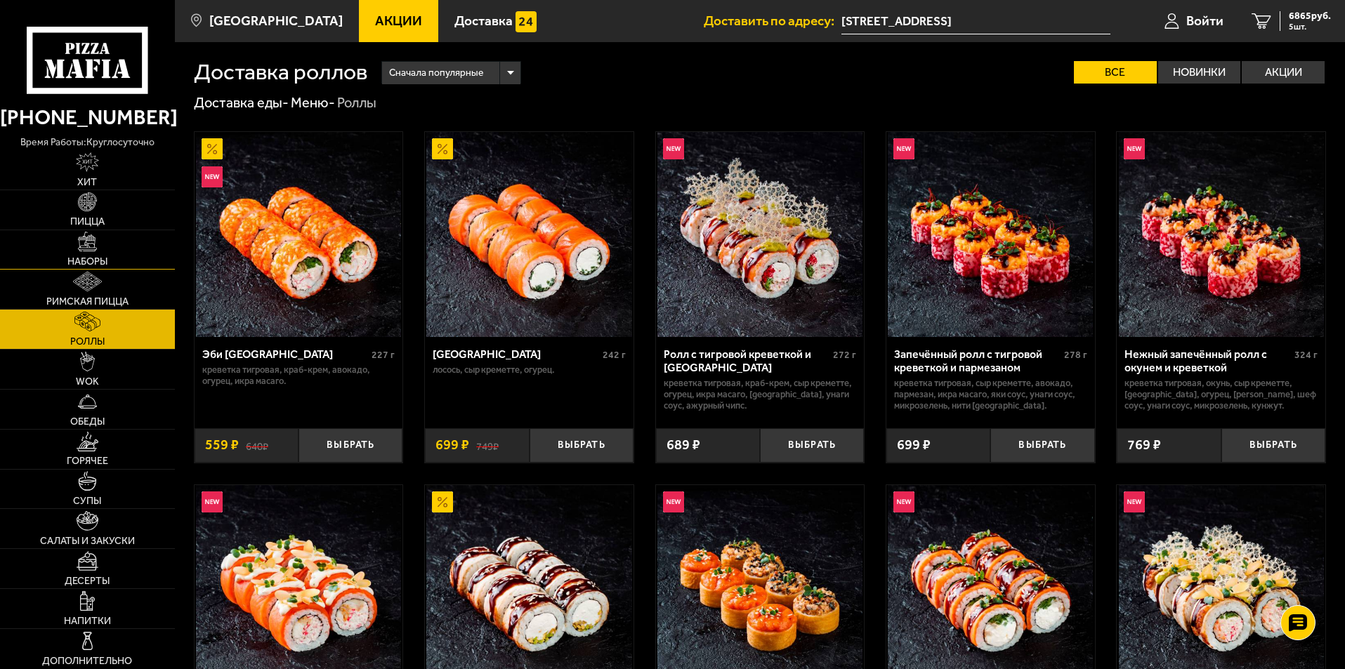
click at [83, 249] on img at bounding box center [88, 242] width 20 height 20
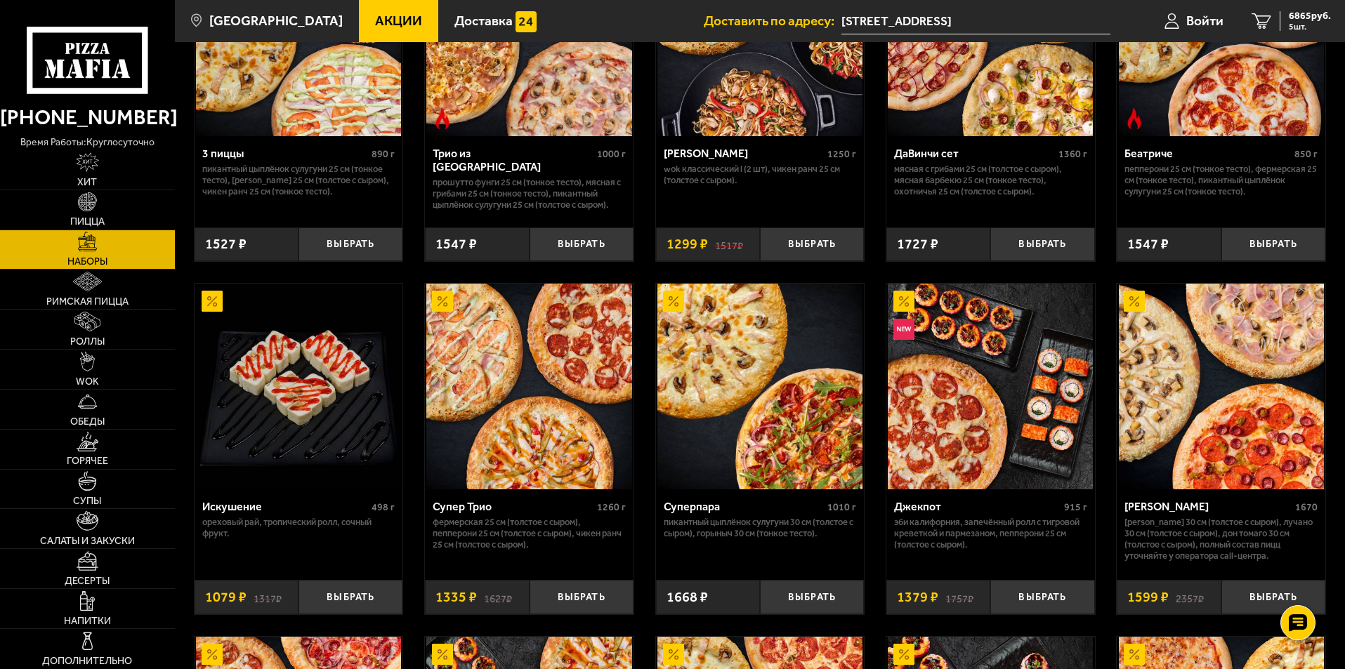
scroll to position [562, 0]
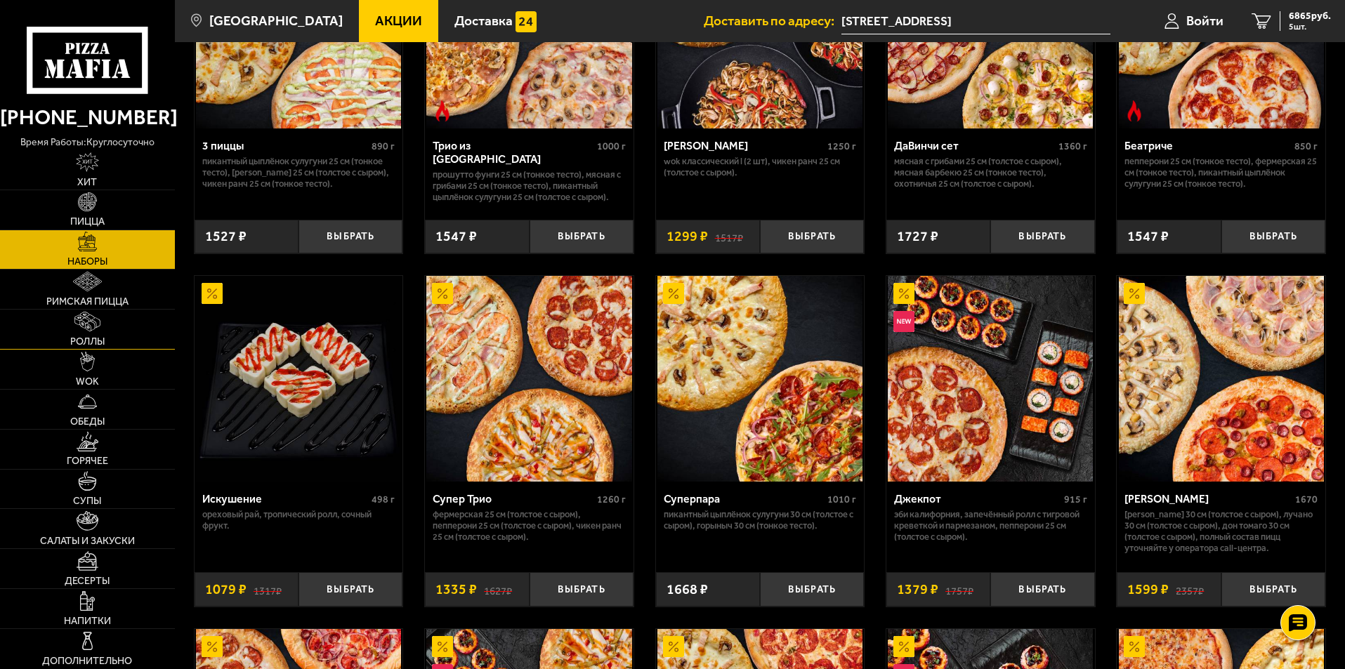
click at [83, 339] on span "Роллы" at bounding box center [87, 342] width 34 height 10
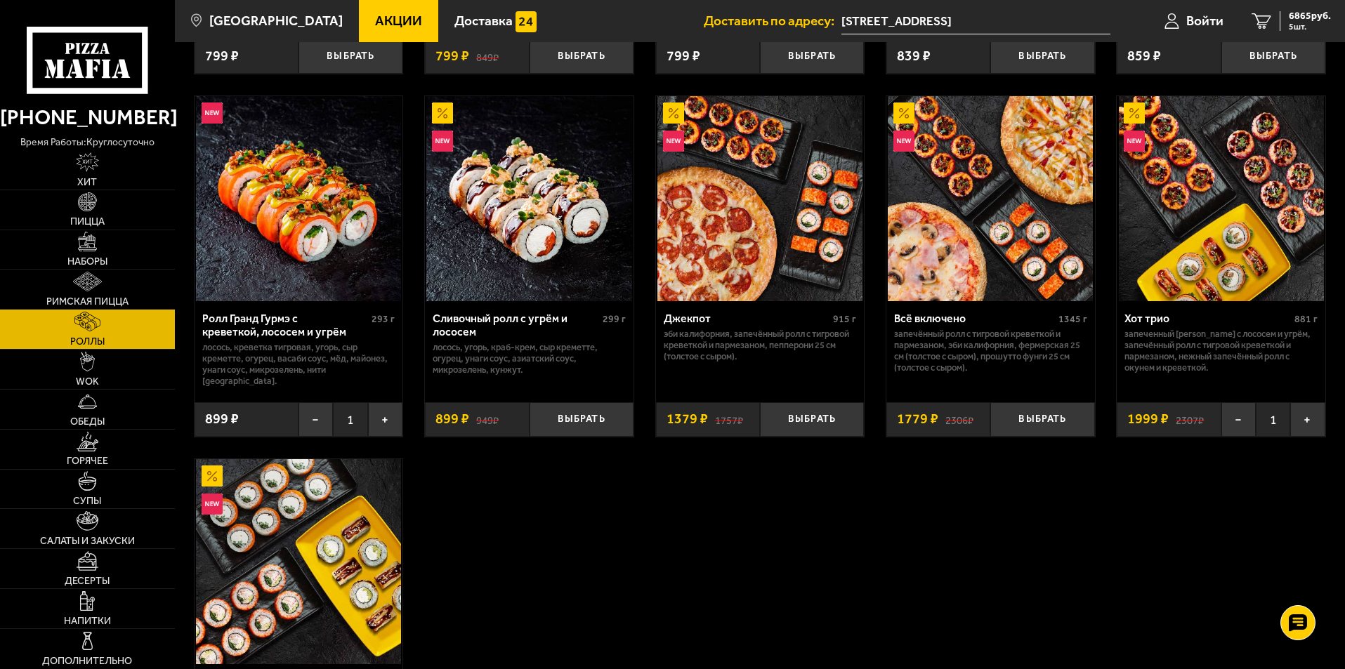
scroll to position [702, 0]
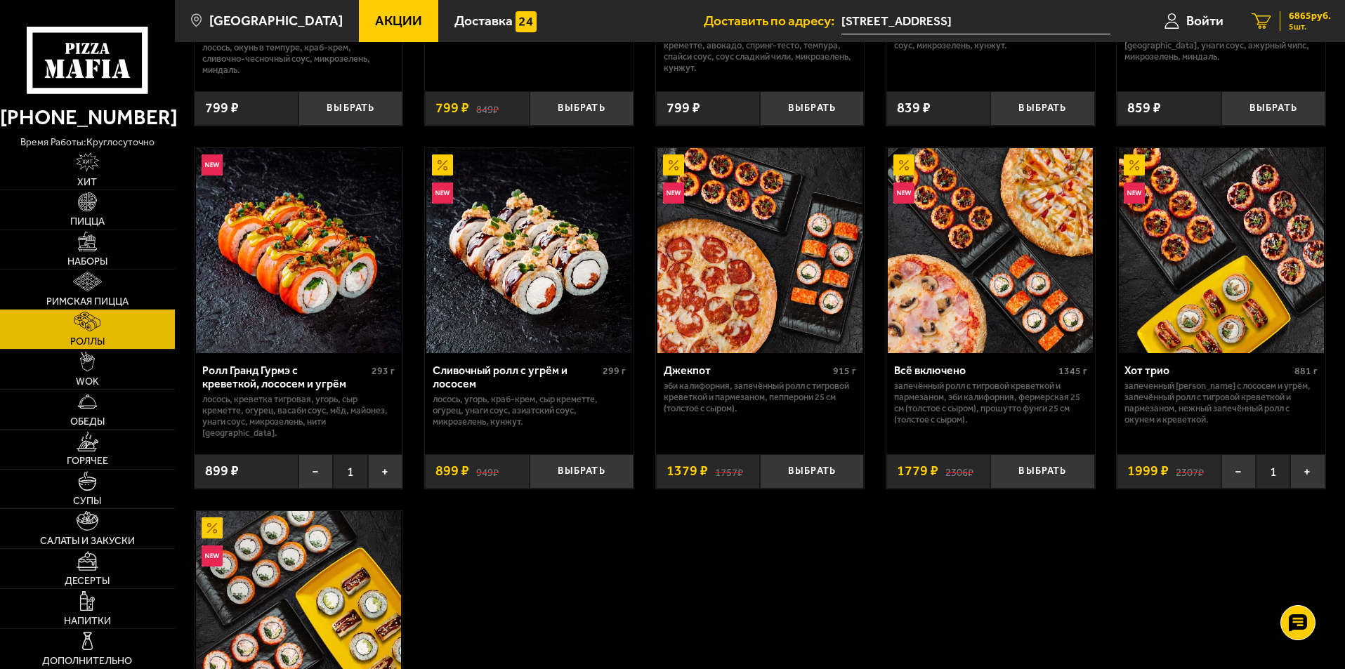
click at [1291, 18] on span "6865 руб." at bounding box center [1309, 16] width 42 height 10
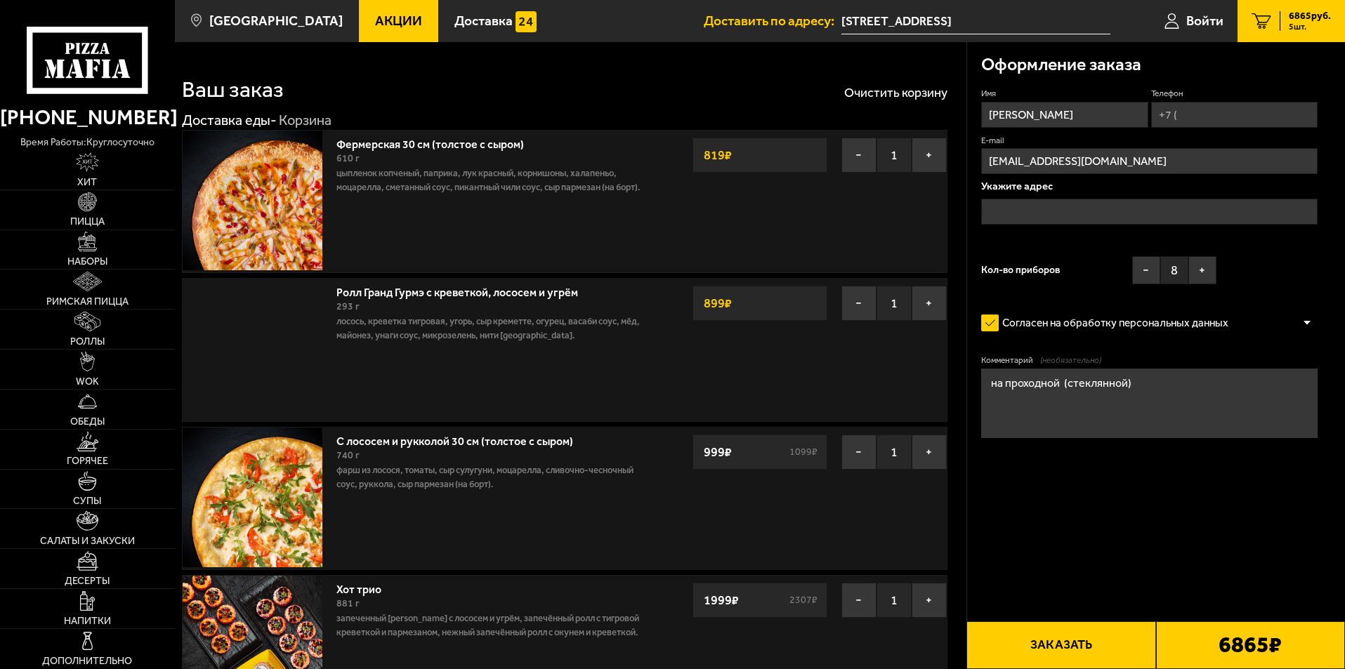
type input "[STREET_ADDRESS]"
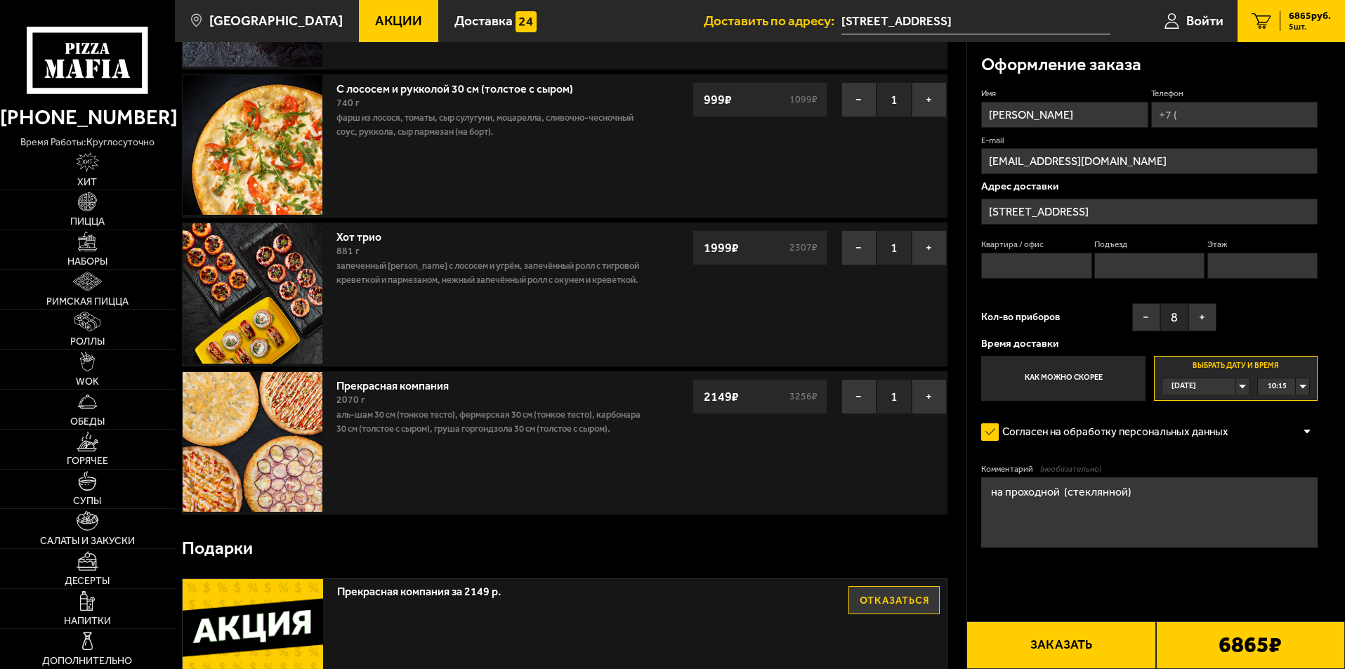
scroll to position [351, 0]
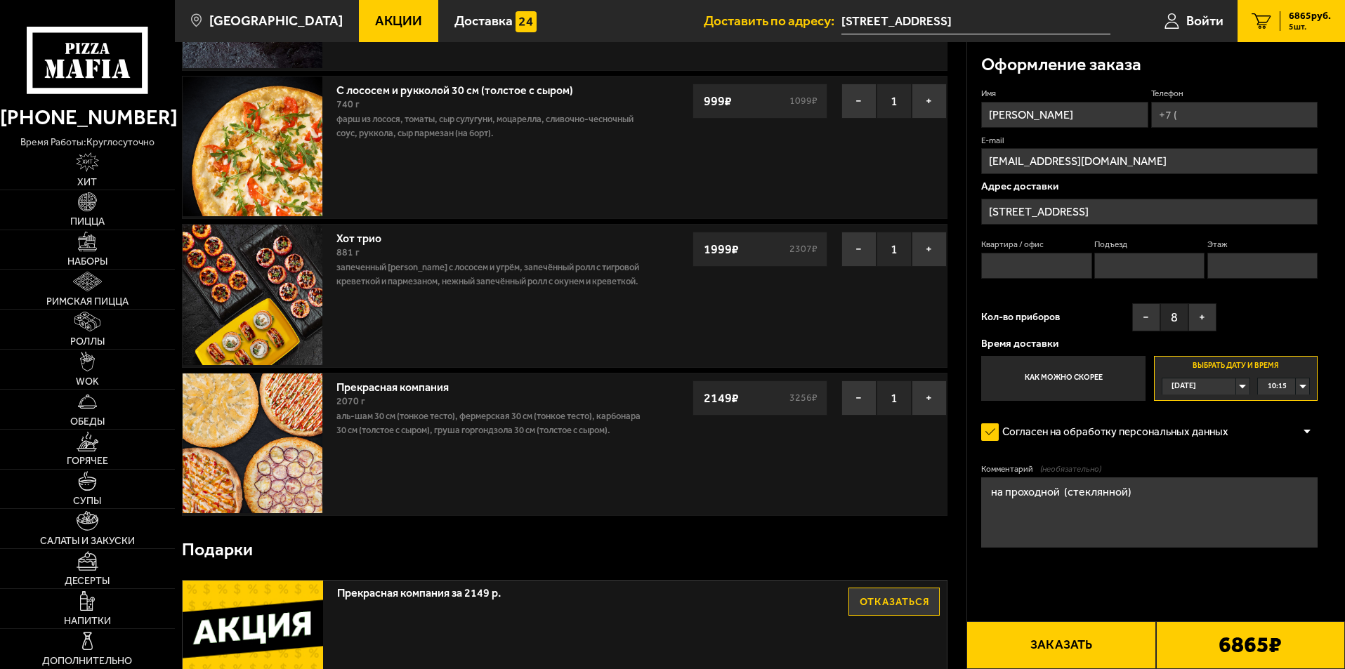
click at [1258, 112] on input "Телефон" at bounding box center [1234, 115] width 166 height 26
type input "[PHONE_NUMBER]"
click at [1305, 385] on div "10:15" at bounding box center [1283, 386] width 51 height 16
click at [1288, 505] on li "11:45" at bounding box center [1283, 509] width 50 height 18
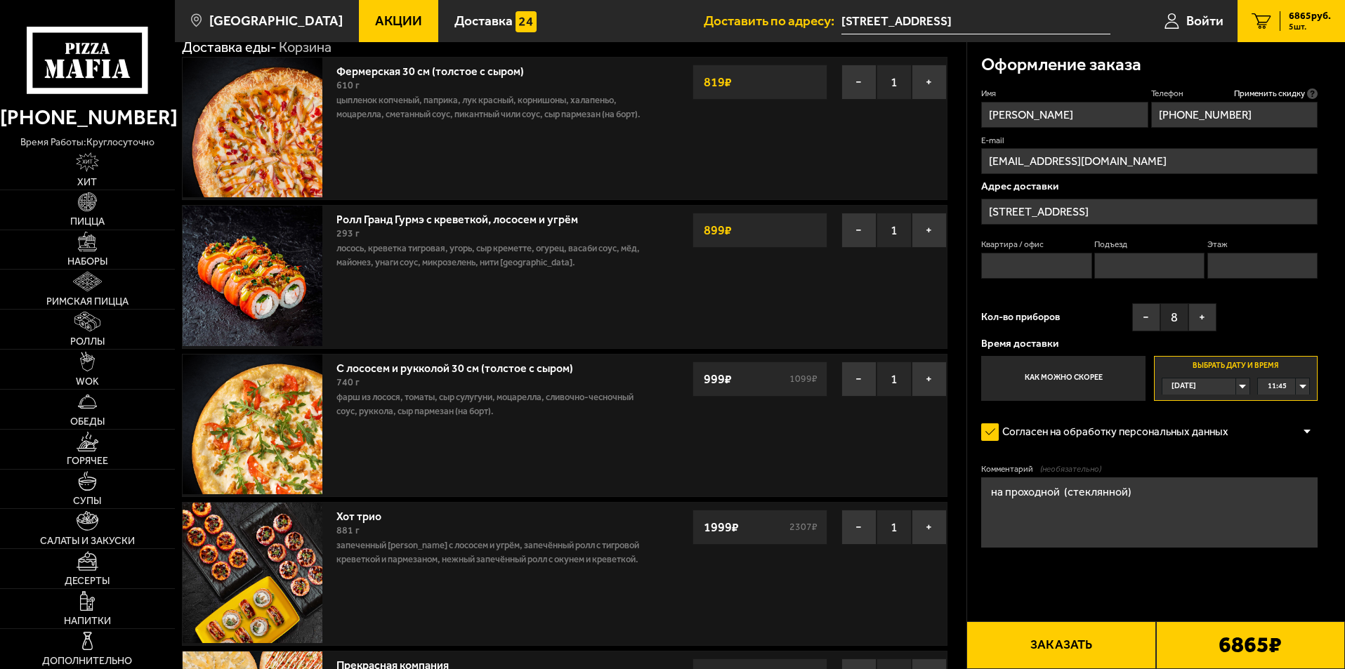
scroll to position [0, 0]
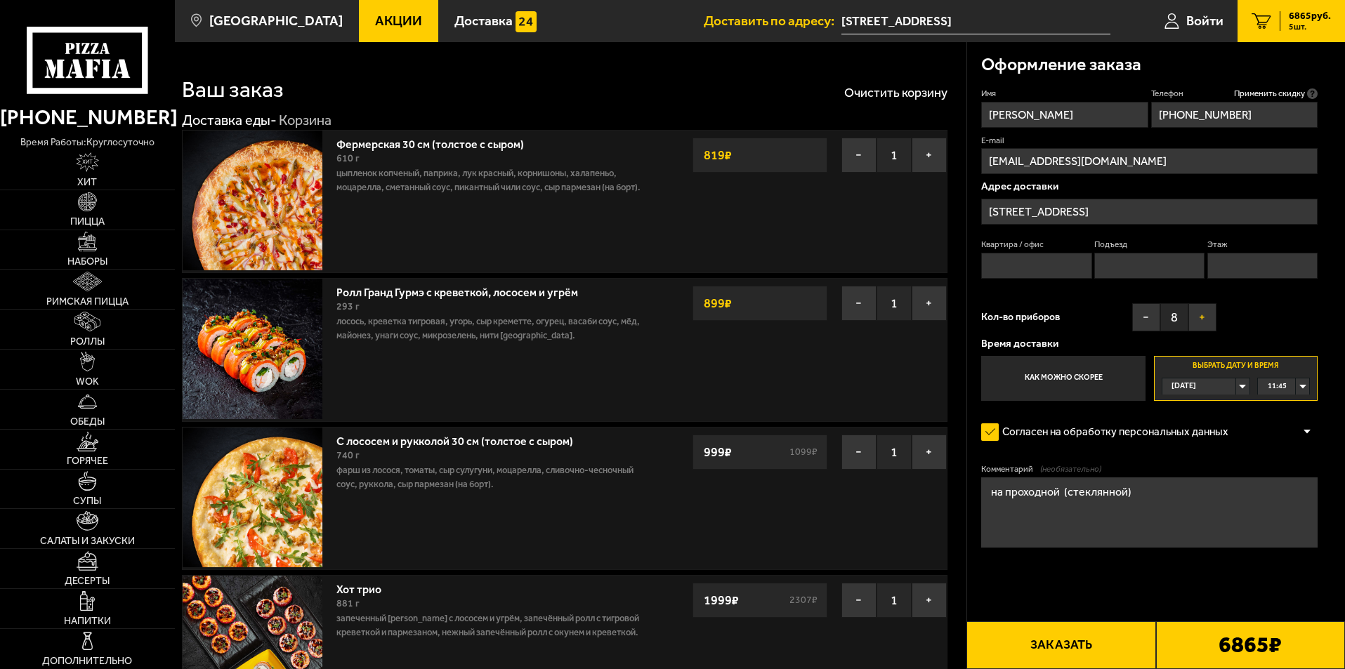
click at [1203, 319] on button "+" at bounding box center [1202, 317] width 28 height 28
click at [1203, 318] on button "+" at bounding box center [1202, 317] width 28 height 28
click at [854, 159] on button "−" at bounding box center [858, 155] width 35 height 35
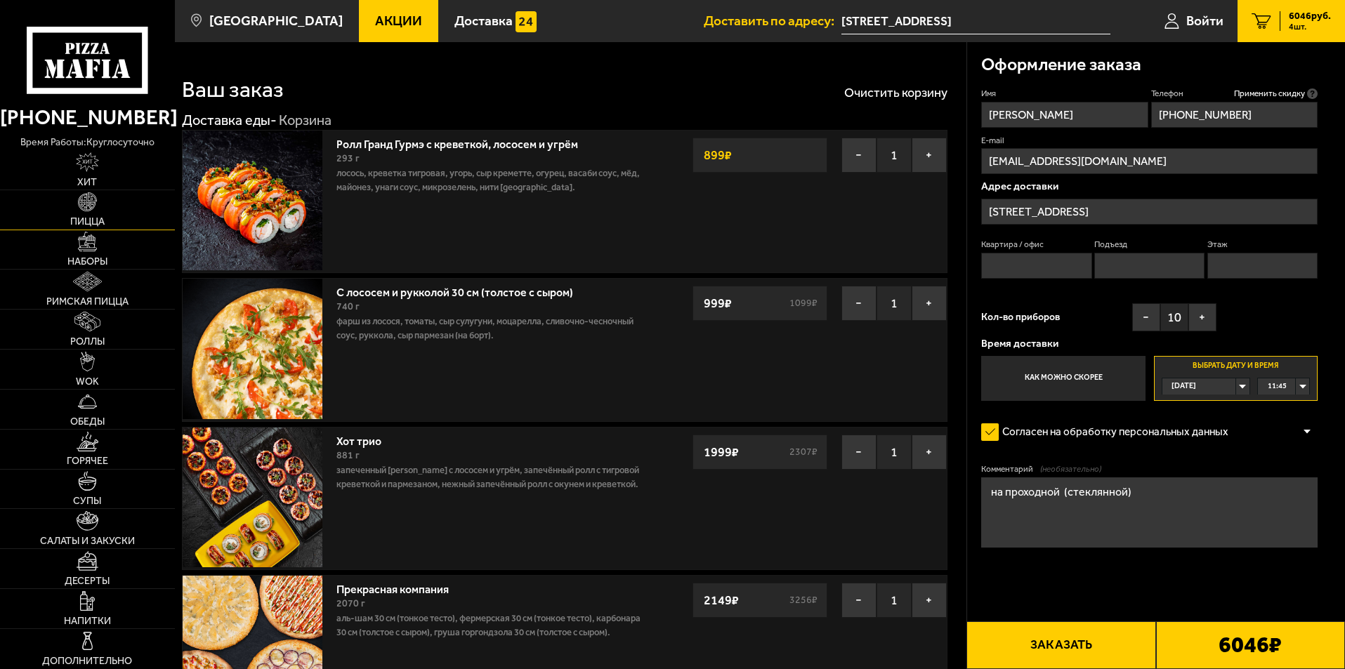
click at [76, 214] on link "Пицца" at bounding box center [87, 209] width 175 height 39
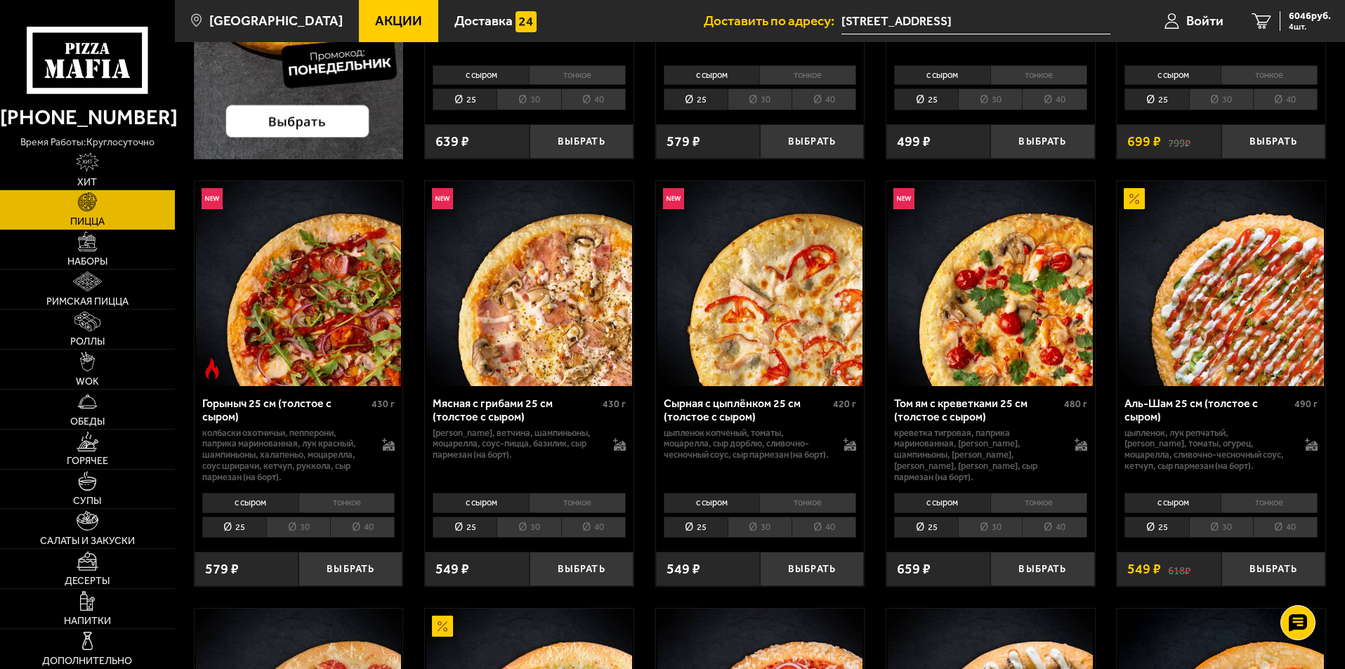
scroll to position [421, 0]
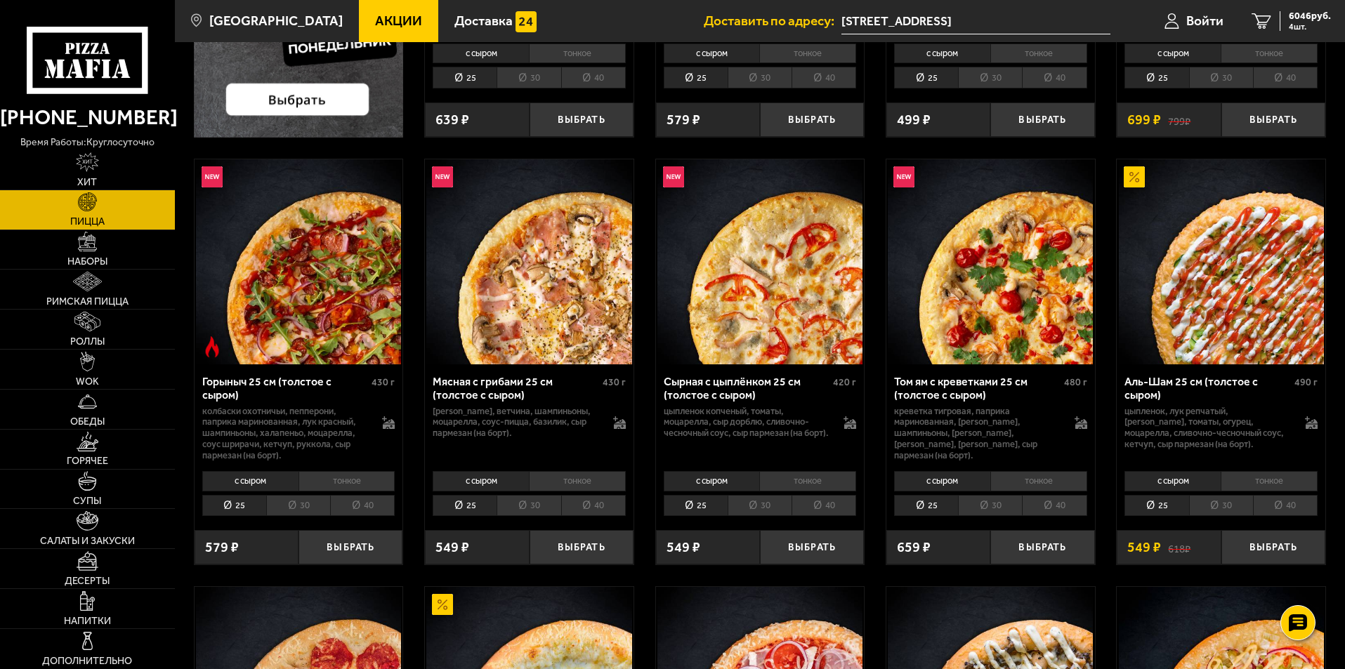
click at [1217, 501] on li "30" at bounding box center [1221, 506] width 64 height 22
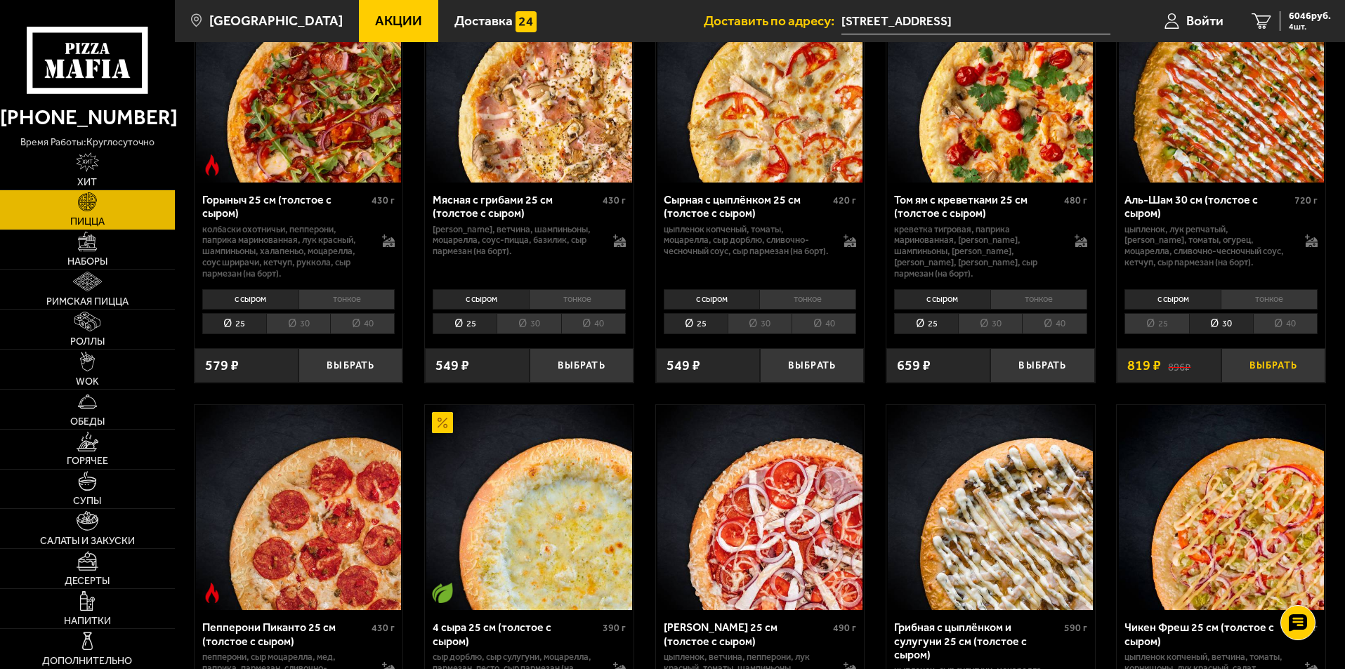
scroll to position [632, 0]
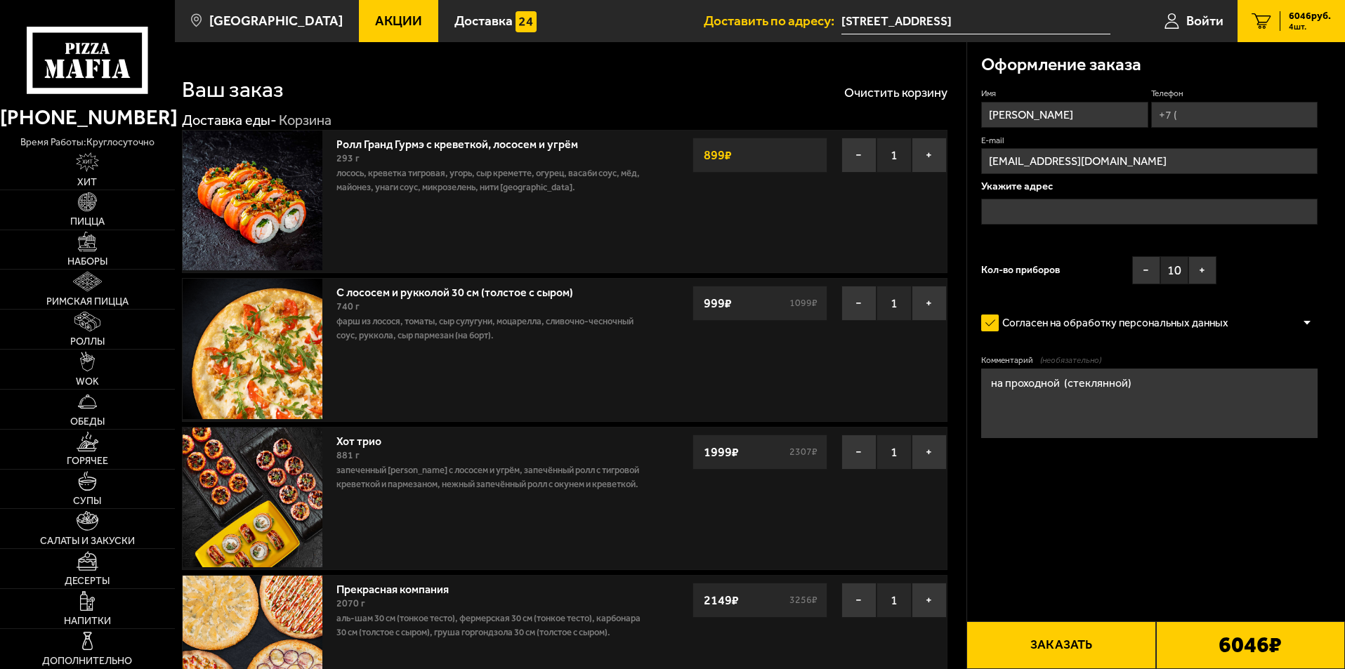
type input "[STREET_ADDRESS]"
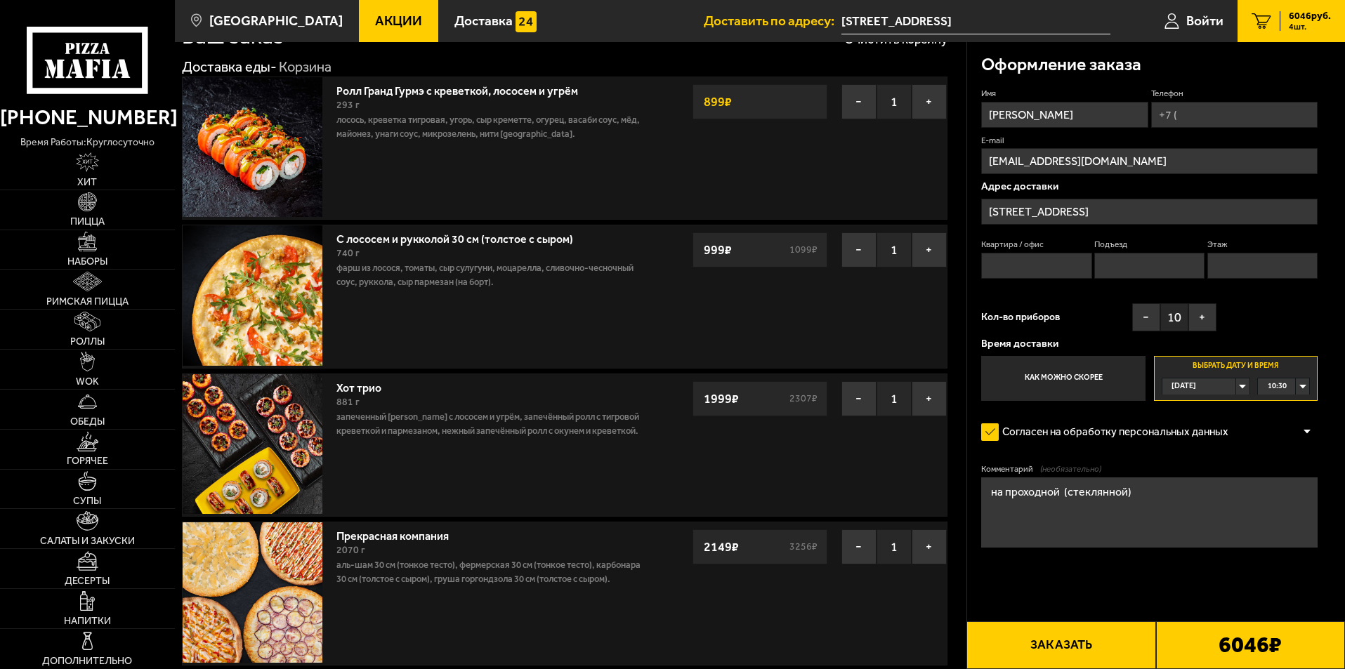
scroll to position [211, 0]
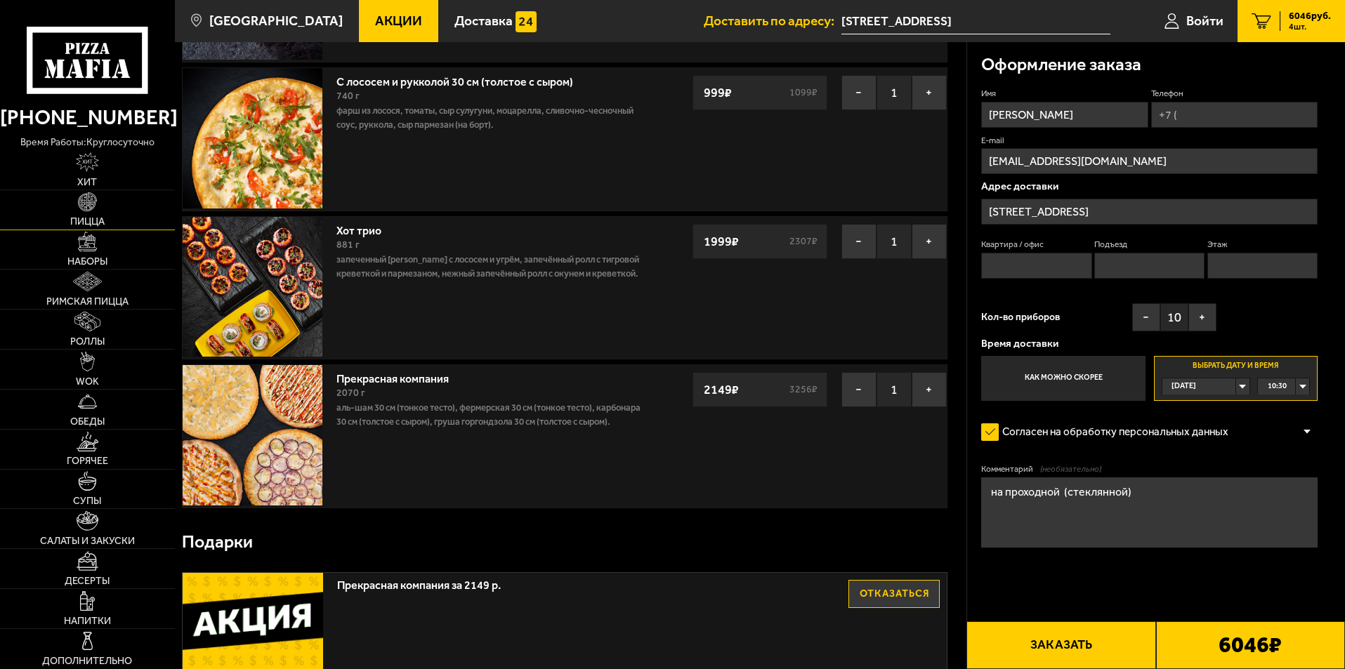
click at [89, 219] on span "Пицца" at bounding box center [87, 222] width 34 height 10
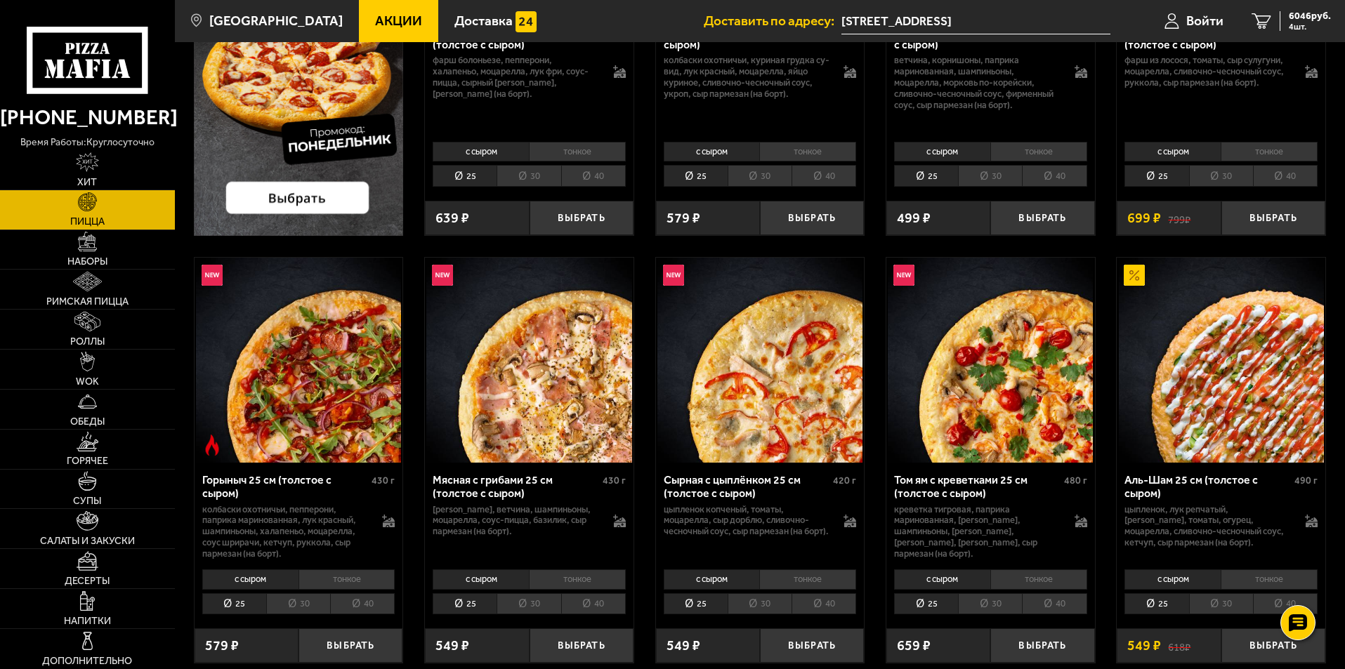
scroll to position [351, 0]
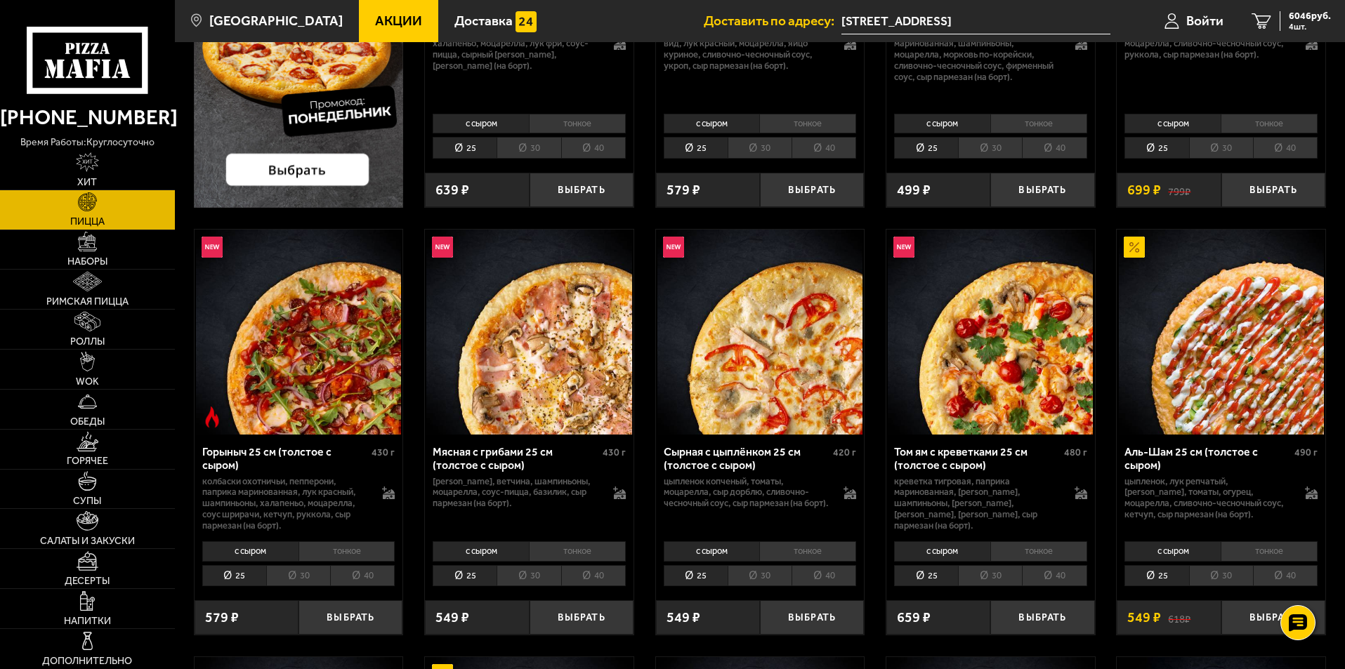
click at [310, 574] on li "30" at bounding box center [298, 576] width 64 height 22
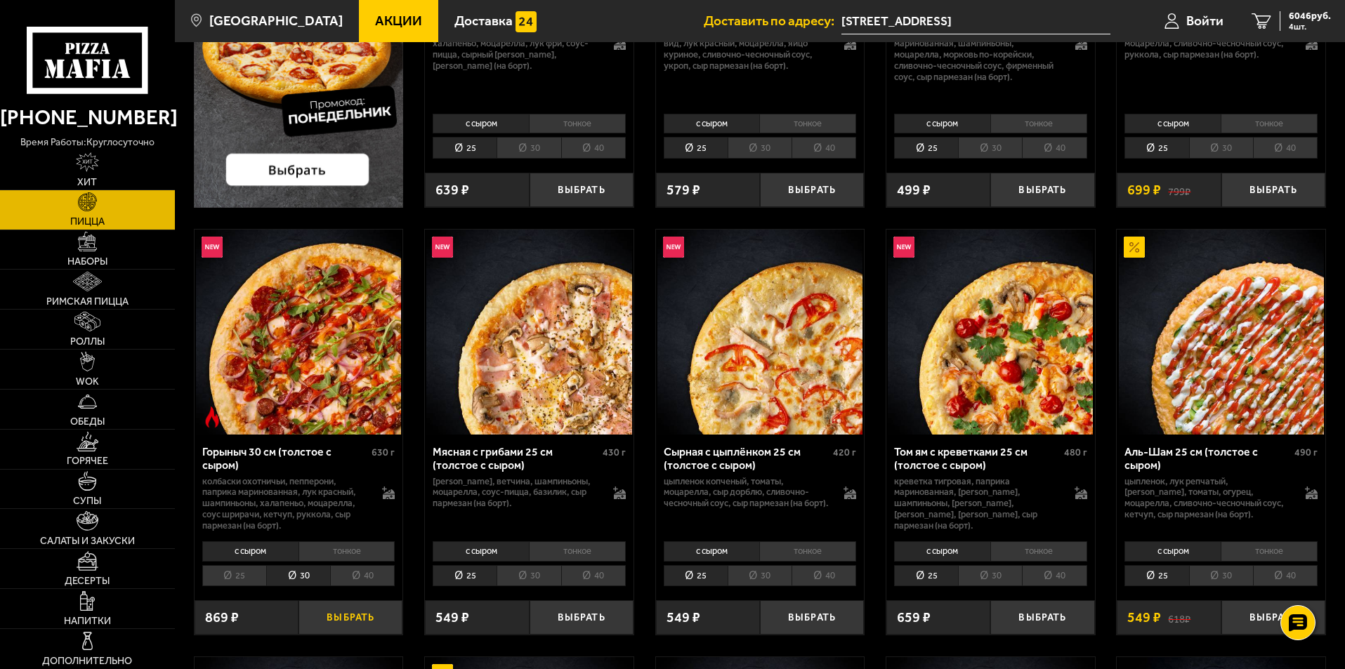
click at [346, 618] on button "Выбрать" at bounding box center [350, 617] width 104 height 34
click at [1300, 16] on span "6915 руб." at bounding box center [1309, 16] width 42 height 10
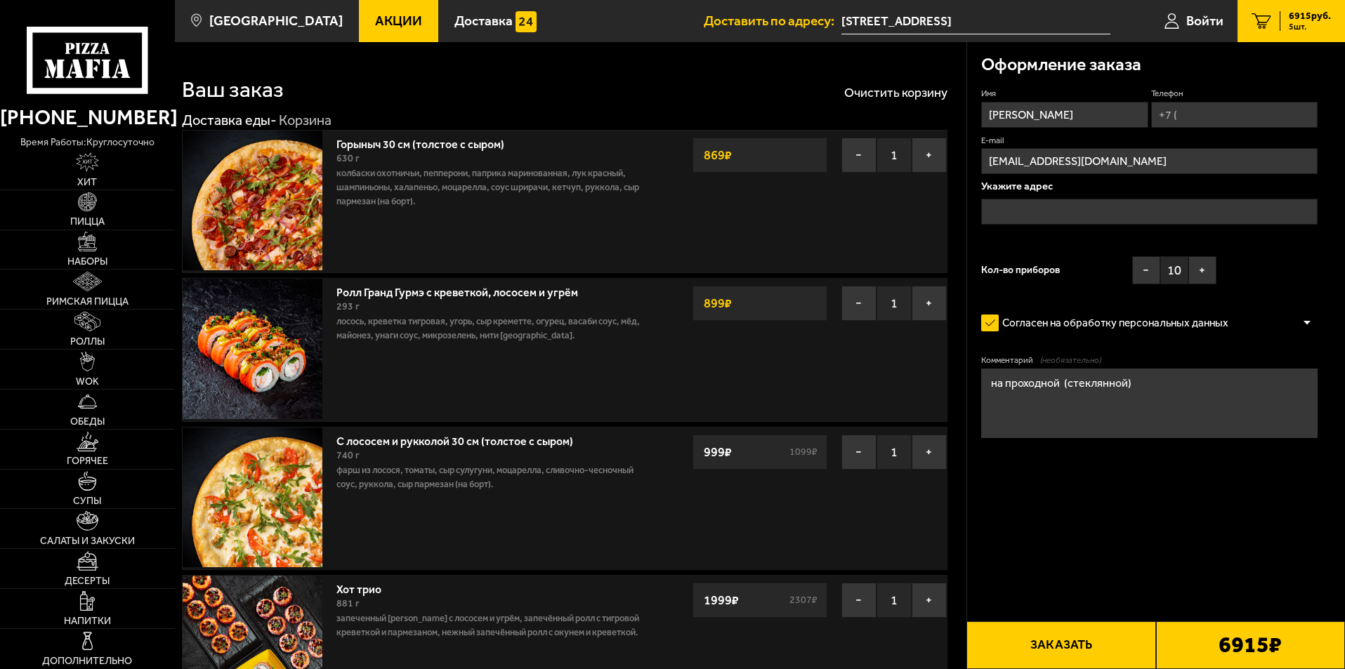
type input "[STREET_ADDRESS]"
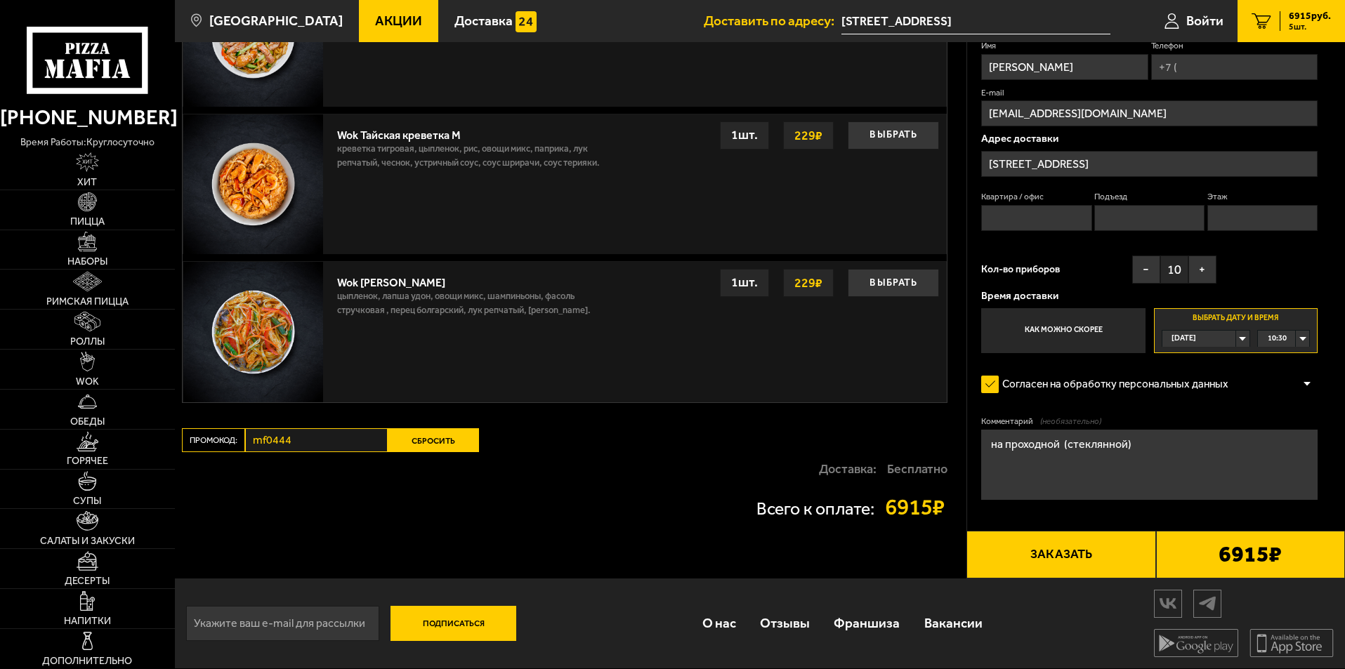
scroll to position [1749, 0]
click at [1302, 332] on div "10:30" at bounding box center [1283, 339] width 51 height 16
click at [1284, 441] on span "11:45" at bounding box center [1277, 443] width 19 height 16
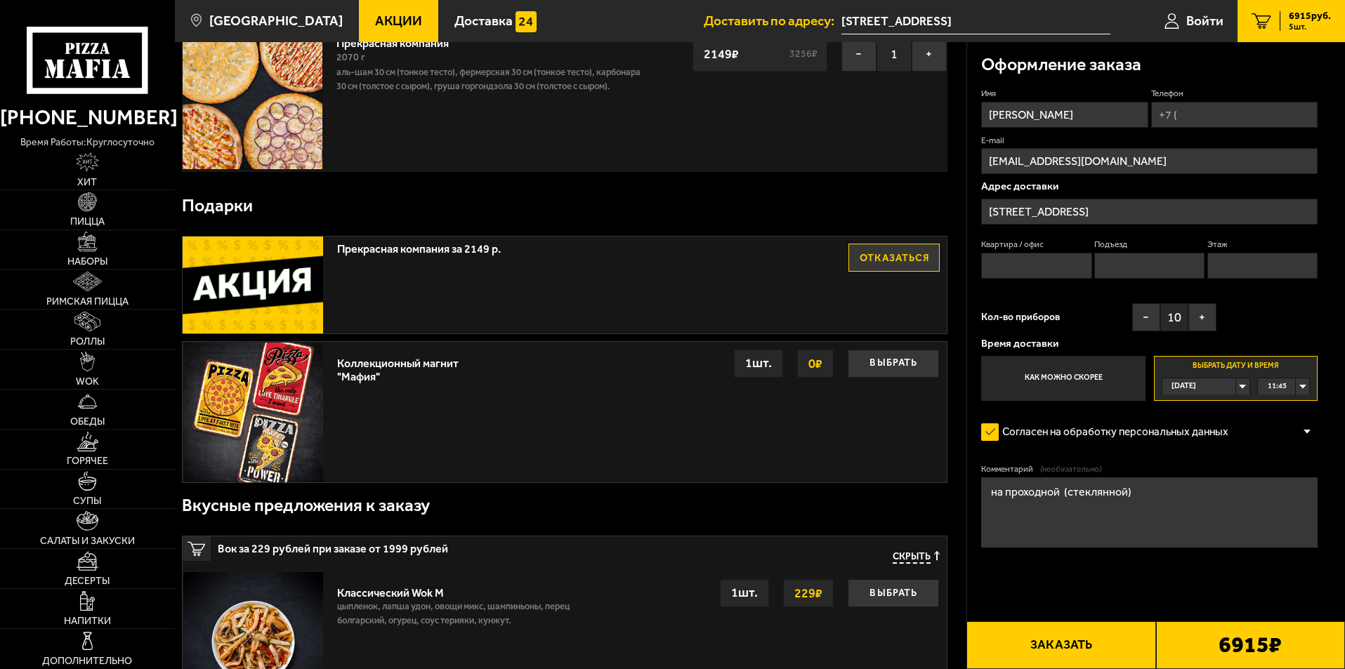
scroll to position [702, 0]
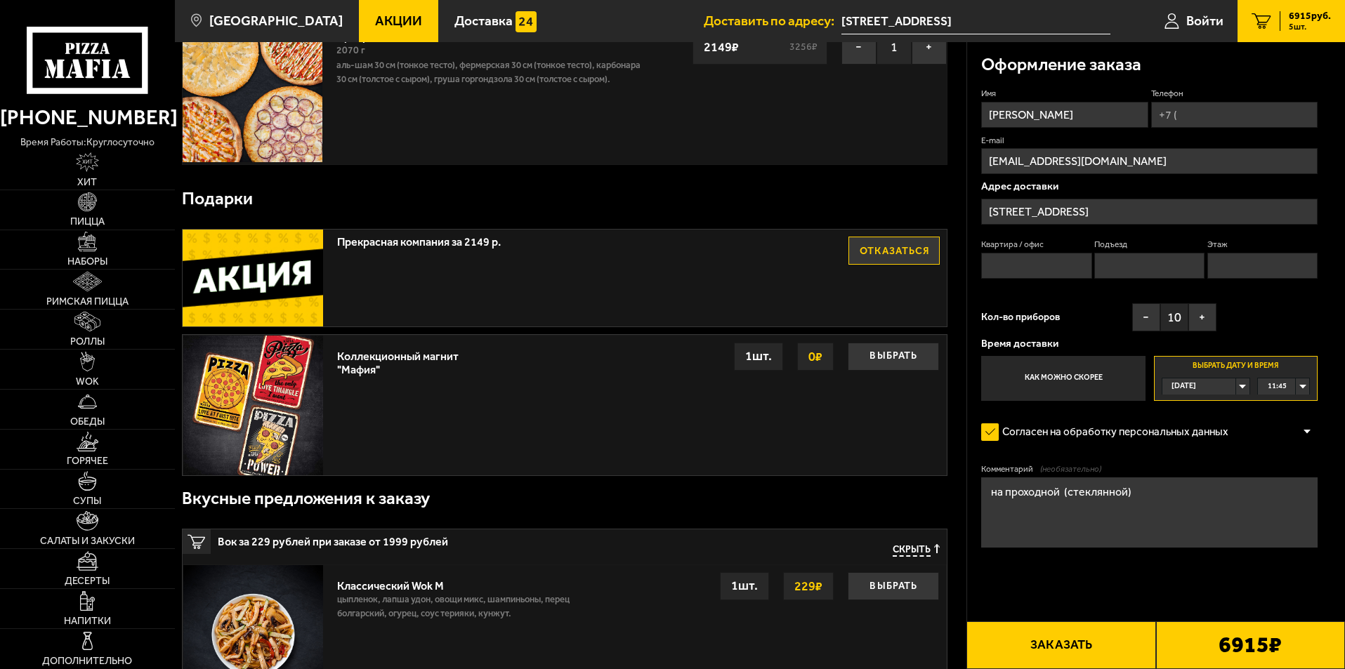
click at [1067, 645] on button "Заказать" at bounding box center [1060, 645] width 189 height 48
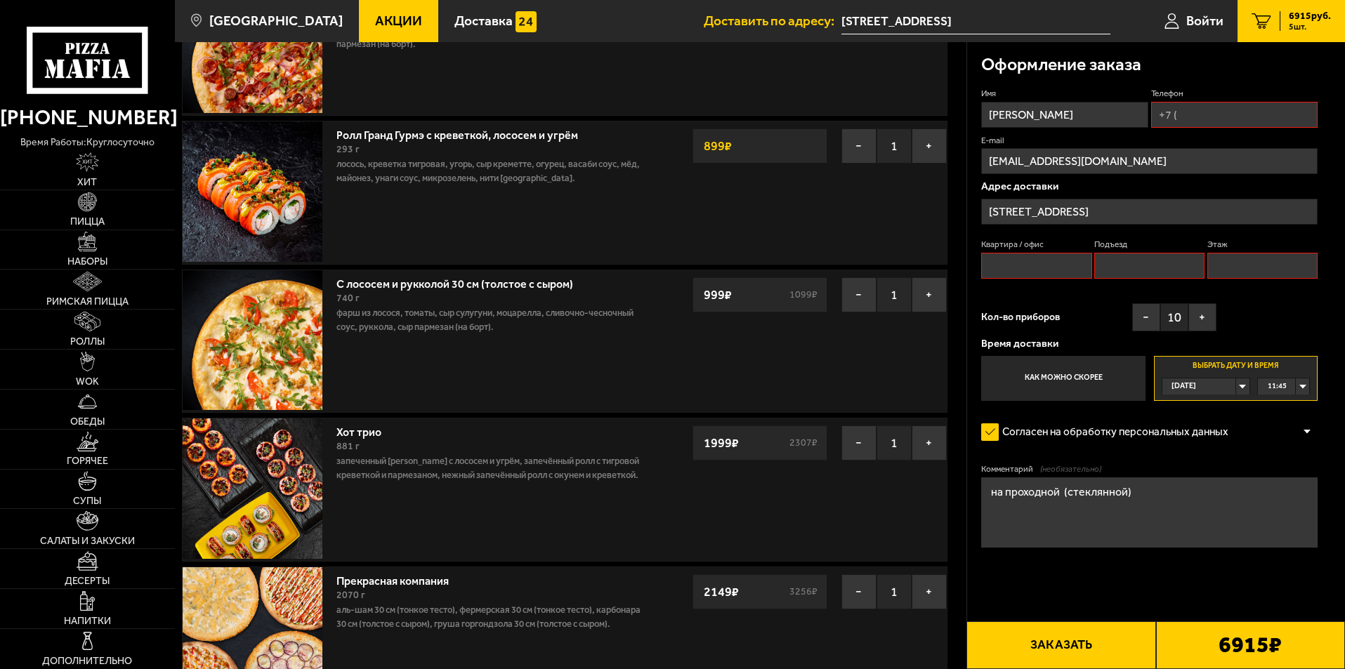
scroll to position [119, 0]
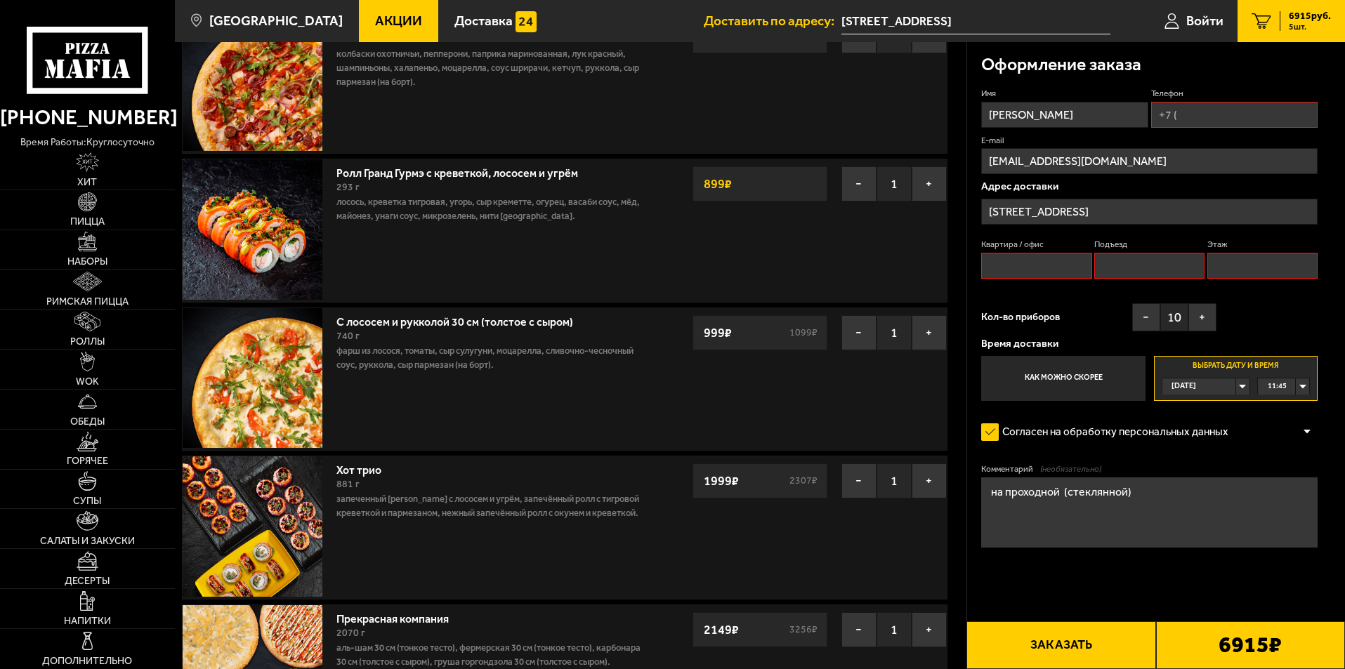
click at [1040, 261] on input "Квартира / офис" at bounding box center [1036, 266] width 110 height 26
type input "205"
click at [1216, 114] on input "Телефон" at bounding box center [1234, 115] width 166 height 26
type input "[PHONE_NUMBER]"
click at [1170, 262] on input "Подъезд" at bounding box center [1149, 266] width 110 height 26
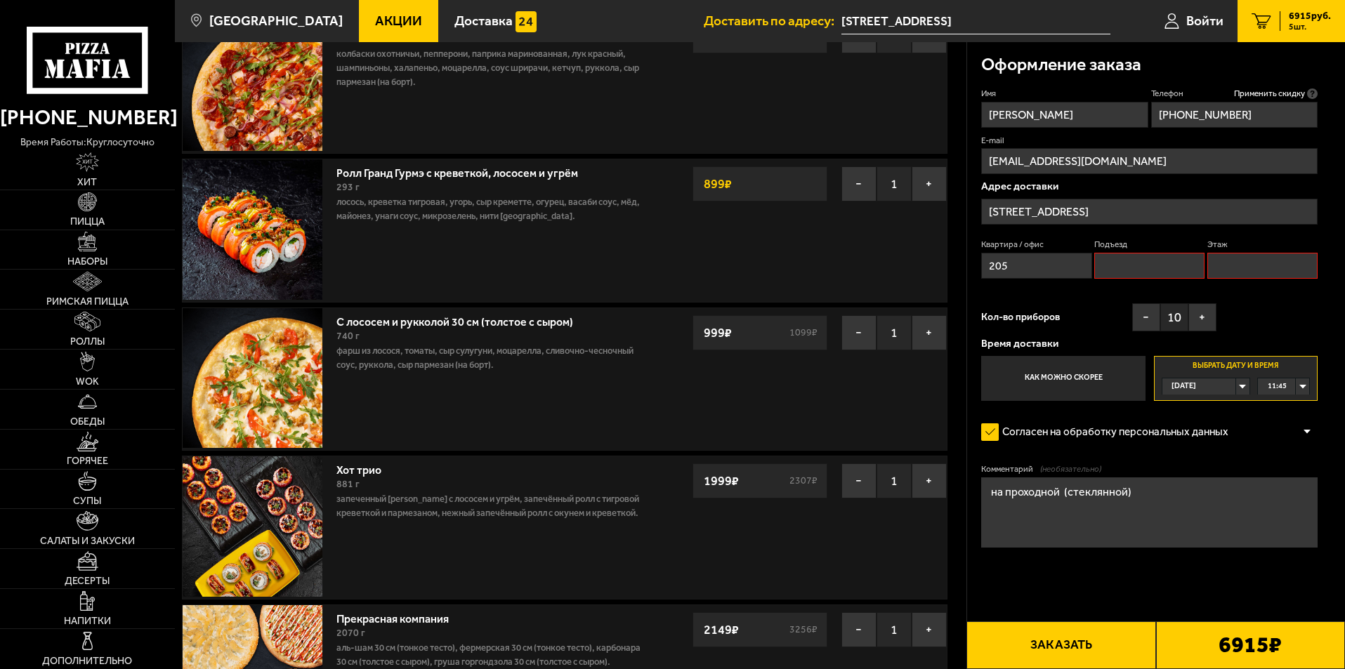
type input "8 цех"
click at [1221, 265] on input "Этаж" at bounding box center [1262, 266] width 110 height 26
type input "2"
click at [1054, 287] on div "Имя [PERSON_NAME] Телефон Применить скидку Вы будете зарегистрированы автоматич…" at bounding box center [1149, 244] width 336 height 313
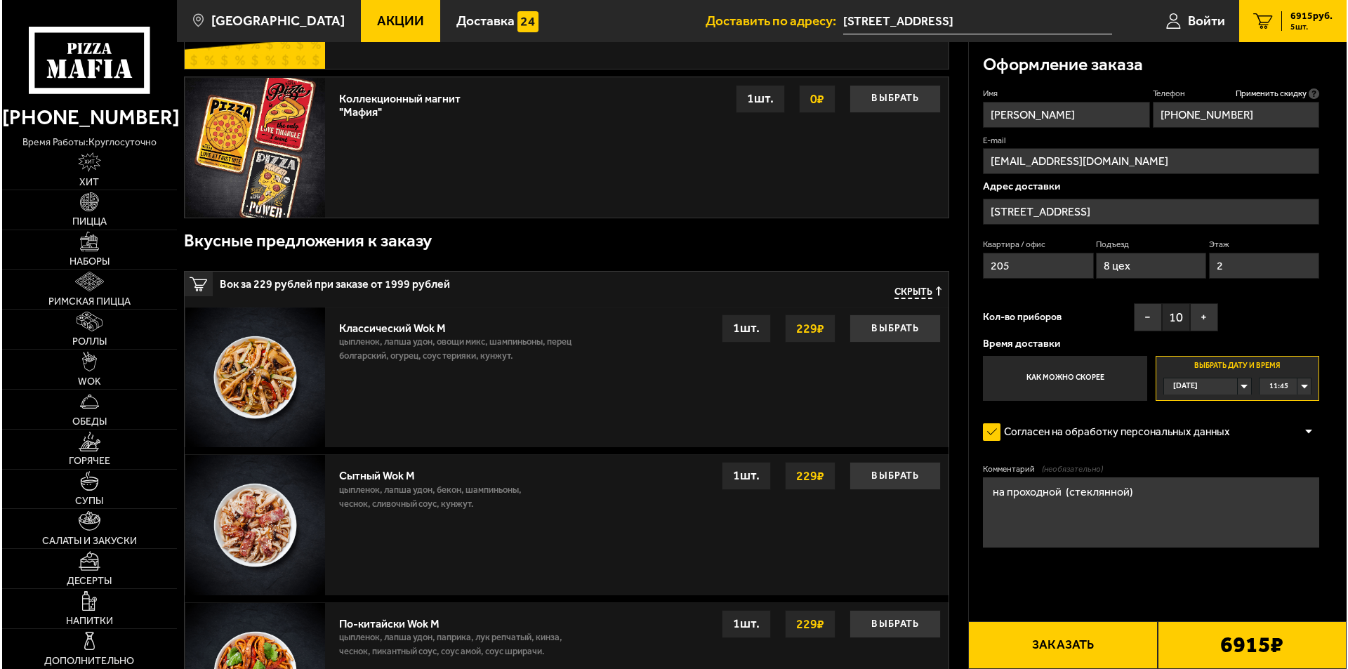
scroll to position [962, 0]
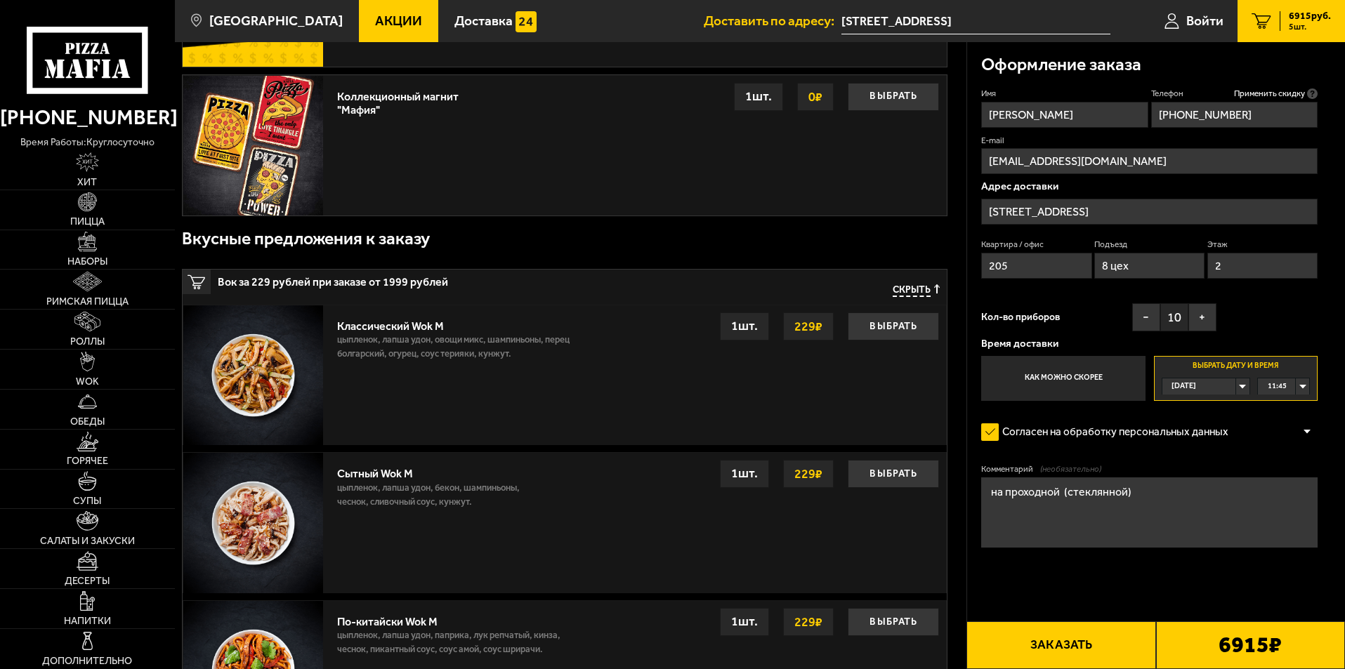
click at [1062, 640] on button "Заказать" at bounding box center [1060, 645] width 189 height 48
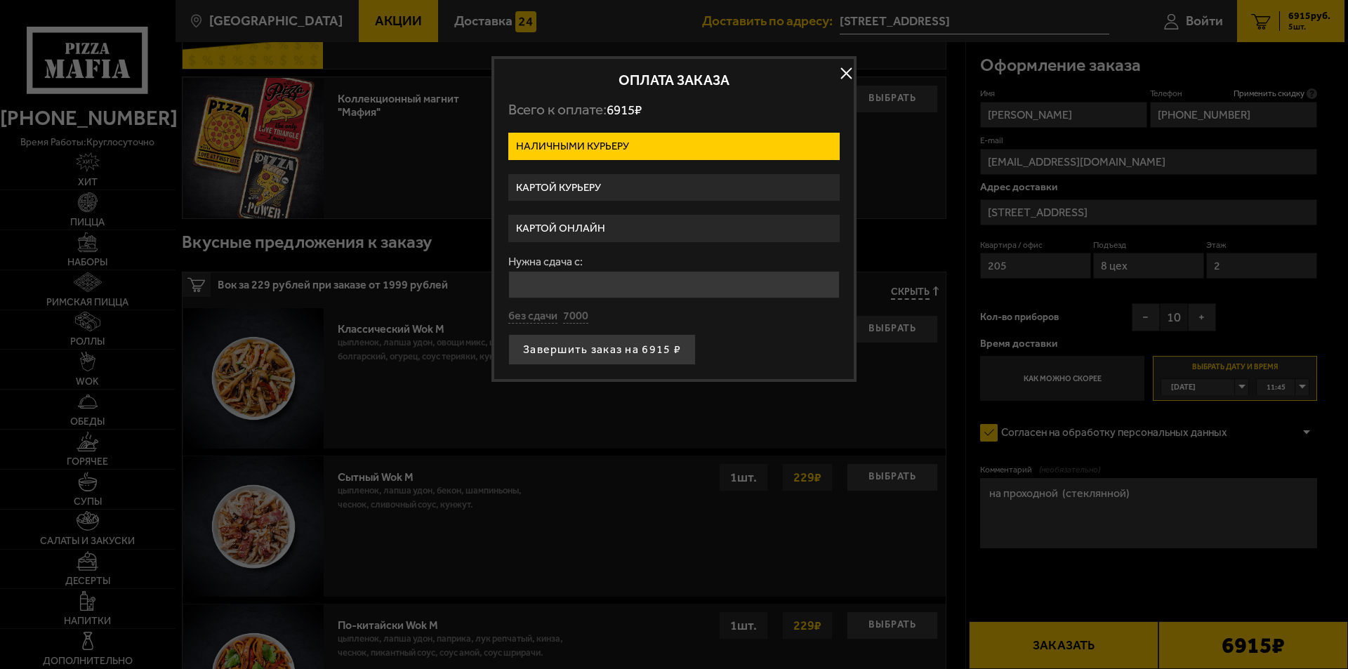
click at [619, 183] on label "Картой курьеру" at bounding box center [673, 187] width 331 height 27
click at [0, 0] on input "Картой курьеру" at bounding box center [0, 0] width 0 height 0
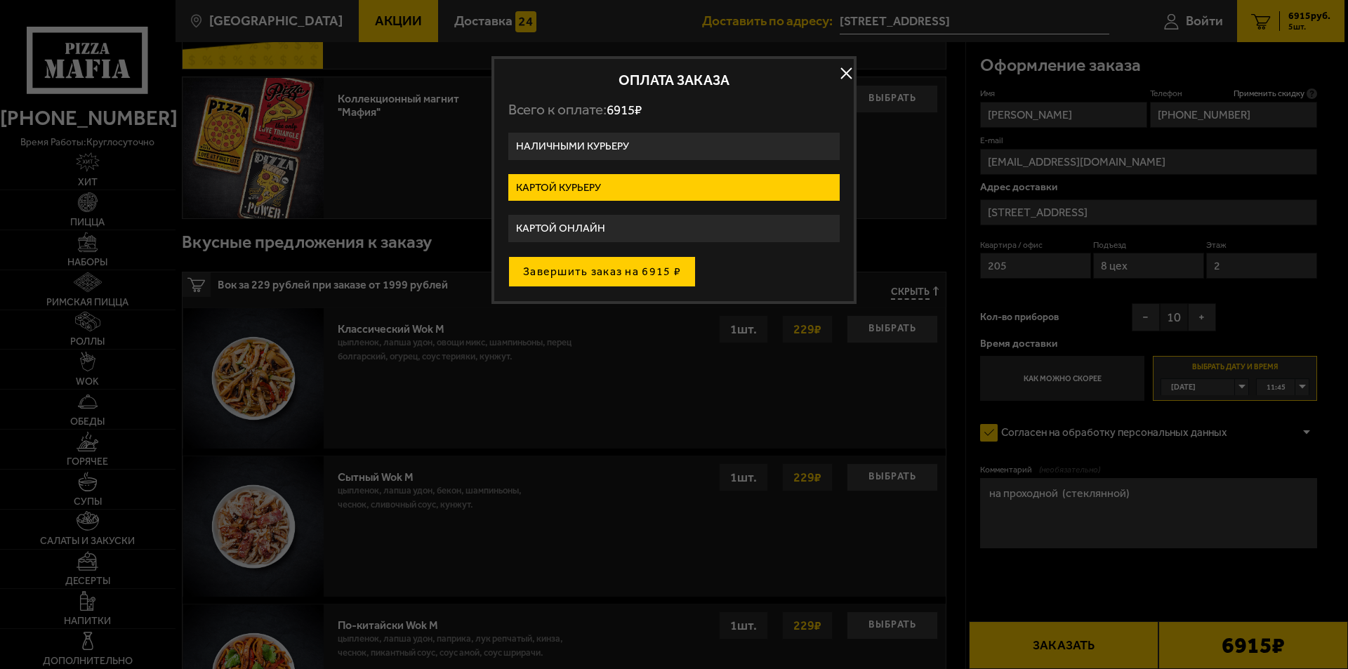
click at [587, 268] on button "Завершить заказ на 6915 ₽" at bounding box center [601, 271] width 187 height 31
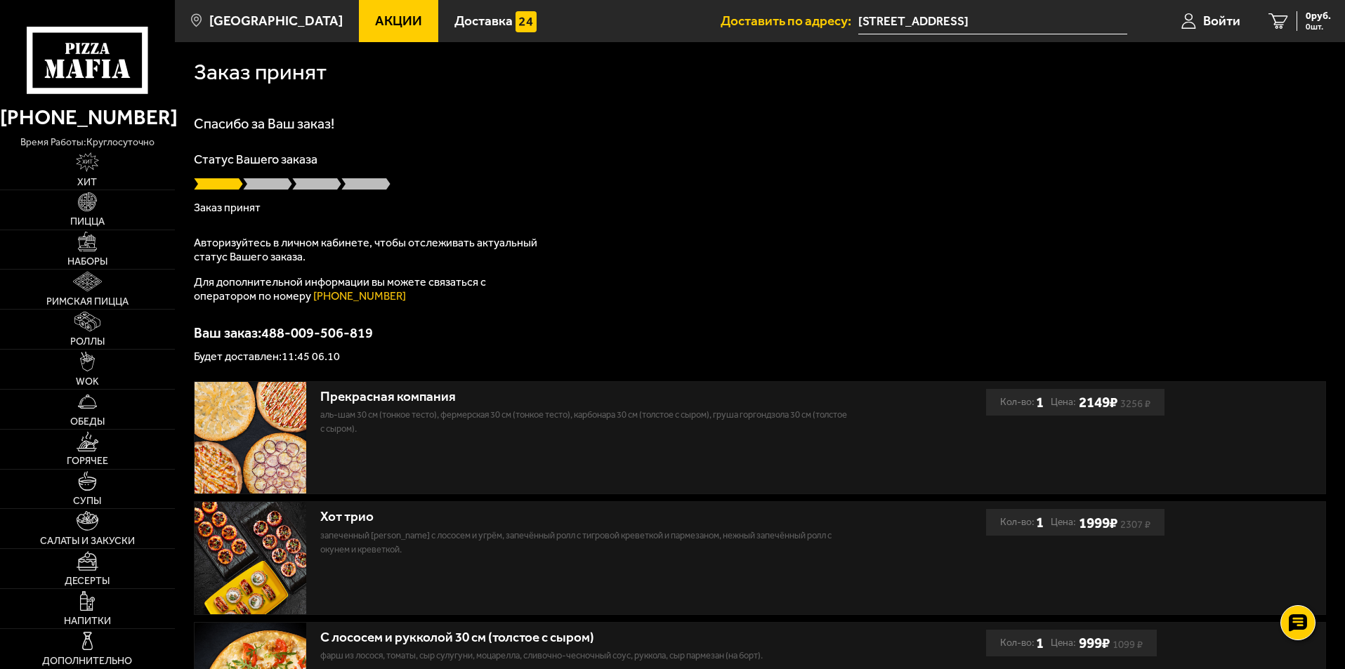
click at [249, 183] on span at bounding box center [267, 184] width 49 height 14
